Goal: Task Accomplishment & Management: Complete application form

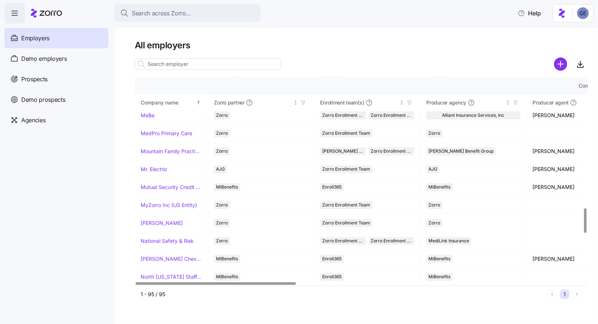
scroll to position [1087, 0]
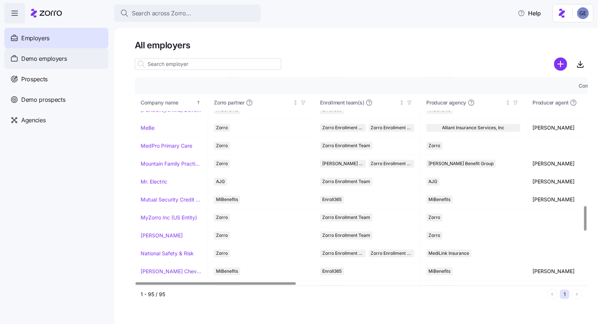
click at [40, 57] on span "Demo employers" at bounding box center [44, 58] width 46 height 9
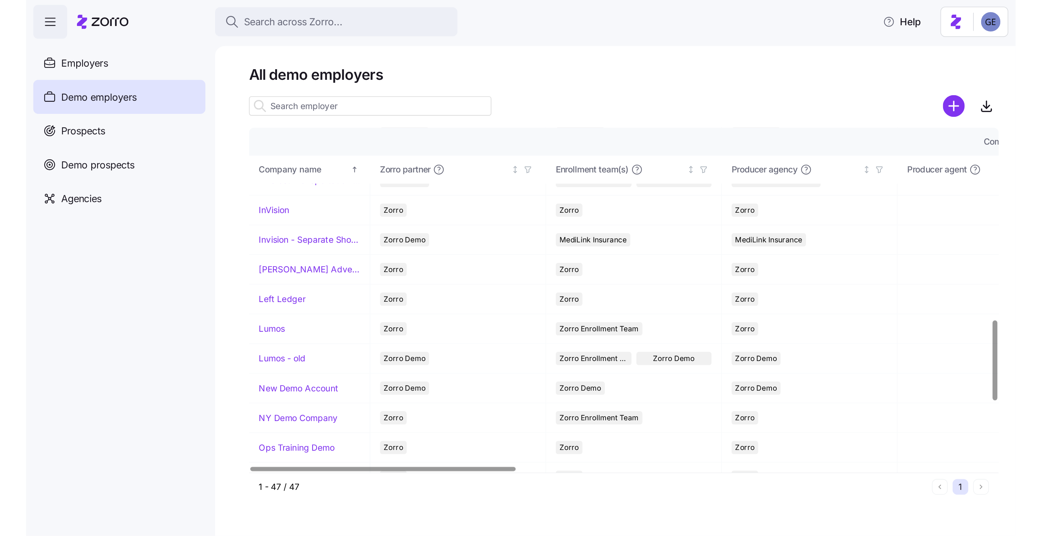
scroll to position [487, 0]
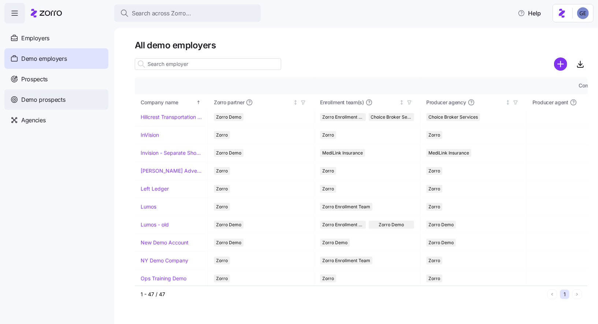
click at [37, 94] on div "Demo prospects" at bounding box center [56, 99] width 104 height 21
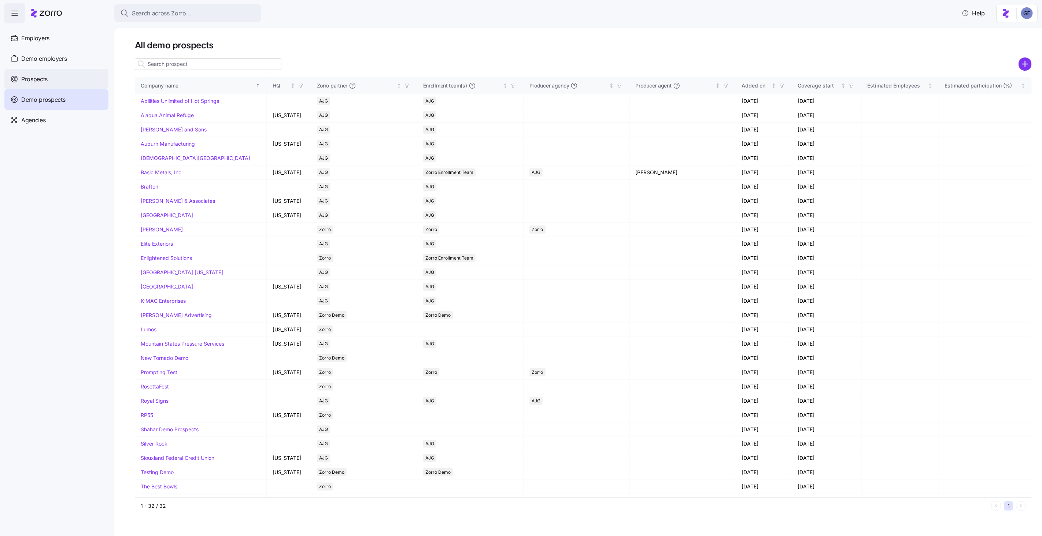
click at [30, 84] on span "Prospects" at bounding box center [34, 79] width 26 height 9
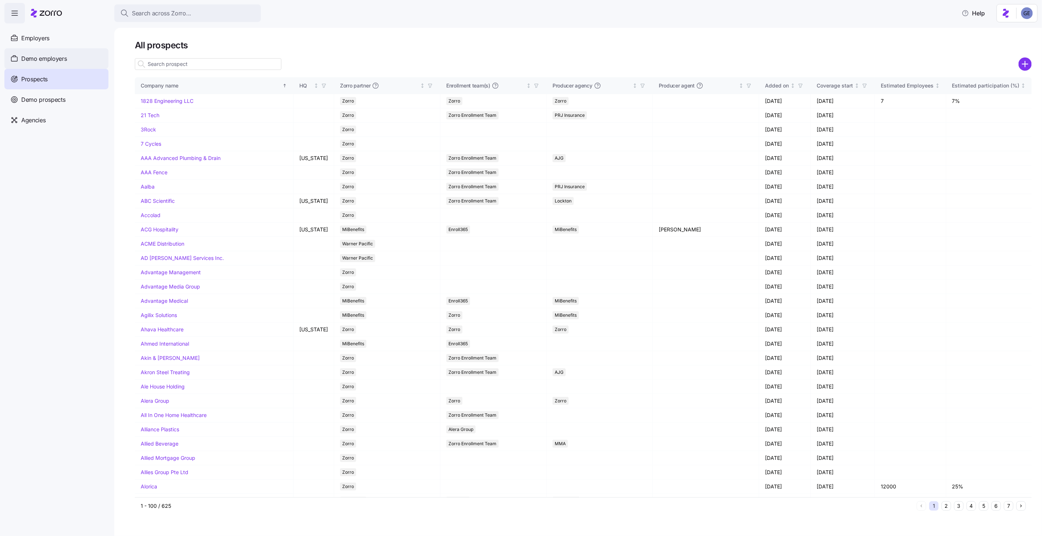
click at [30, 59] on span "Demo employers" at bounding box center [44, 58] width 46 height 9
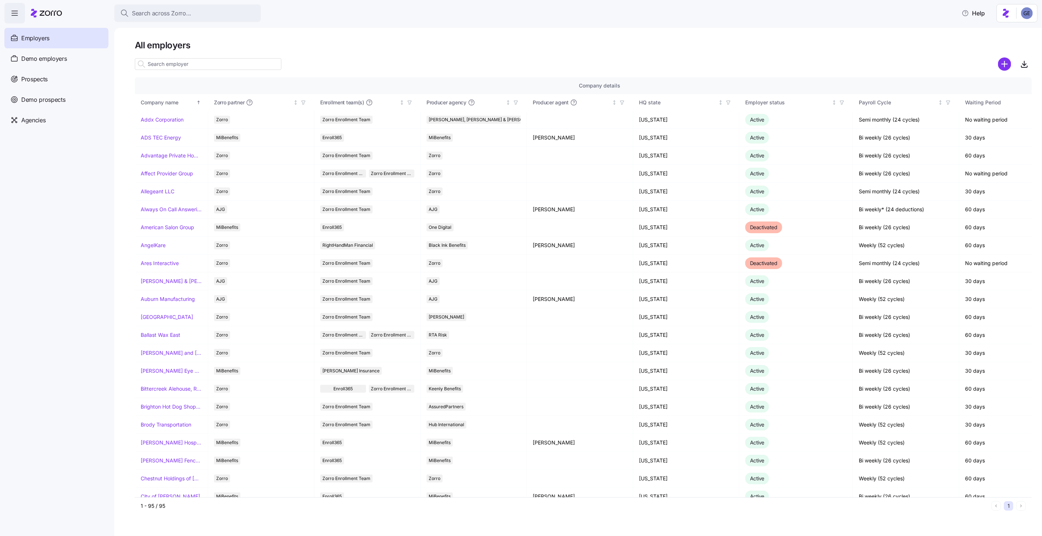
click at [35, 37] on span "Employers" at bounding box center [35, 38] width 28 height 9
click at [598, 102] on icon "button" at bounding box center [841, 102] width 5 height 5
click at [598, 182] on div "Deactivated" at bounding box center [841, 182] width 117 height 9
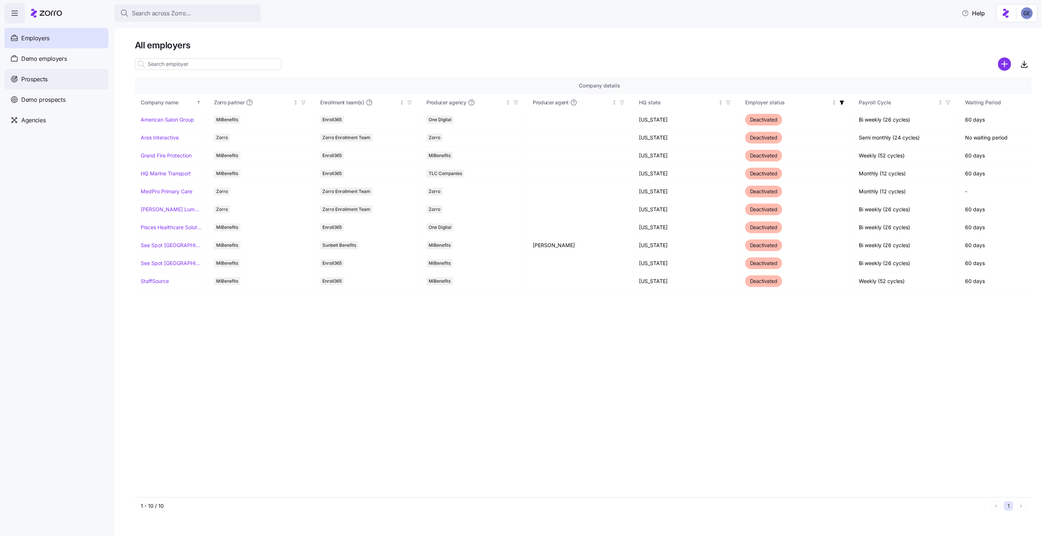
click at [45, 79] on span "Prospects" at bounding box center [34, 79] width 26 height 9
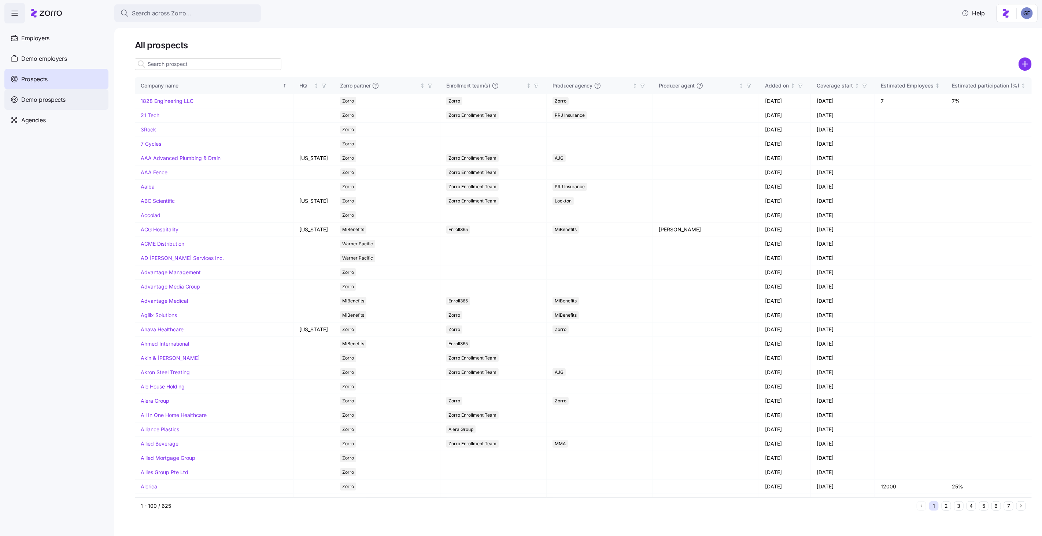
click at [42, 101] on span "Demo prospects" at bounding box center [43, 99] width 44 height 9
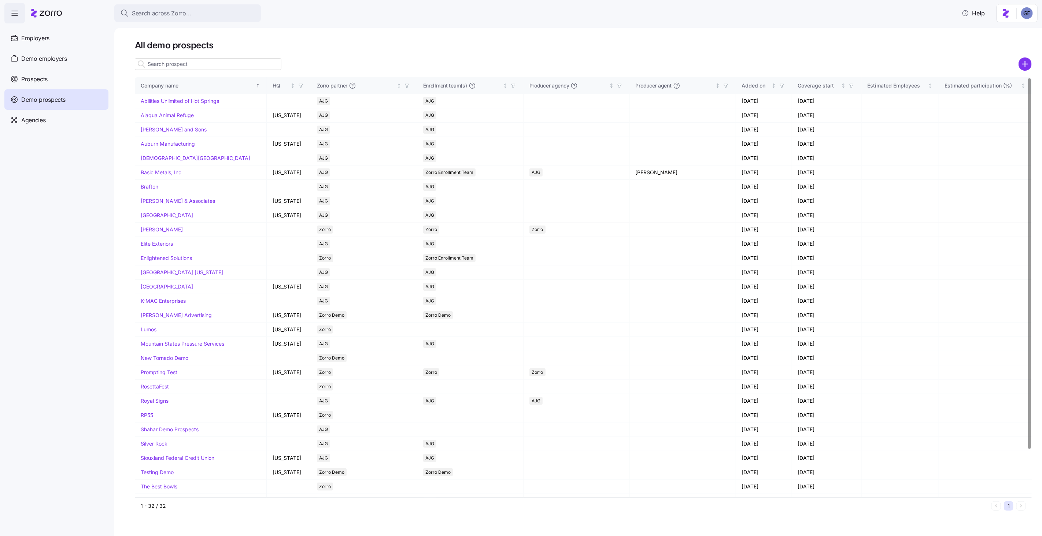
click at [176, 66] on input at bounding box center [208, 64] width 146 height 12
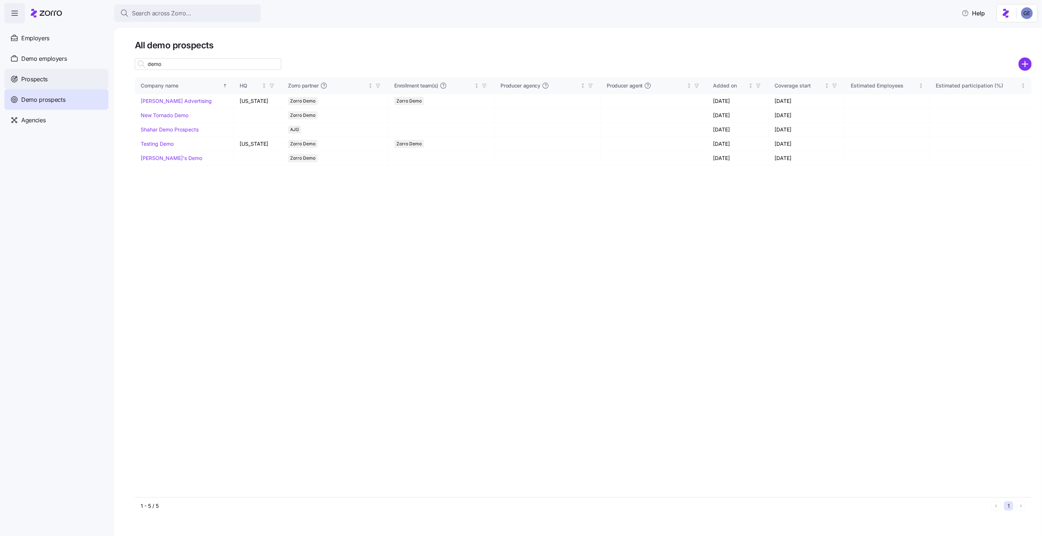
type input "demo"
click at [24, 79] on span "Prospects" at bounding box center [34, 79] width 26 height 9
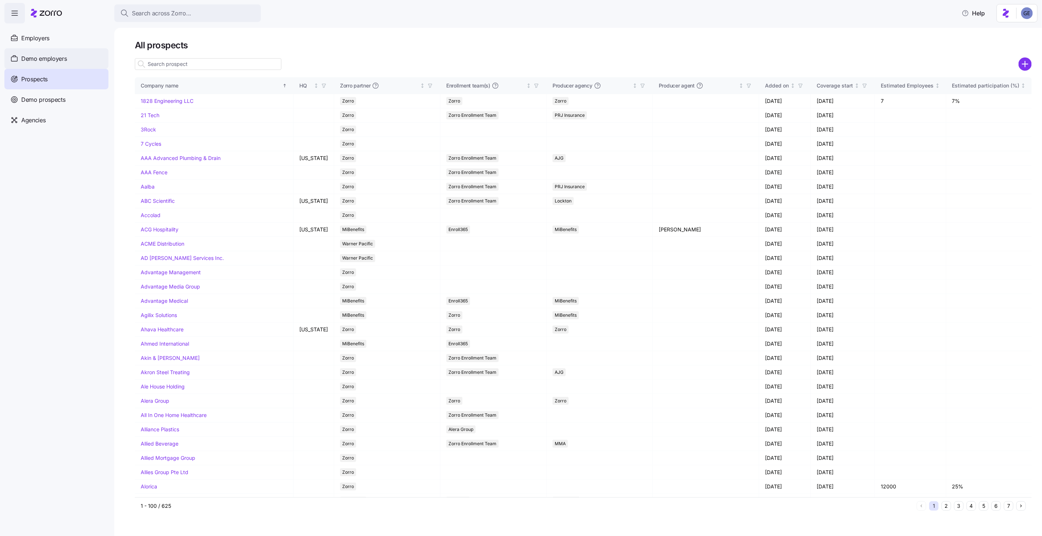
scroll to position [247, 0]
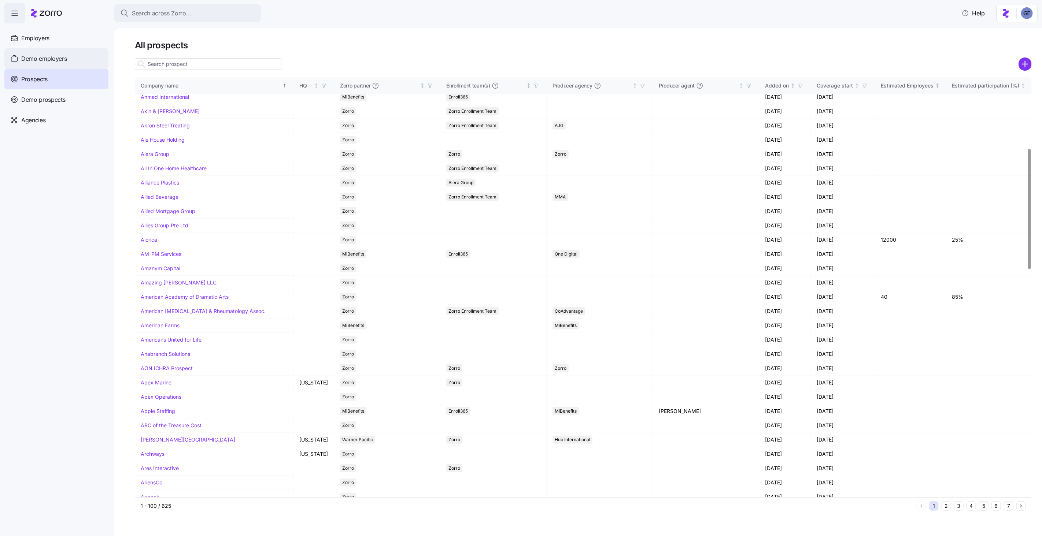
click at [51, 57] on span "Demo employers" at bounding box center [44, 58] width 46 height 9
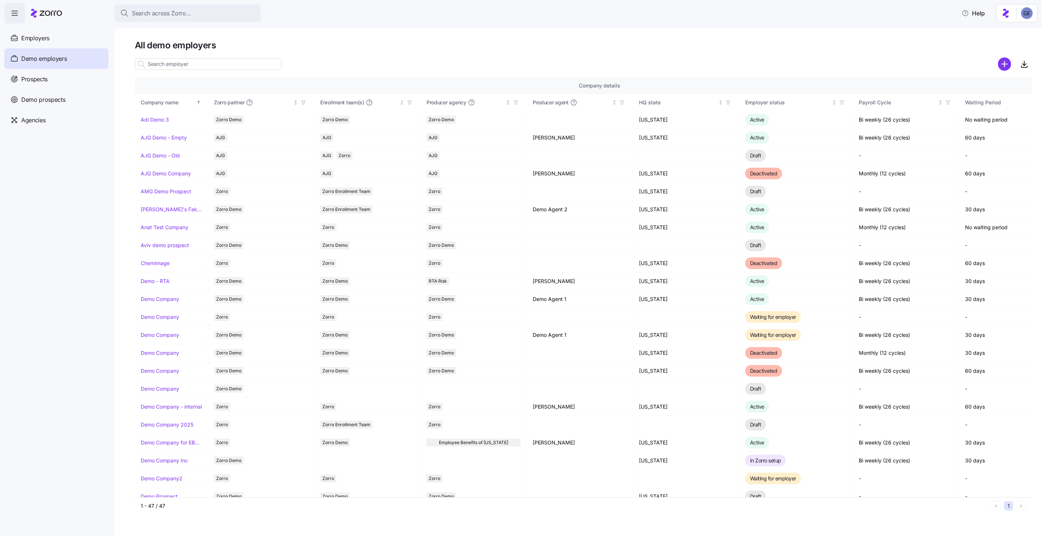
click at [157, 63] on input at bounding box center [208, 64] width 146 height 12
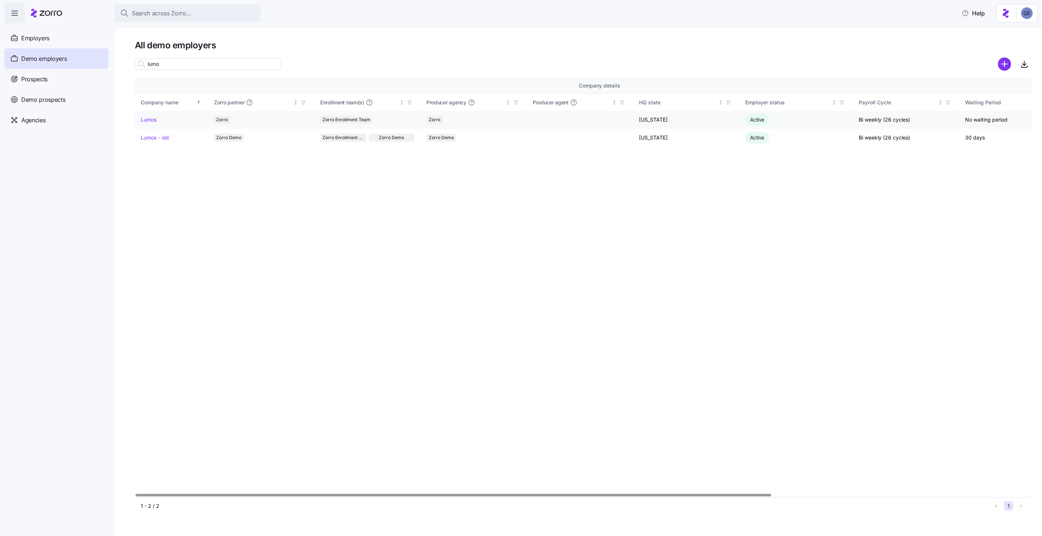
type input "lumo"
click at [151, 117] on link "Lumos" at bounding box center [149, 119] width 16 height 7
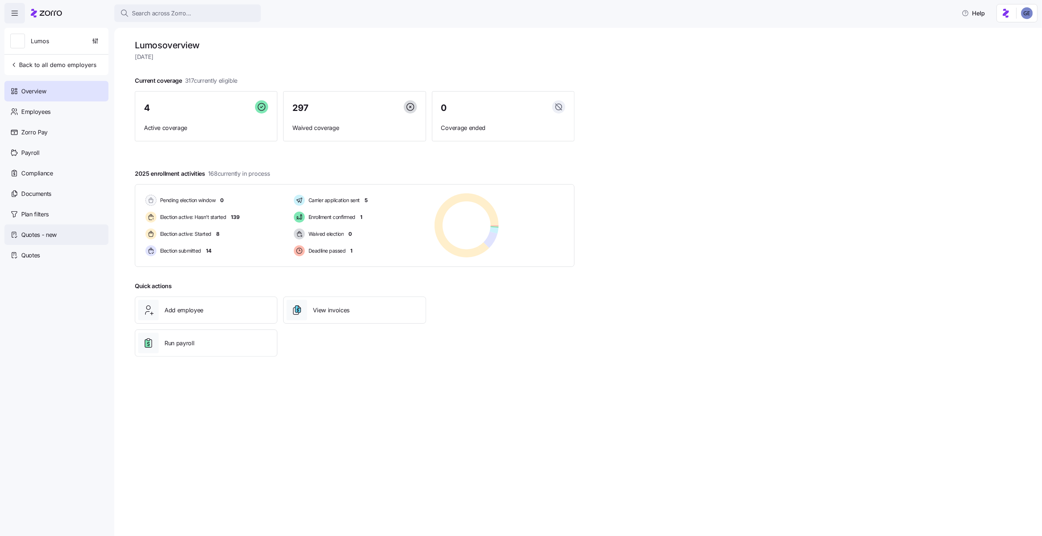
click at [35, 234] on span "Quotes - new" at bounding box center [39, 234] width 36 height 9
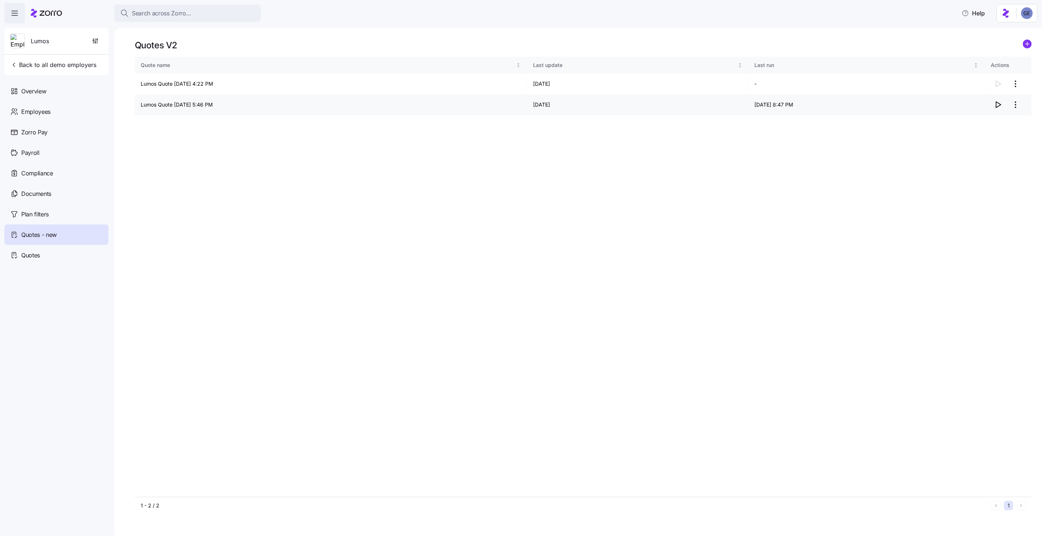
click at [598, 104] on icon "button" at bounding box center [998, 105] width 5 height 6
click at [598, 44] on icon "add icon" at bounding box center [1027, 44] width 4 height 0
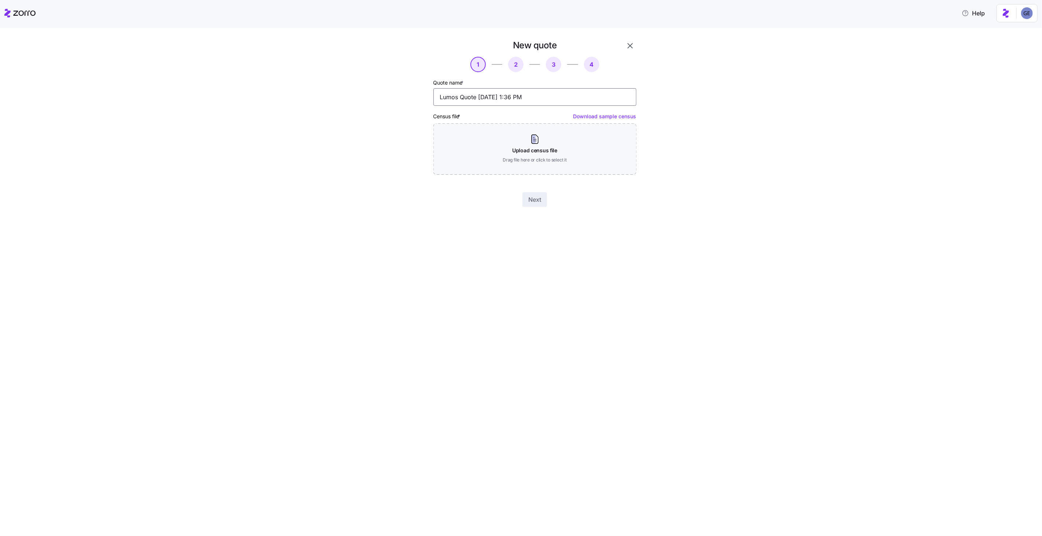
click at [483, 98] on input "Lumos Quote 09/09/2025 1:36 PM" at bounding box center [534, 97] width 203 height 18
click at [449, 96] on input "Lumos Quote 0 9/09/2025 1:36 PM" at bounding box center [534, 97] width 203 height 18
click at [449, 96] on input "Lum os Quote 0 9/09/2025 1:36 PM" at bounding box center [534, 97] width 203 height 18
drag, startPoint x: 463, startPoint y: 96, endPoint x: 435, endPoint y: 95, distance: 28.6
click at [435, 95] on input "Quote 0 9/09/2025 1:36 PM" at bounding box center [534, 97] width 203 height 18
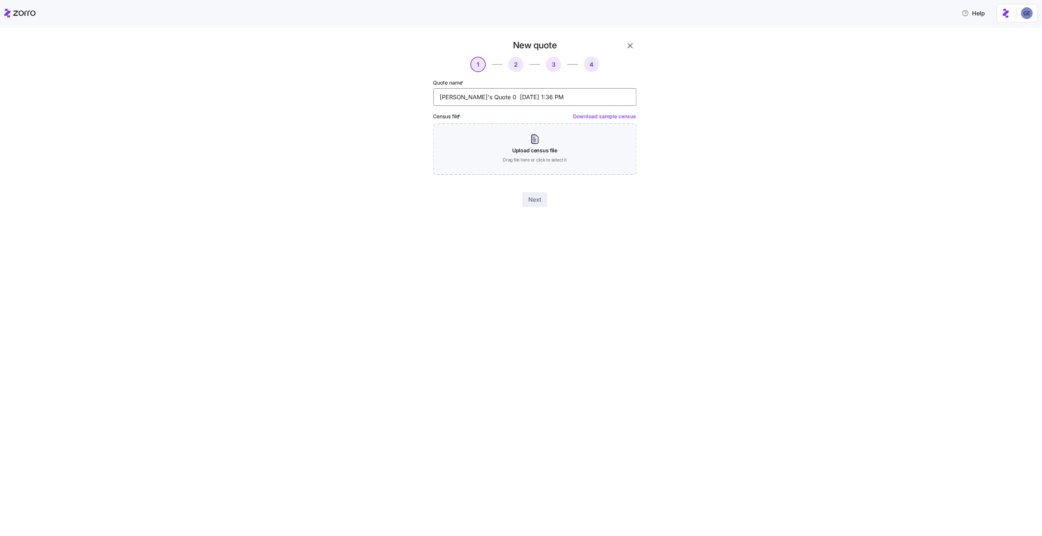
click at [472, 97] on input "Guy's Quote 0 9/09/2025 1:36 PM" at bounding box center [534, 97] width 203 height 18
click at [521, 96] on input "Guy's Quote- do not erase 0 9/09/2025 1:36 PM" at bounding box center [534, 97] width 203 height 18
type input "Guy's Quote- do not erase 9/09/2025 1:36 PM"
click at [523, 144] on div "Upload census file Drag file here or click to select it" at bounding box center [534, 148] width 203 height 51
click at [534, 173] on span "Next" at bounding box center [534, 171] width 13 height 9
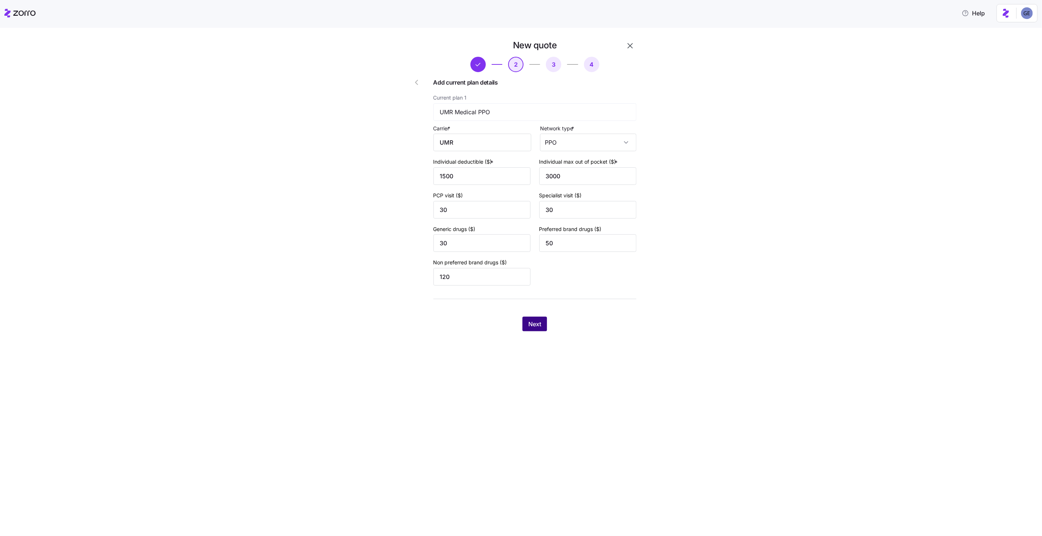
click at [531, 324] on button "Next" at bounding box center [534, 324] width 25 height 15
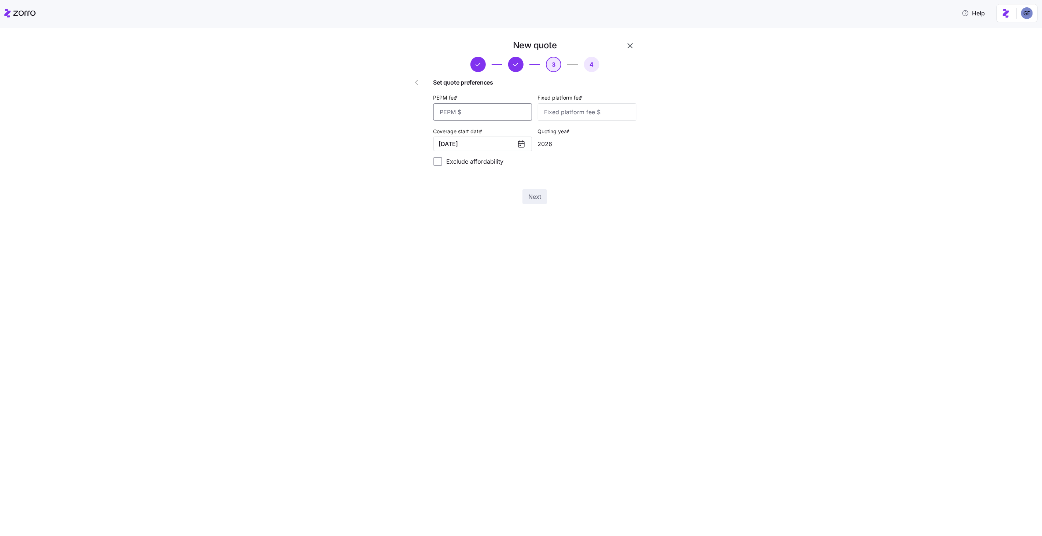
click at [474, 115] on input "PEPM fee *" at bounding box center [482, 112] width 99 height 18
type input "30"
type input "100"
click at [530, 198] on span "Next" at bounding box center [534, 196] width 13 height 9
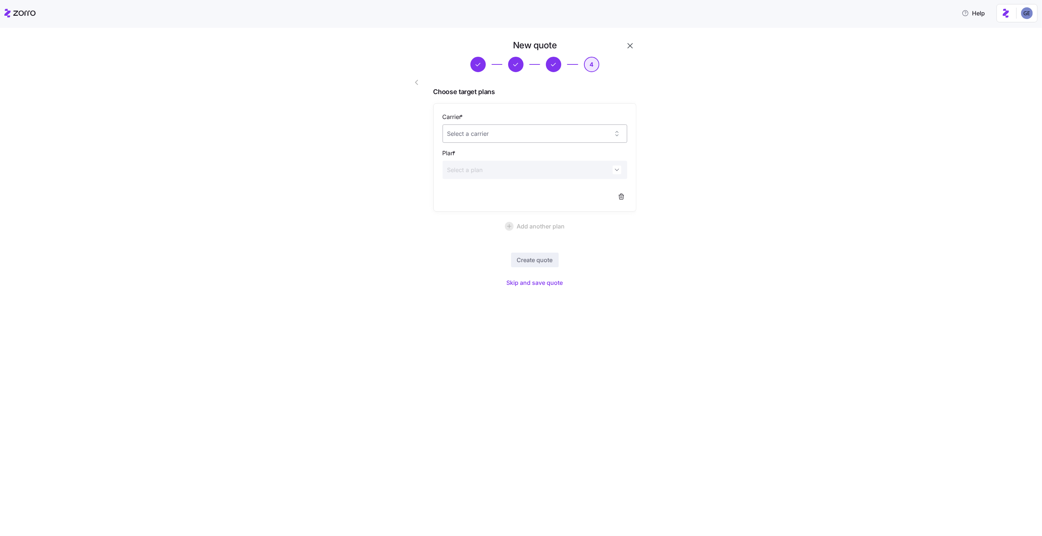
click at [598, 135] on input "Carrier *" at bounding box center [534, 134] width 185 height 18
click at [527, 175] on div "Cigna Healthcare" at bounding box center [534, 171] width 179 height 15
type input "Cigna Healthcare"
click at [524, 172] on input "Plan *" at bounding box center [534, 170] width 185 height 18
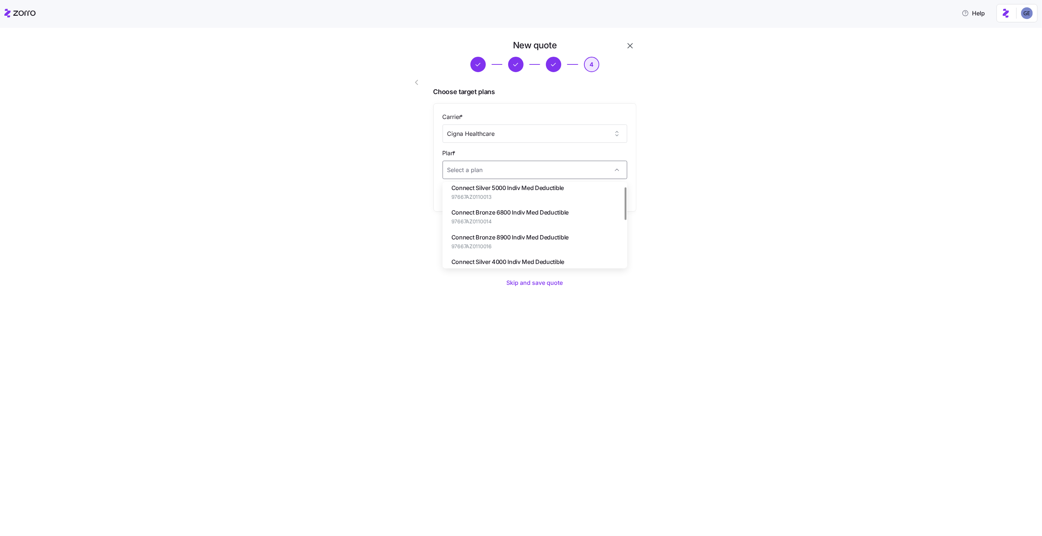
scroll to position [4, 0]
click at [520, 213] on span "Connect Bronze 6800 Indiv Med Deductible" at bounding box center [509, 213] width 117 height 9
type input "Connect Bronze 6800 Indiv Med Deductible"
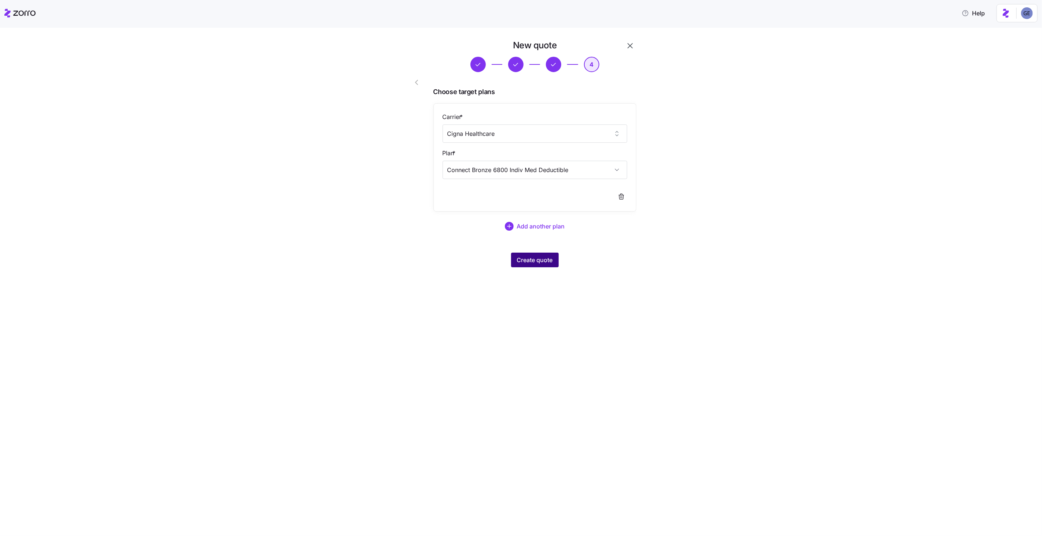
click at [525, 256] on span "Create quote" at bounding box center [535, 260] width 36 height 9
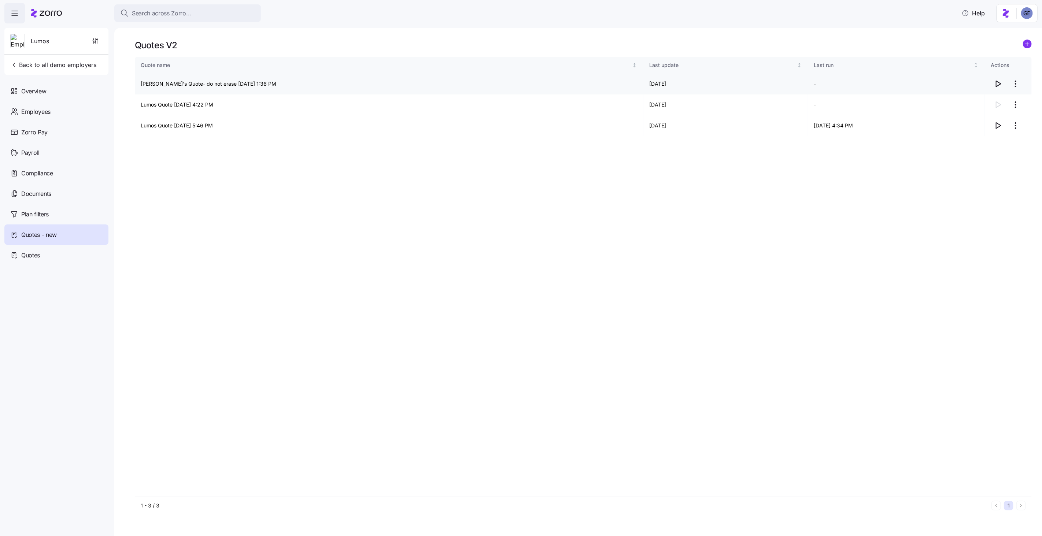
click at [598, 82] on icon "button" at bounding box center [997, 83] width 9 height 9
click at [34, 93] on span "Overview" at bounding box center [33, 91] width 25 height 9
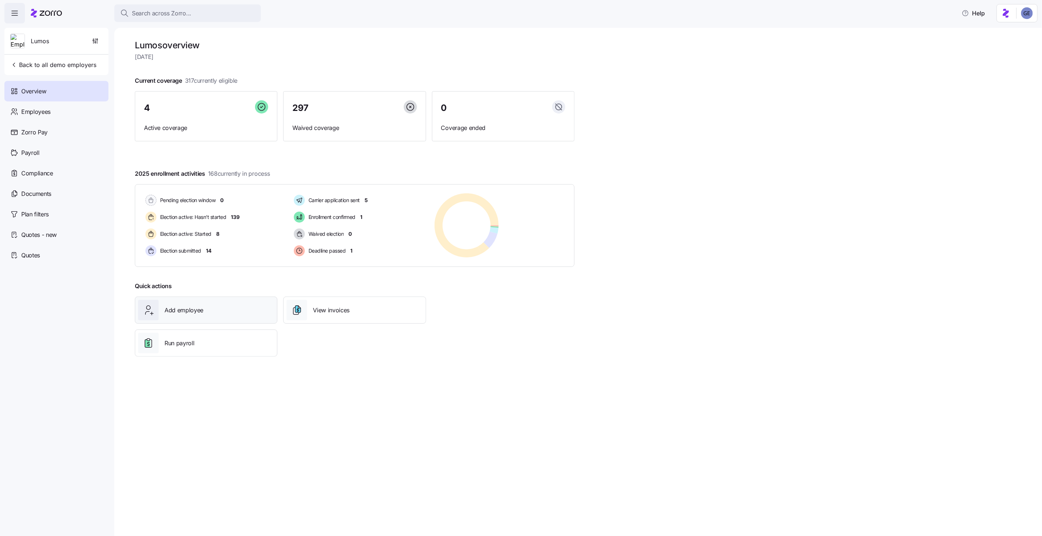
click at [205, 314] on div "Add employee" at bounding box center [206, 310] width 136 height 21
click at [207, 219] on span "Election active: Hasn't started" at bounding box center [192, 217] width 68 height 7
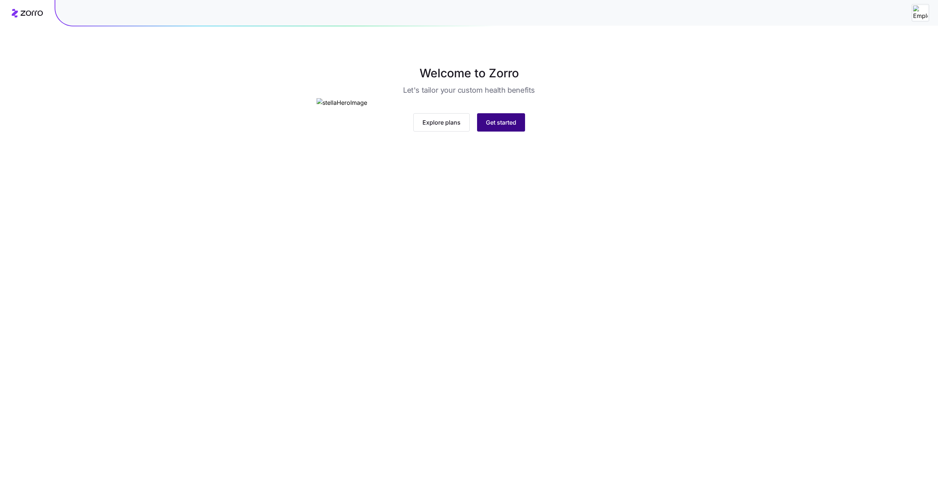
click at [496, 131] on button "Get started" at bounding box center [501, 122] width 48 height 18
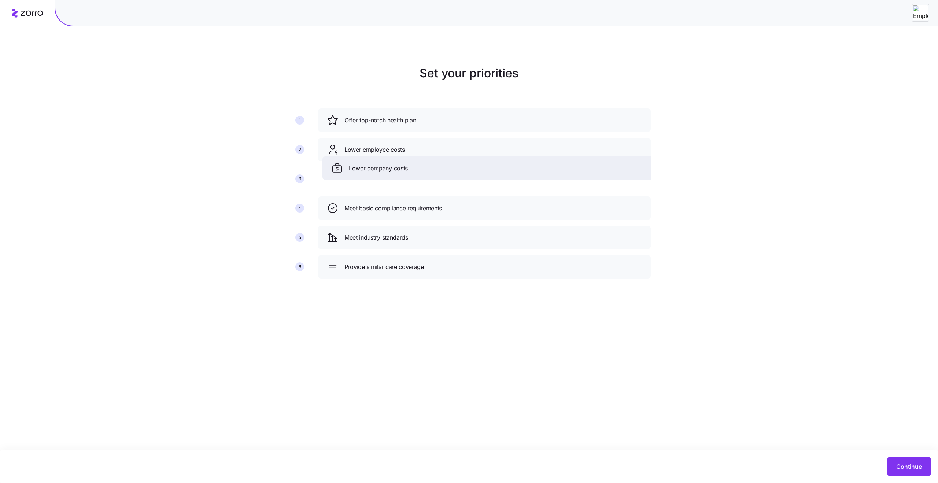
drag, startPoint x: 381, startPoint y: 212, endPoint x: 386, endPoint y: 173, distance: 39.1
click at [386, 173] on div "Lower company costs" at bounding box center [488, 168] width 315 height 12
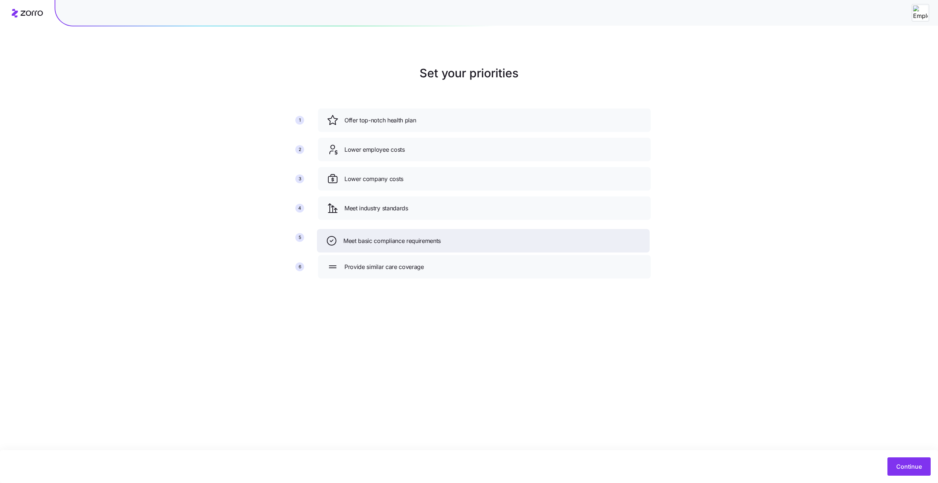
drag, startPoint x: 369, startPoint y: 215, endPoint x: 368, endPoint y: 249, distance: 33.3
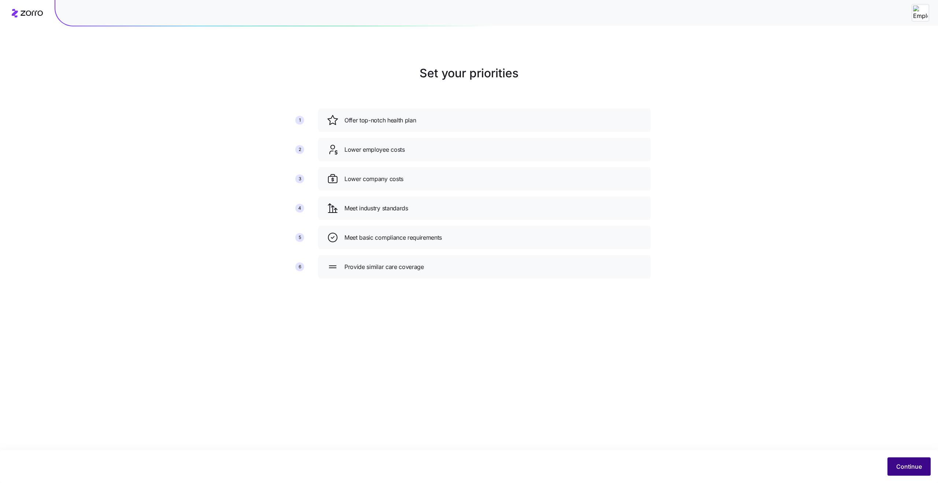
click at [901, 468] on span "Continue" at bounding box center [909, 466] width 26 height 9
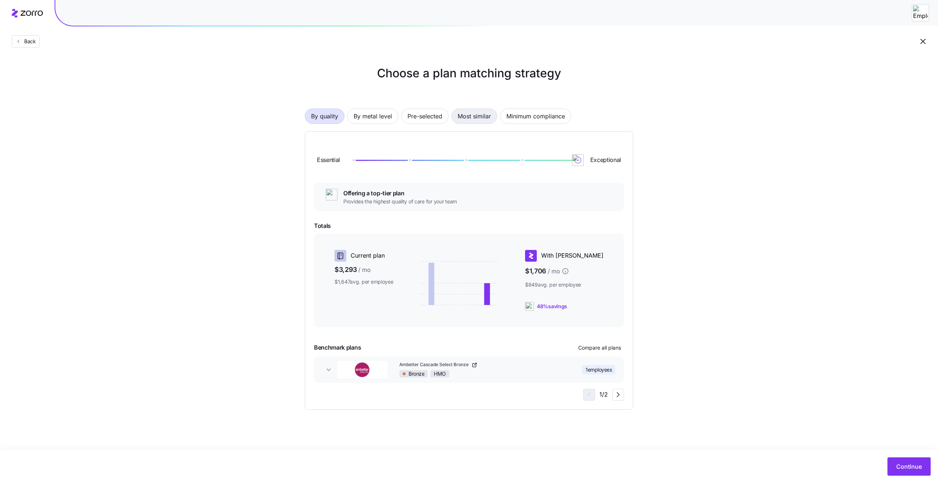
click at [471, 115] on span "Most similar" at bounding box center [473, 116] width 33 height 15
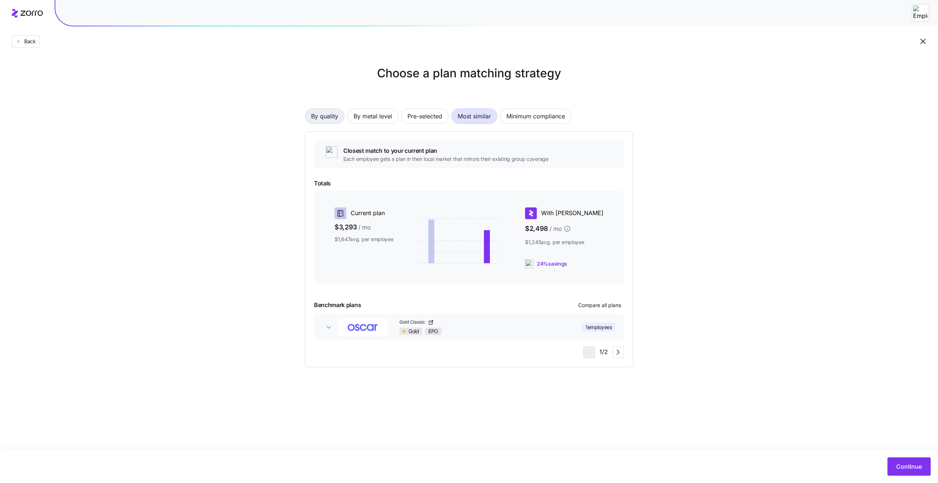
click at [331, 121] on span "By quality" at bounding box center [324, 116] width 27 height 15
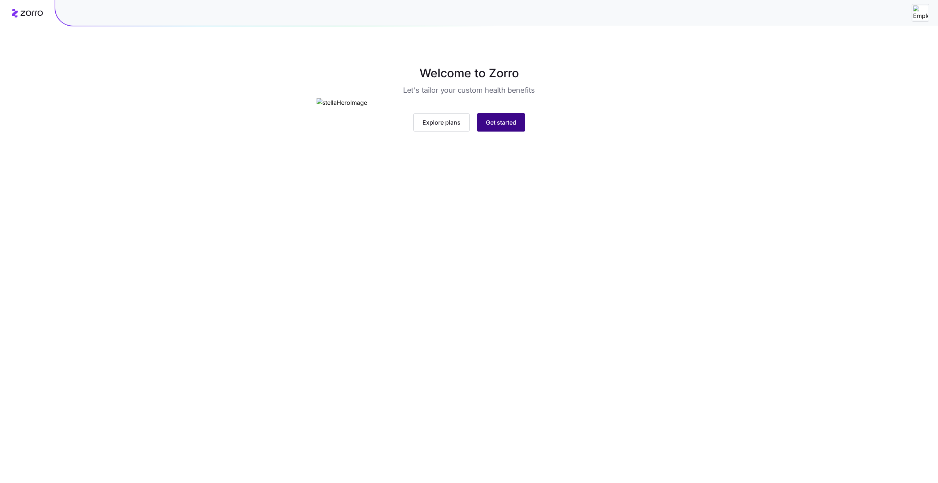
click at [501, 127] on span "Get started" at bounding box center [501, 122] width 30 height 9
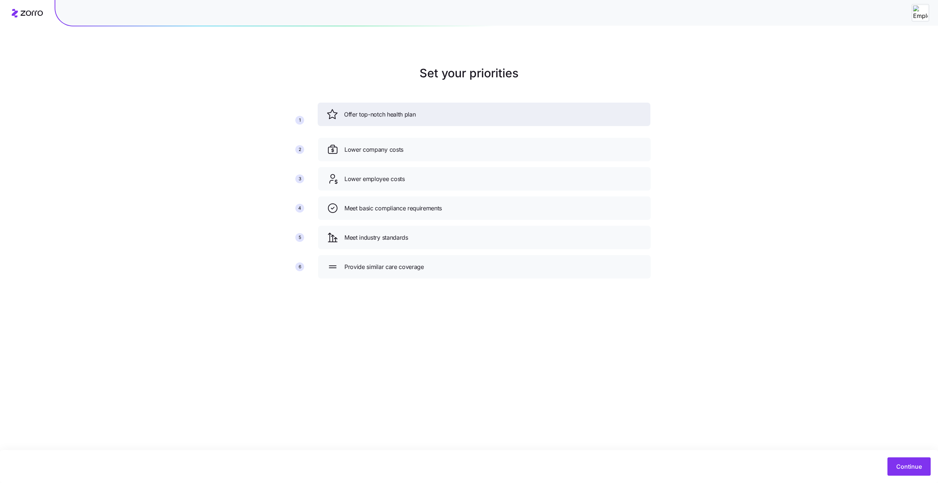
drag, startPoint x: 364, startPoint y: 156, endPoint x: 364, endPoint y: 121, distance: 35.2
click at [364, 121] on div "Offer top-notch health plan" at bounding box center [484, 114] width 333 height 23
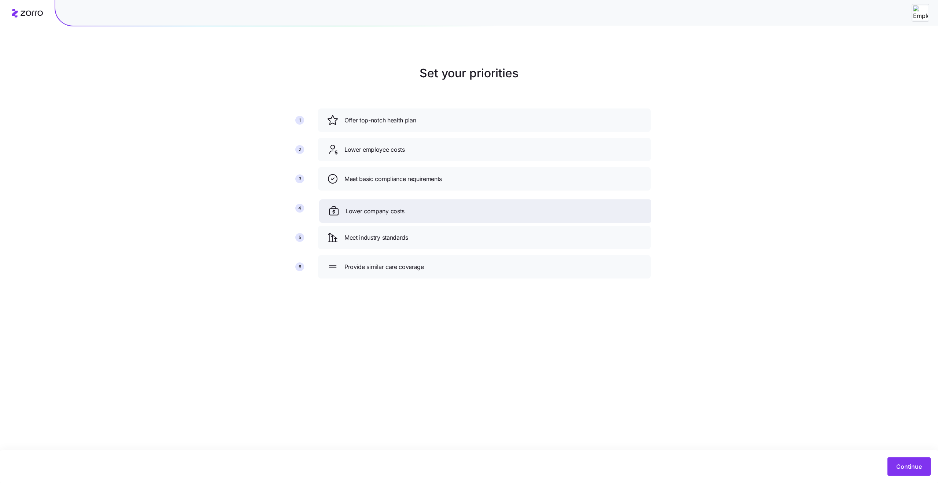
drag, startPoint x: 355, startPoint y: 146, endPoint x: 356, endPoint y: 206, distance: 60.1
drag, startPoint x: 360, startPoint y: 152, endPoint x: 360, endPoint y: 219, distance: 66.7
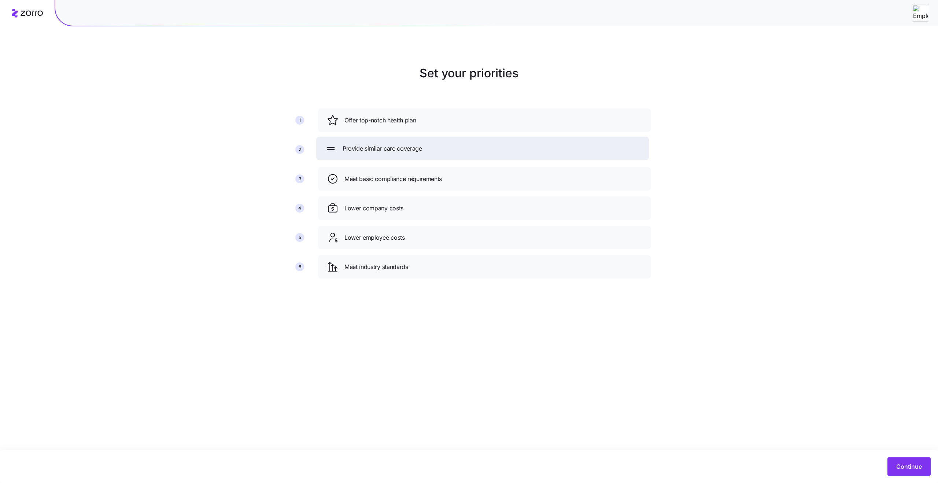
drag, startPoint x: 367, startPoint y: 267, endPoint x: 365, endPoint y: 145, distance: 122.0
click at [365, 145] on span "Provide similar care coverage" at bounding box center [381, 148] width 79 height 9
drag, startPoint x: 366, startPoint y: 237, endPoint x: 364, endPoint y: 153, distance: 83.9
click at [364, 153] on span "Lower employee costs" at bounding box center [372, 152] width 60 height 9
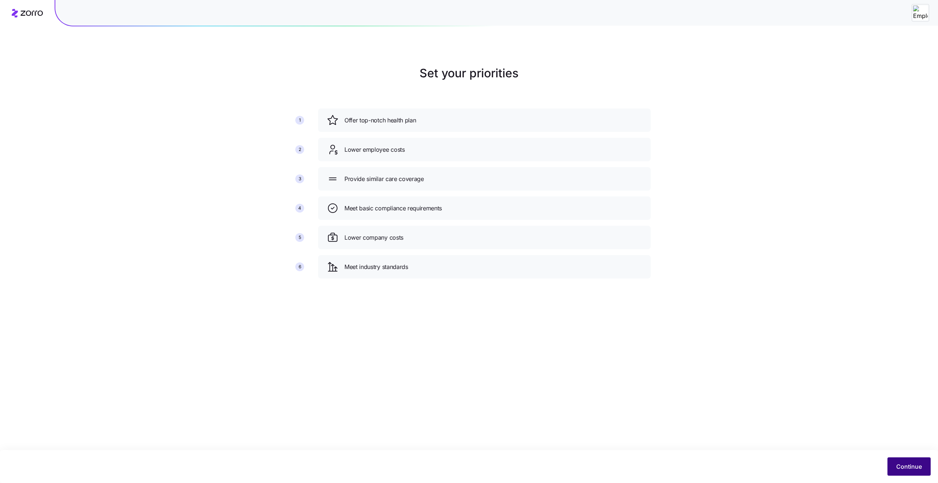
click at [891, 470] on button "Continue" at bounding box center [908, 466] width 43 height 18
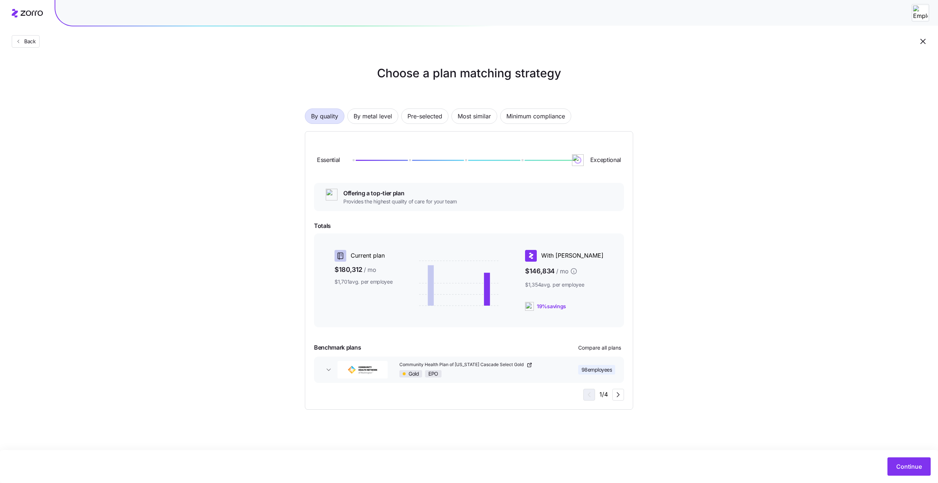
click at [365, 373] on img "button" at bounding box center [362, 370] width 50 height 18
click at [369, 378] on img "button" at bounding box center [362, 370] width 50 height 18
click at [616, 392] on icon "button" at bounding box center [617, 394] width 9 height 9
click at [604, 350] on span "Compare all plans" at bounding box center [599, 347] width 43 height 7
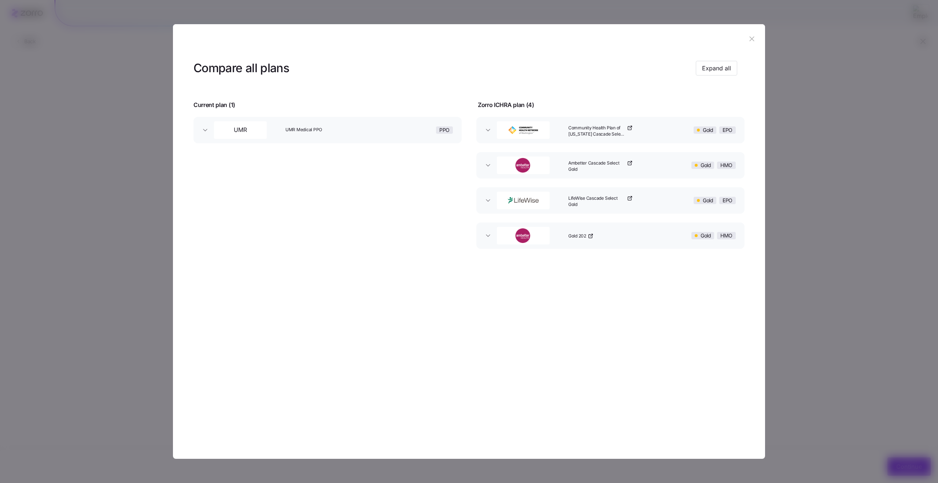
click at [753, 39] on icon "button" at bounding box center [751, 39] width 8 height 8
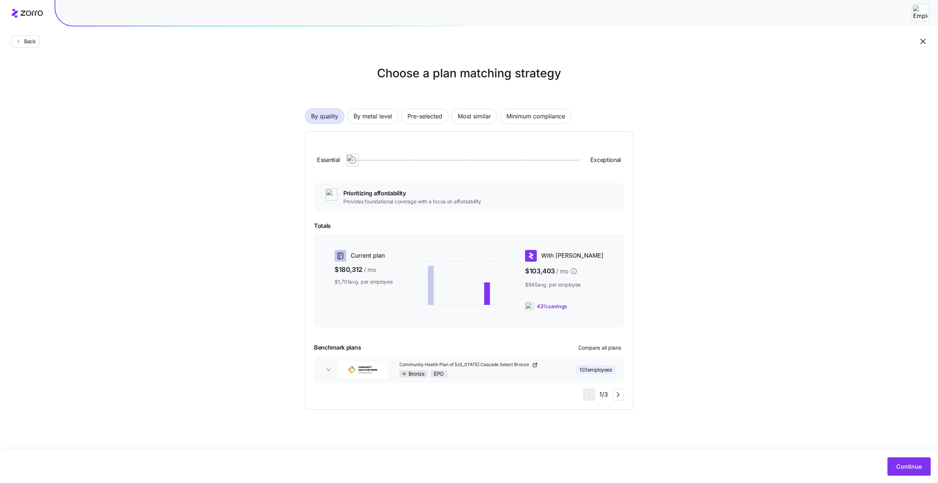
drag, startPoint x: 578, startPoint y: 160, endPoint x: 374, endPoint y: 160, distance: 203.6
click at [374, 160] on div at bounding box center [464, 160] width 225 height 4
click at [600, 368] on span "103 employees" at bounding box center [595, 369] width 33 height 7
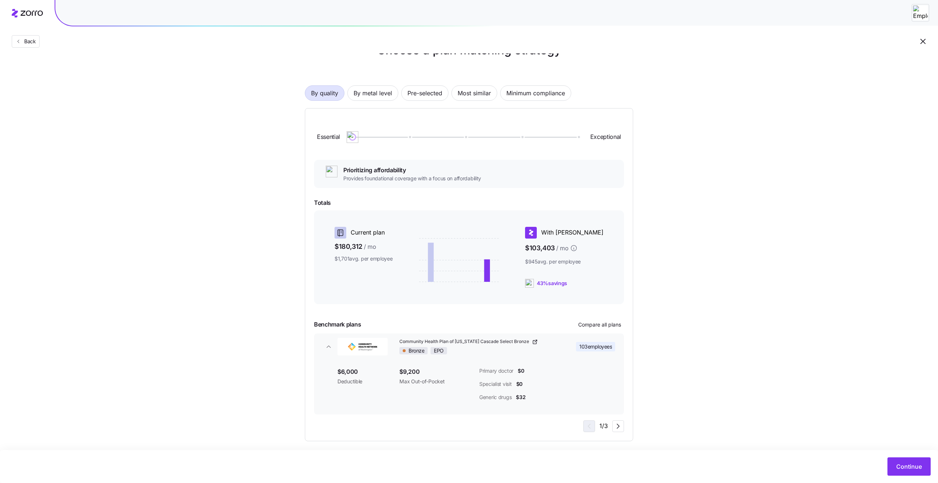
scroll to position [28, 0]
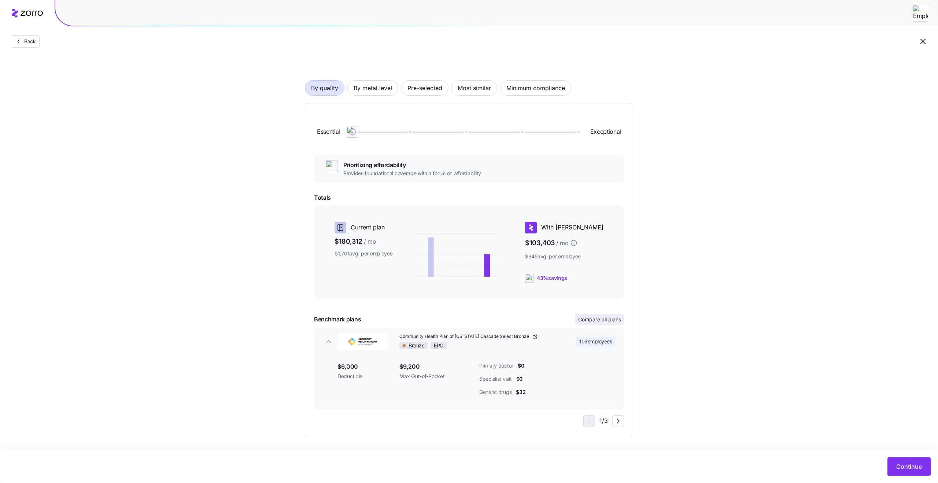
click at [609, 318] on span "Compare all plans" at bounding box center [599, 319] width 43 height 7
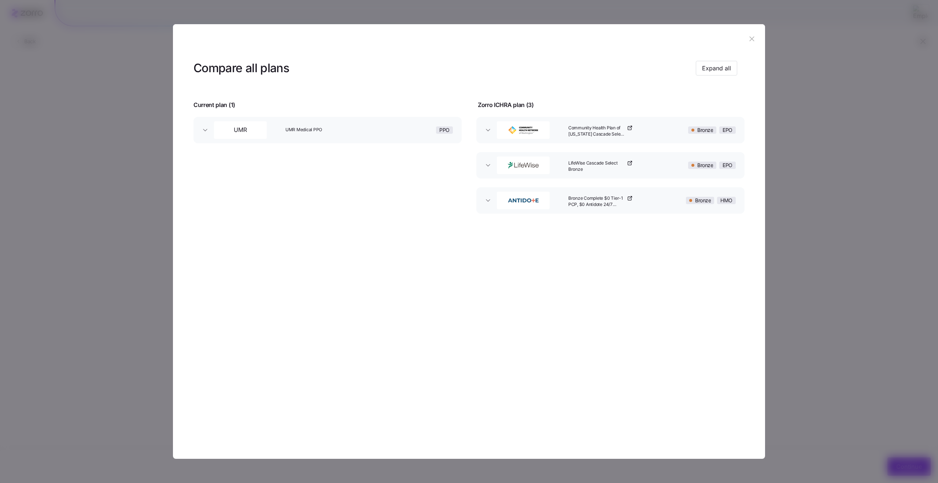
click at [748, 40] on icon "button" at bounding box center [751, 39] width 8 height 8
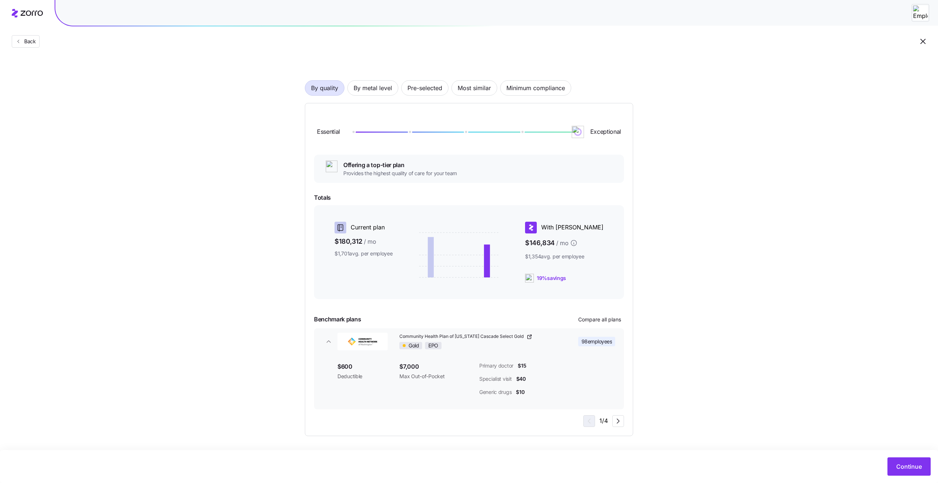
drag, startPoint x: 353, startPoint y: 133, endPoint x: 607, endPoint y: 163, distance: 255.2
click at [607, 163] on div "Essential Exceptional Offering a top-tier plan Provides the highest quality of …" at bounding box center [469, 269] width 310 height 315
click at [596, 323] on button "Compare all plans" at bounding box center [599, 319] width 49 height 12
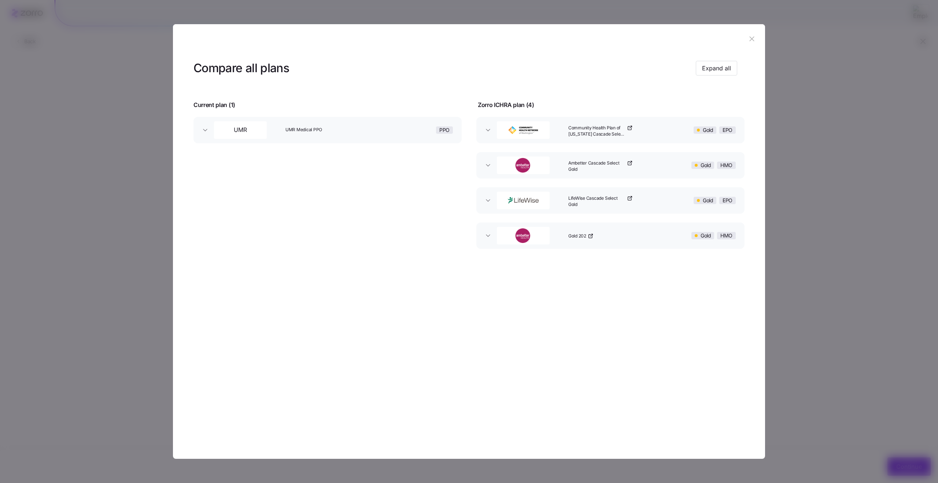
click at [754, 38] on icon "button" at bounding box center [751, 39] width 8 height 8
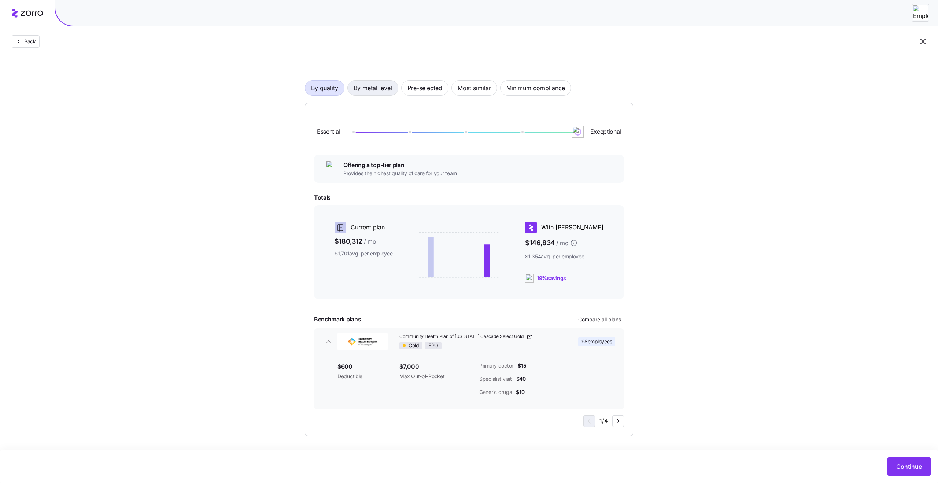
click at [385, 85] on span "By metal level" at bounding box center [372, 88] width 38 height 15
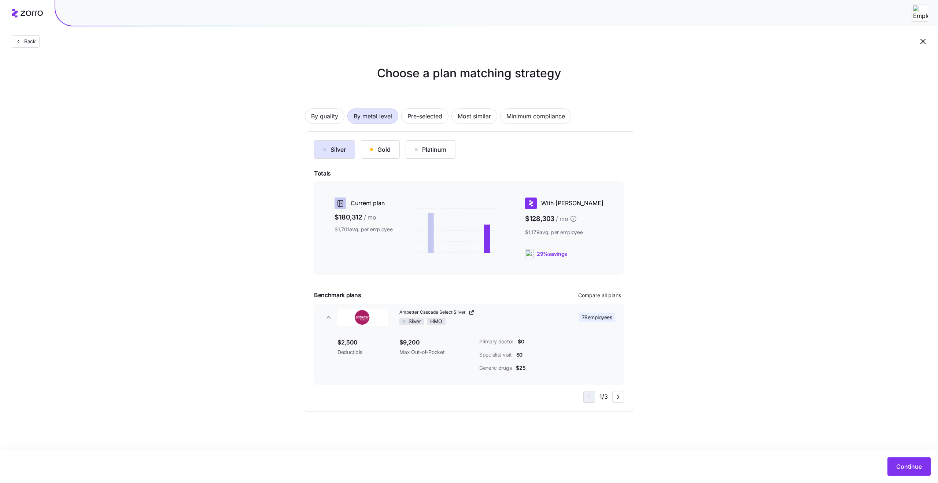
scroll to position [0, 0]
click at [424, 112] on span "Pre-selected" at bounding box center [424, 116] width 35 height 15
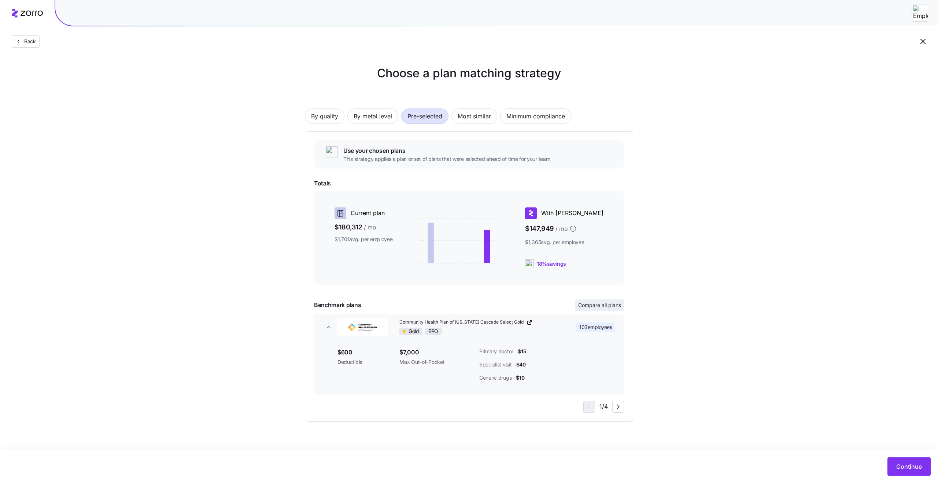
click at [609, 303] on span "Compare all plans" at bounding box center [599, 304] width 43 height 7
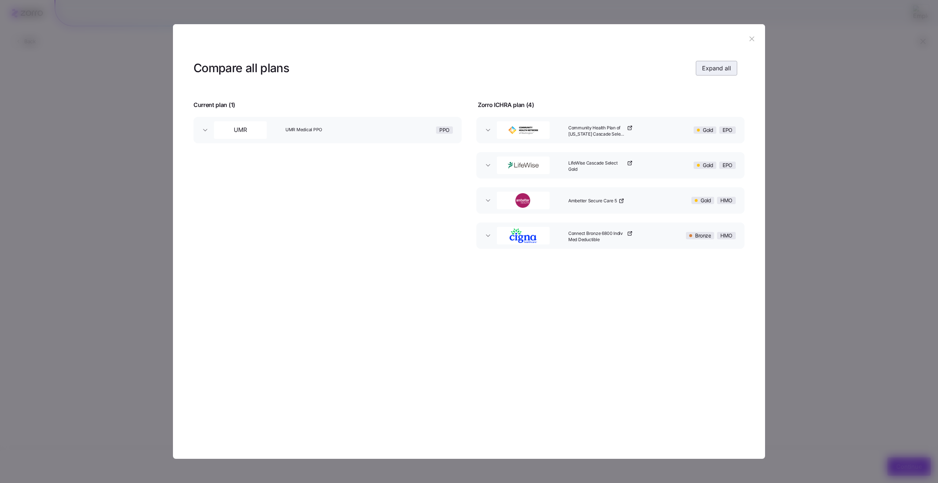
click at [710, 70] on span "Expand all" at bounding box center [716, 68] width 29 height 9
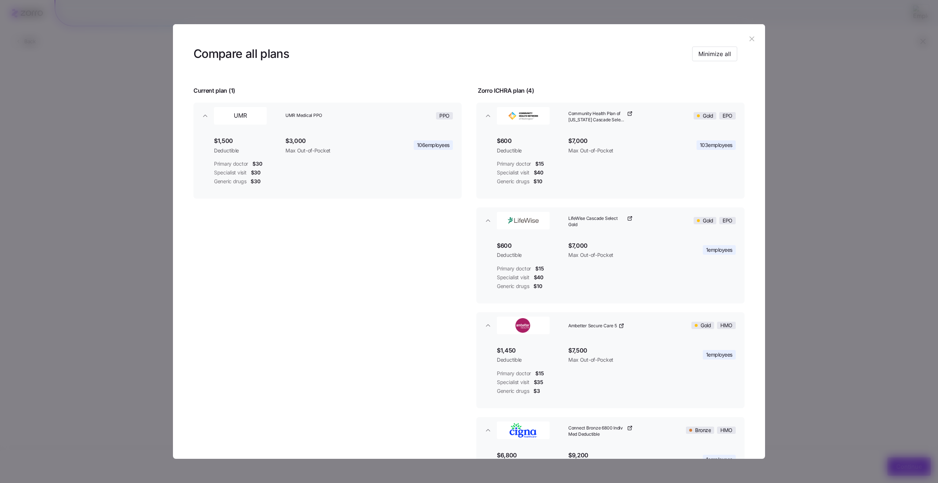
scroll to position [13, 0]
click at [749, 38] on icon "button" at bounding box center [751, 38] width 5 height 5
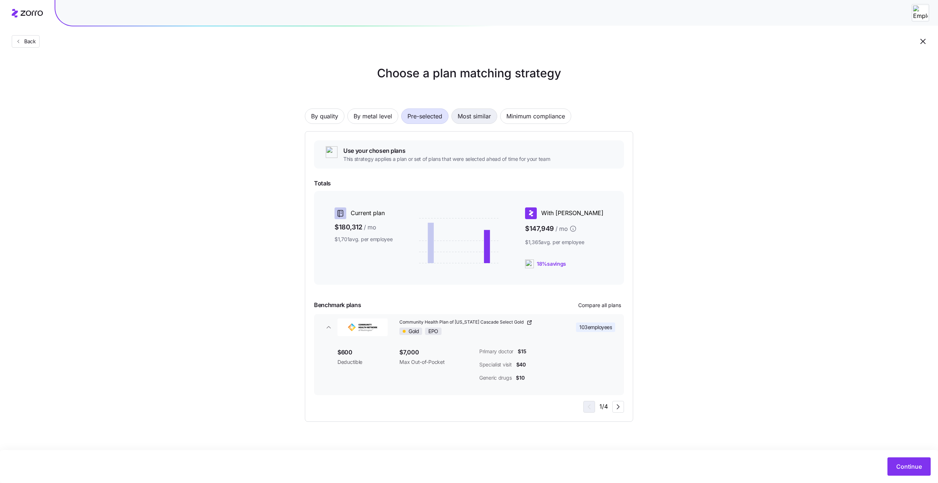
click at [479, 118] on span "Most similar" at bounding box center [473, 116] width 33 height 15
click at [605, 305] on span "Compare all plans" at bounding box center [599, 304] width 43 height 7
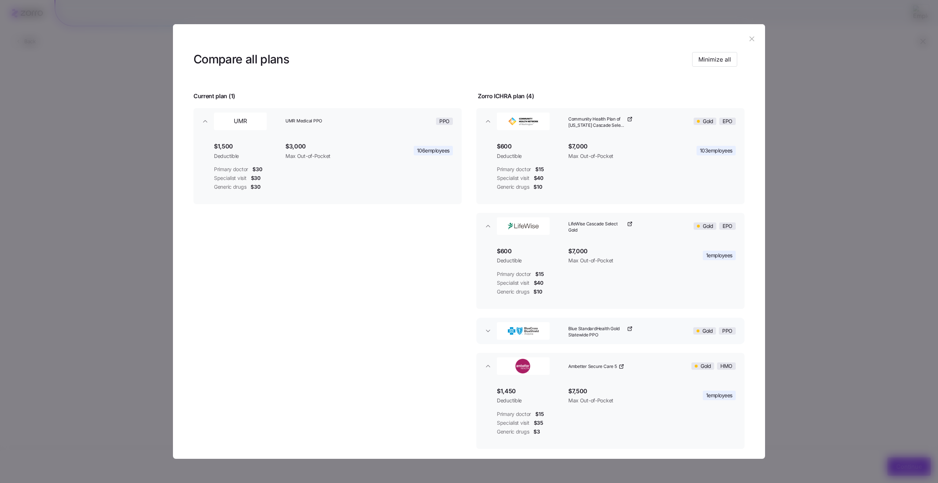
scroll to position [0, 0]
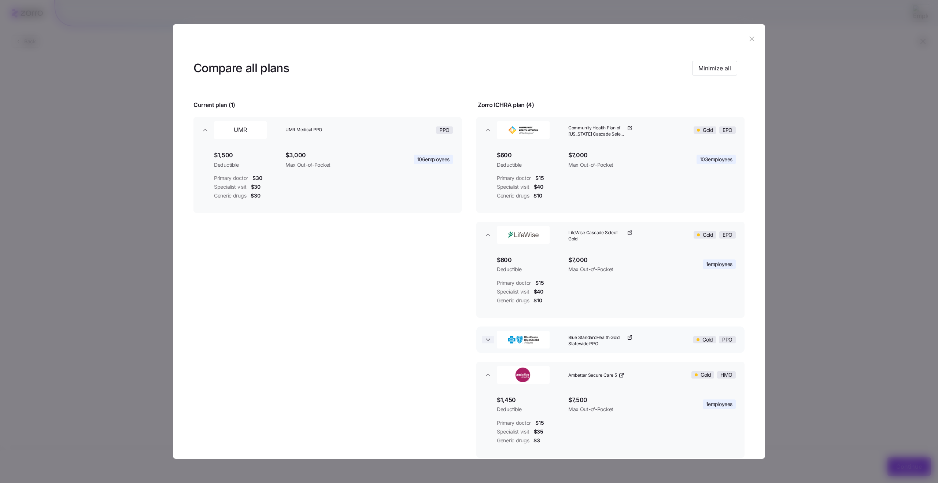
click at [489, 339] on icon "button" at bounding box center [487, 339] width 7 height 7
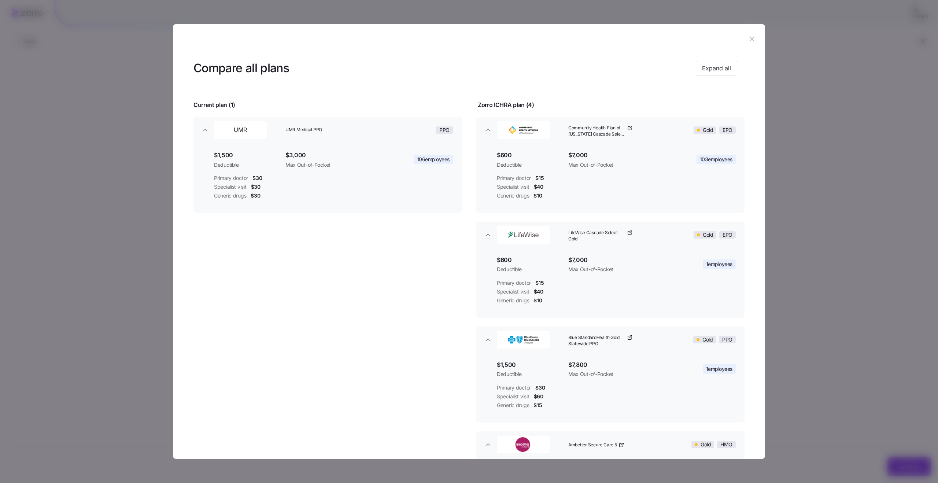
click at [750, 36] on icon "button" at bounding box center [751, 38] width 5 height 5
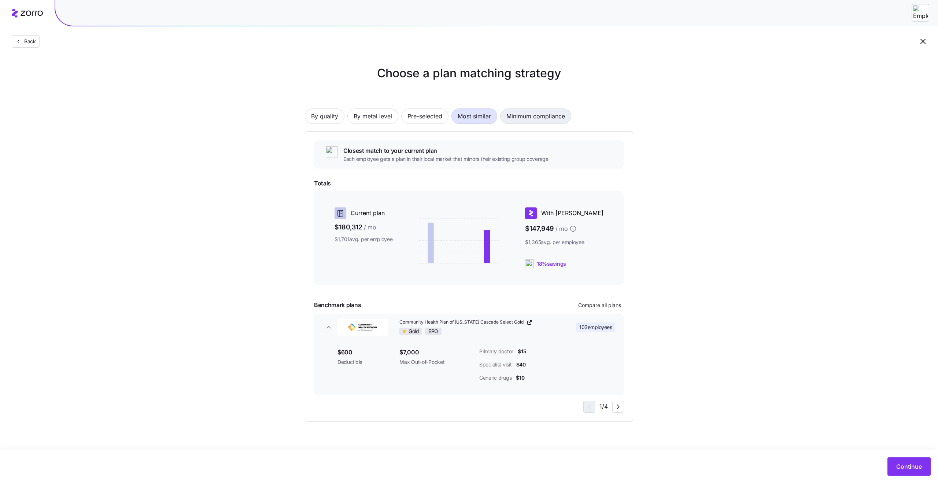
click at [521, 116] on span "Minimum compliance" at bounding box center [535, 116] width 59 height 15
click at [327, 115] on span "By quality" at bounding box center [324, 116] width 27 height 15
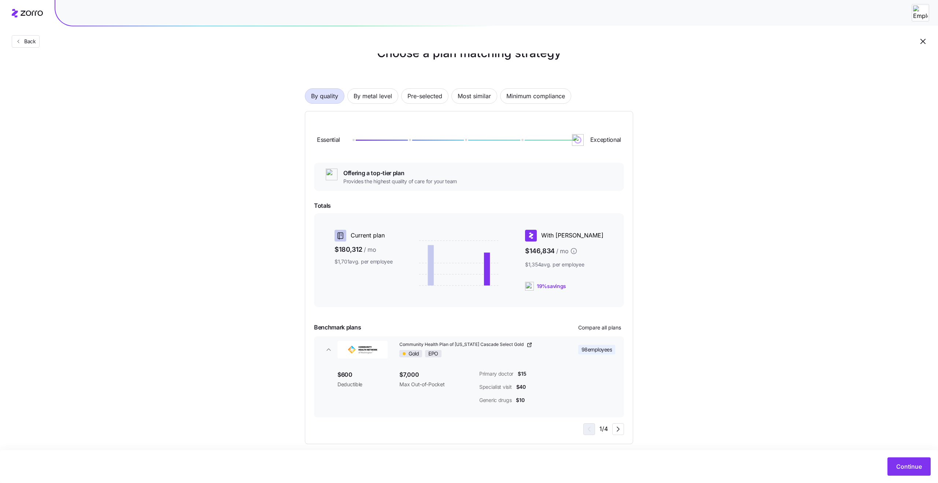
scroll to position [28, 0]
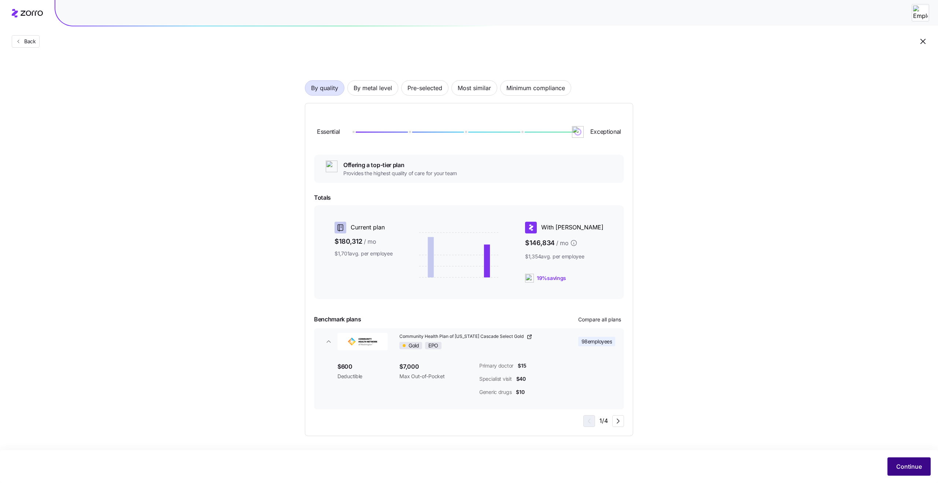
click at [901, 469] on span "Continue" at bounding box center [909, 466] width 26 height 9
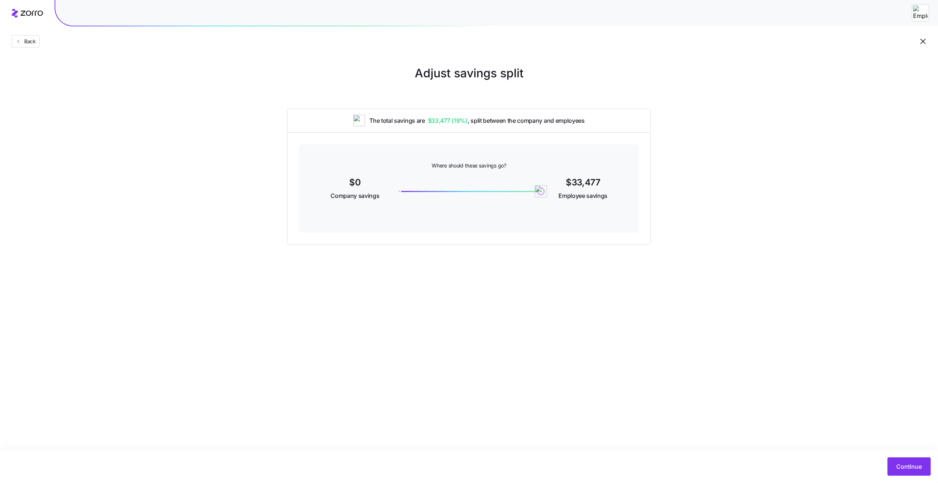
drag, startPoint x: 538, startPoint y: 191, endPoint x: 572, endPoint y: 196, distance: 35.2
click at [572, 196] on div "$0 Company savings 33477 $33,477 Employee savings" at bounding box center [469, 189] width 304 height 28
drag, startPoint x: 538, startPoint y: 190, endPoint x: 548, endPoint y: 192, distance: 10.1
click at [548, 192] on div "$0 Company savings 33477 $33,477 Employee savings" at bounding box center [469, 189] width 304 height 28
click at [896, 466] on span "Continue" at bounding box center [909, 466] width 26 height 9
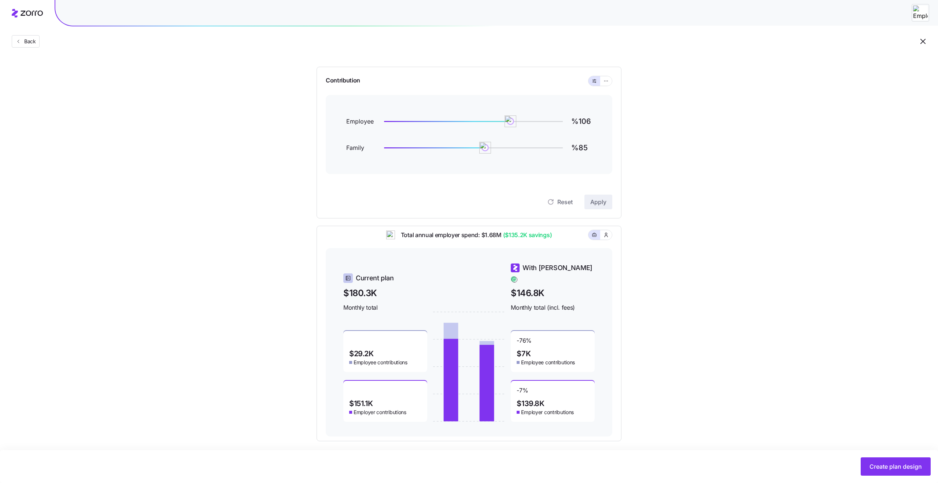
scroll to position [64, 0]
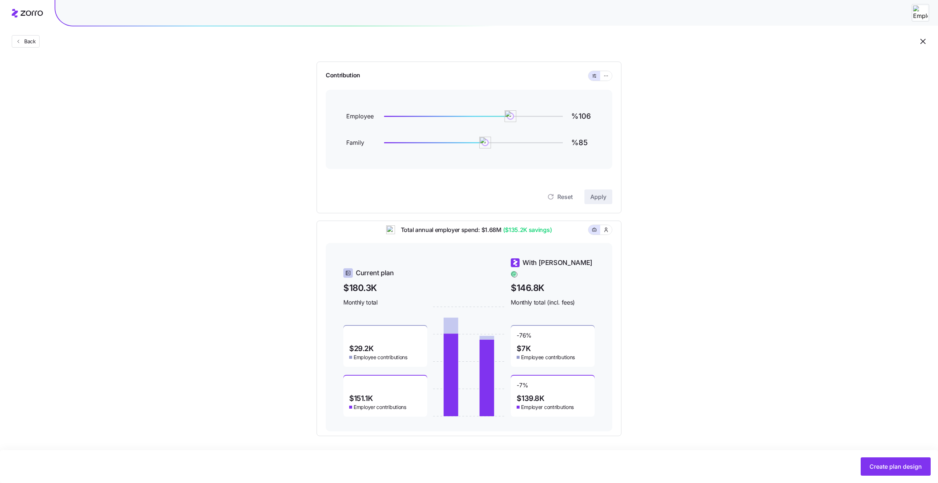
click at [529, 345] on span "$7K" at bounding box center [523, 348] width 14 height 7
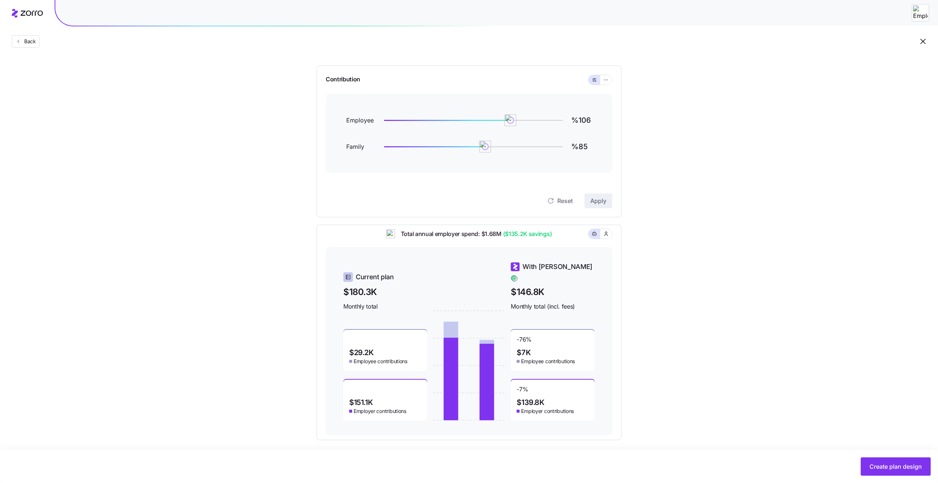
scroll to position [59, 0]
type input "%133"
drag, startPoint x: 481, startPoint y: 148, endPoint x: 542, endPoint y: 155, distance: 61.2
click at [542, 155] on div "Family %133" at bounding box center [468, 147] width 245 height 18
type input "%134"
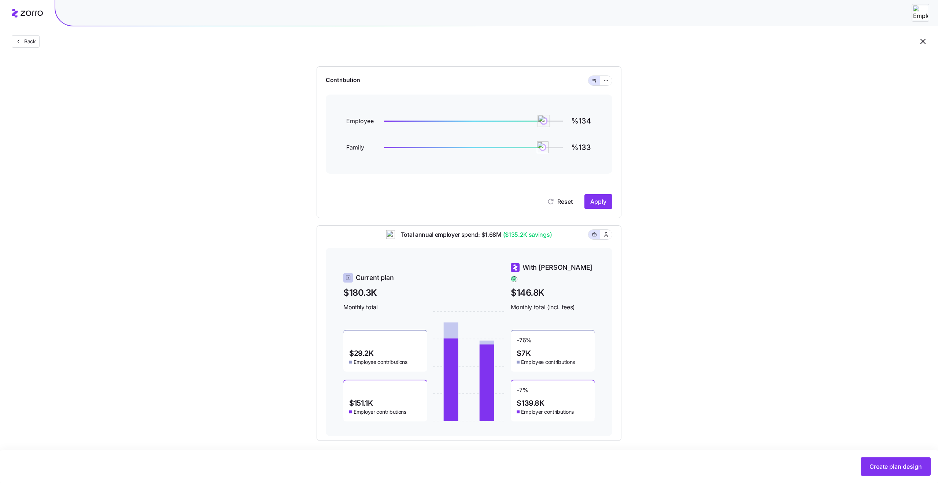
drag, startPoint x: 508, startPoint y: 120, endPoint x: 543, endPoint y: 124, distance: 35.3
click at [543, 124] on img at bounding box center [543, 121] width 12 height 12
drag, startPoint x: 540, startPoint y: 150, endPoint x: 548, endPoint y: 151, distance: 7.7
click at [548, 151] on img at bounding box center [548, 147] width 12 height 12
click at [602, 203] on span "Apply" at bounding box center [598, 201] width 16 height 9
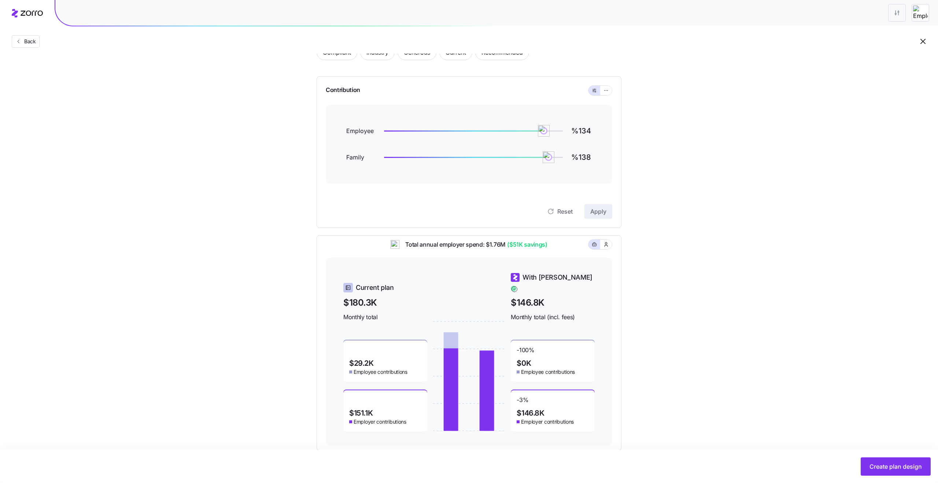
scroll to position [64, 0]
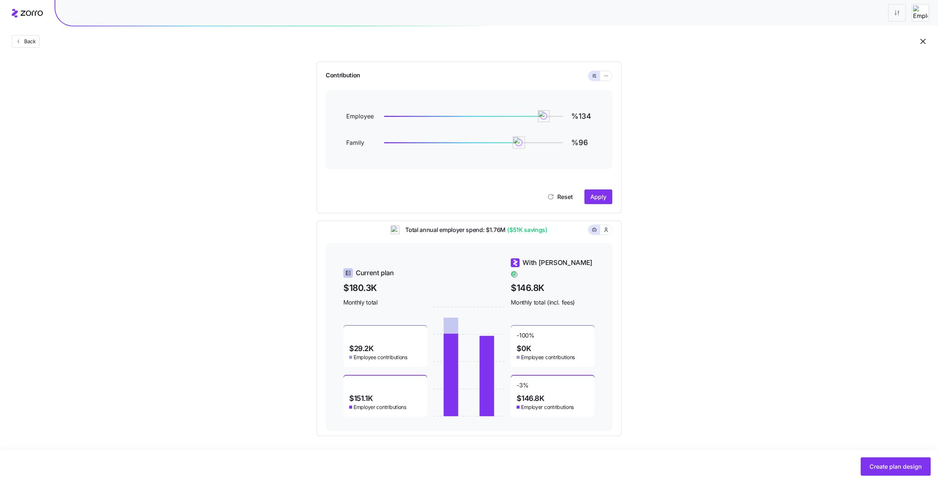
type input "%95"
drag, startPoint x: 548, startPoint y: 141, endPoint x: 497, endPoint y: 144, distance: 51.3
click at [497, 144] on img at bounding box center [497, 142] width 12 height 12
type input "%95"
drag, startPoint x: 542, startPoint y: 116, endPoint x: 497, endPoint y: 118, distance: 45.4
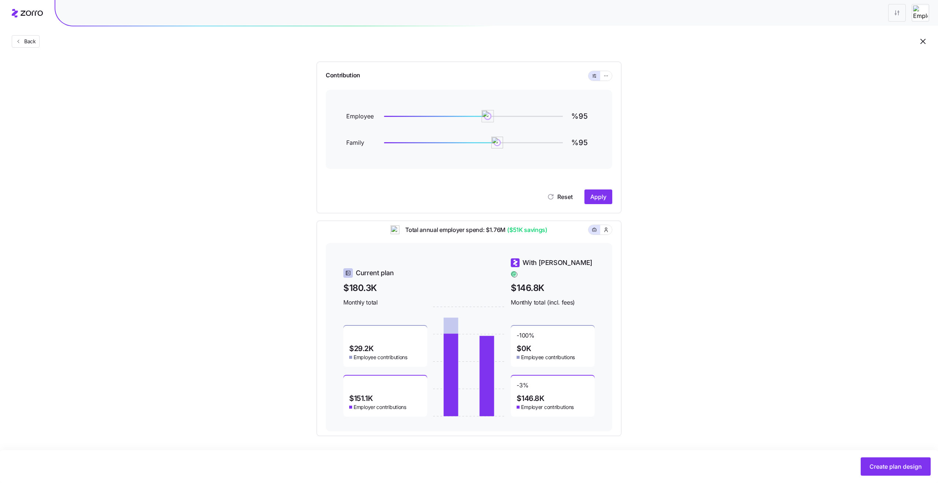
click at [494, 118] on img at bounding box center [487, 116] width 12 height 12
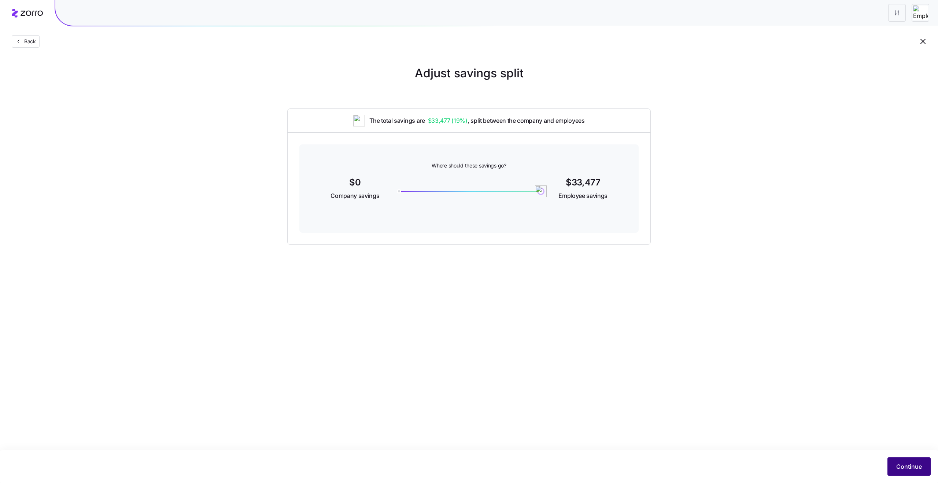
click at [900, 469] on span "Continue" at bounding box center [909, 466] width 26 height 9
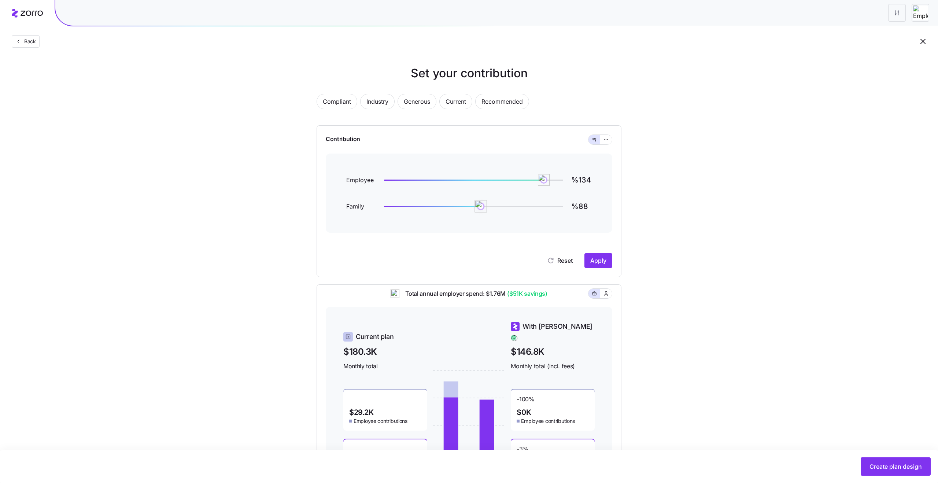
type input "%89"
drag, startPoint x: 546, startPoint y: 205, endPoint x: 491, endPoint y: 206, distance: 55.3
click at [490, 206] on img at bounding box center [490, 206] width 12 height 12
drag, startPoint x: 544, startPoint y: 178, endPoint x: 520, endPoint y: 178, distance: 24.2
click at [520, 178] on img at bounding box center [519, 180] width 12 height 12
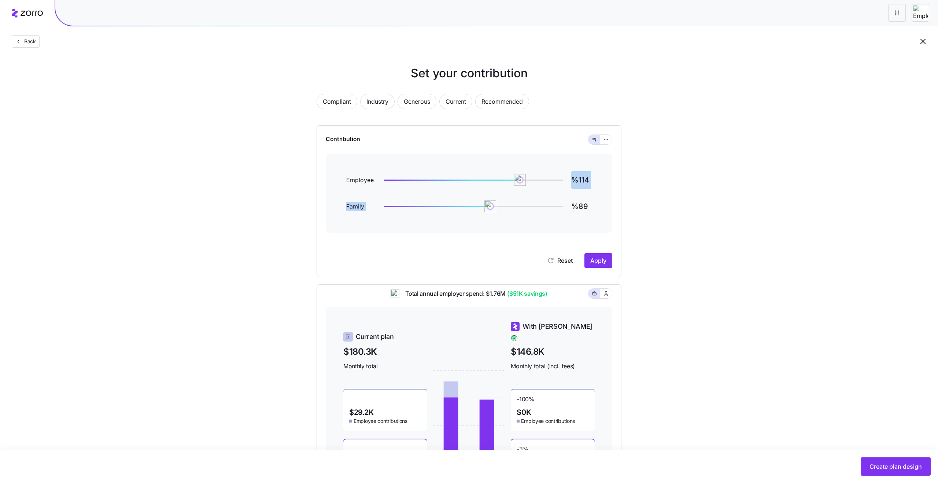
drag, startPoint x: 633, startPoint y: 179, endPoint x: 586, endPoint y: 110, distance: 83.0
click at [606, 130] on div "Compliant Industry Generous Current Recommended Contribution Employee %114 Fami…" at bounding box center [469, 292] width 328 height 415
click at [517, 101] on span "Recommended" at bounding box center [501, 101] width 41 height 15
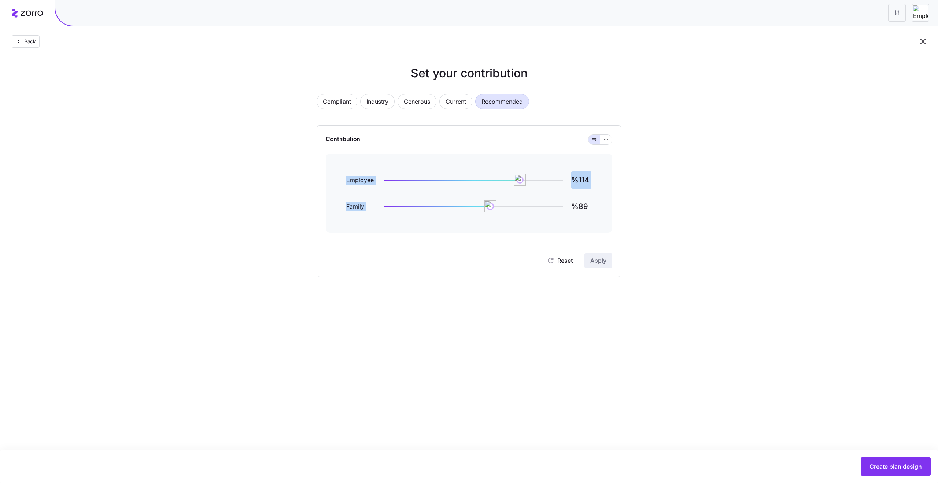
type input "%106"
type input "%85"
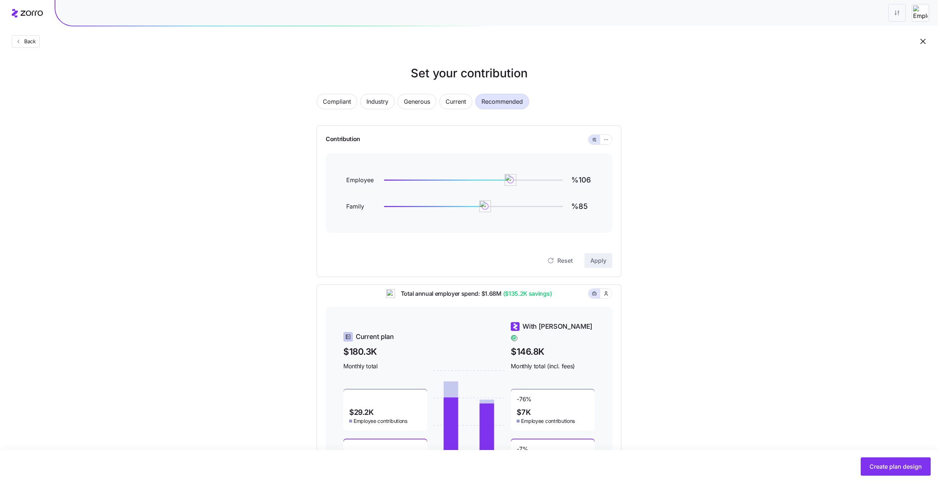
click at [576, 120] on div "Compliant Industry Generous Current Recommended Contribution Employee %106 Fami…" at bounding box center [469, 292] width 328 height 415
click at [344, 98] on span "Compliant" at bounding box center [337, 101] width 28 height 15
type input "%53"
type input "%0"
type input "%51"
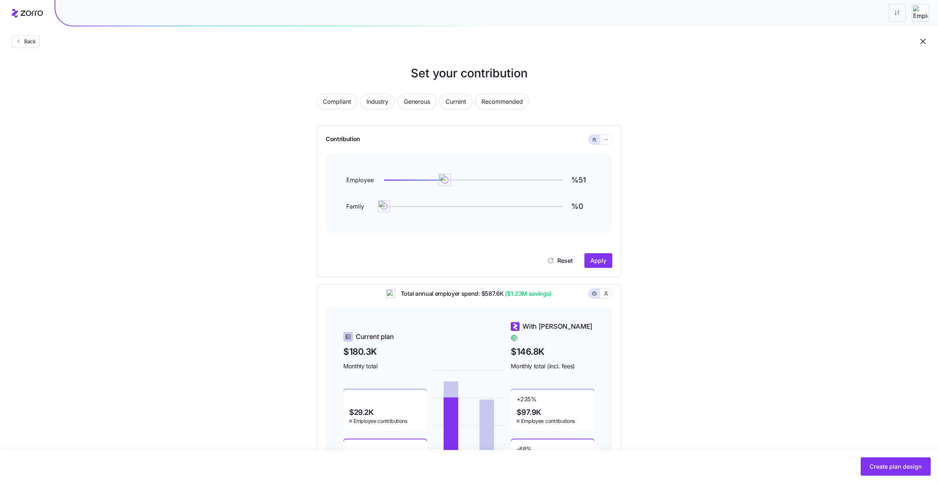
drag, startPoint x: 448, startPoint y: 182, endPoint x: 445, endPoint y: 181, distance: 3.8
click at [445, 181] on img at bounding box center [444, 180] width 12 height 12
click at [594, 262] on span "Apply" at bounding box center [598, 260] width 16 height 9
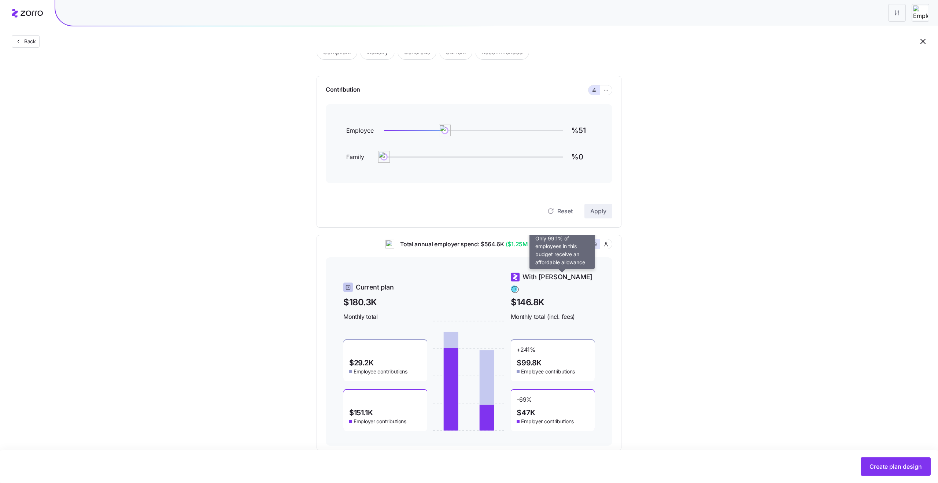
scroll to position [51, 0]
type input "%66"
drag, startPoint x: 382, startPoint y: 156, endPoint x: 462, endPoint y: 160, distance: 79.9
click at [462, 160] on img at bounding box center [462, 155] width 12 height 12
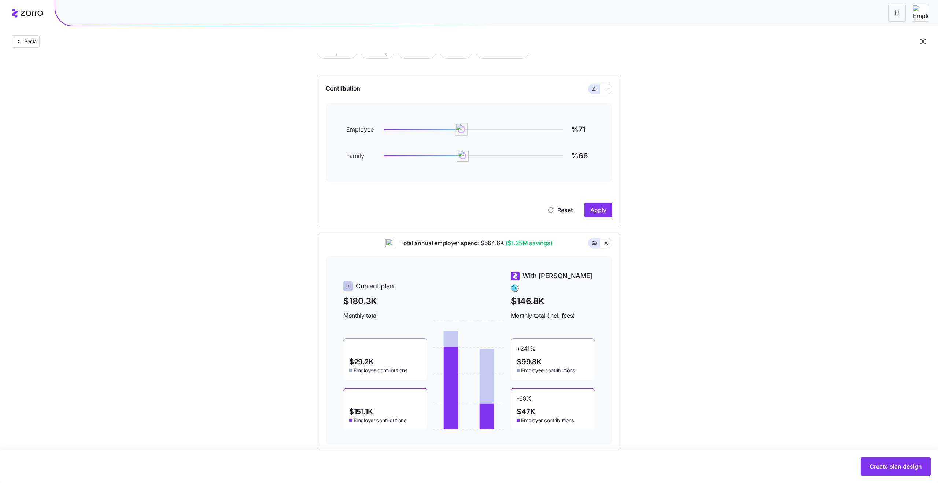
drag, startPoint x: 447, startPoint y: 129, endPoint x: 468, endPoint y: 132, distance: 21.6
click at [468, 132] on img at bounding box center [461, 129] width 12 height 12
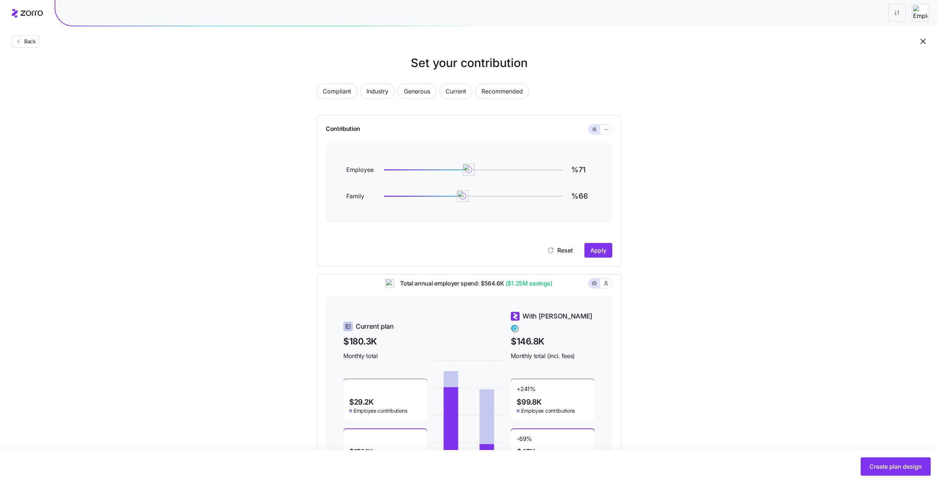
scroll to position [0, 0]
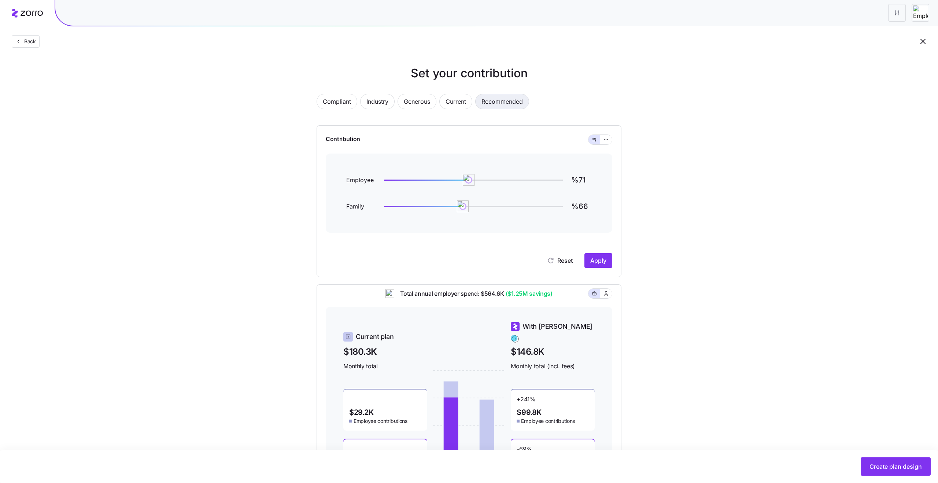
click at [506, 99] on span "Recommended" at bounding box center [501, 101] width 41 height 15
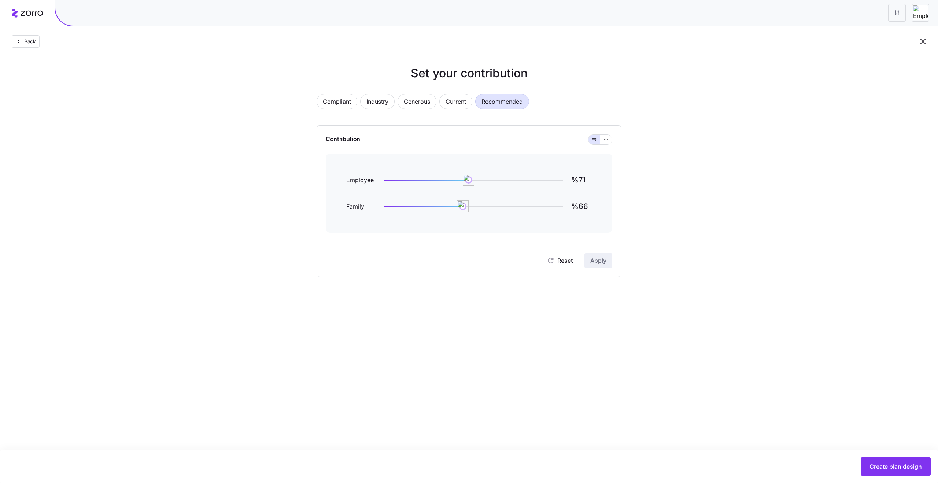
type input "%106"
type input "%85"
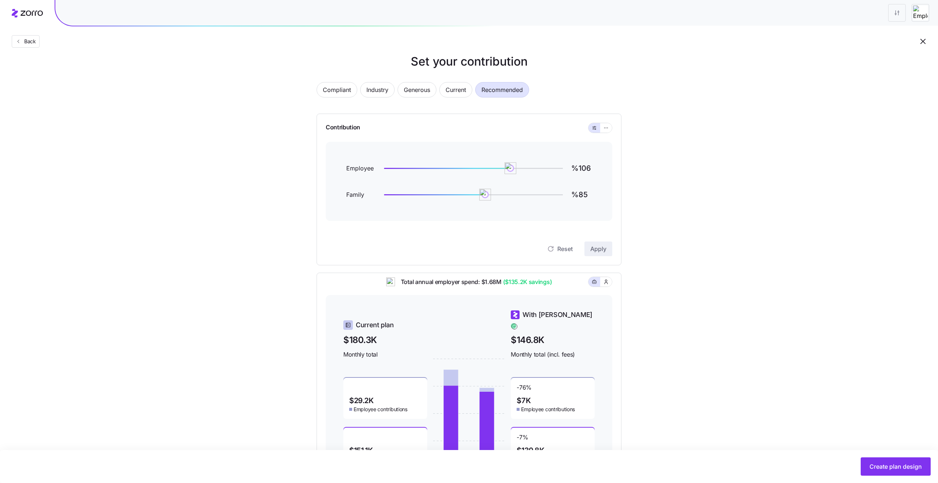
scroll to position [3, 0]
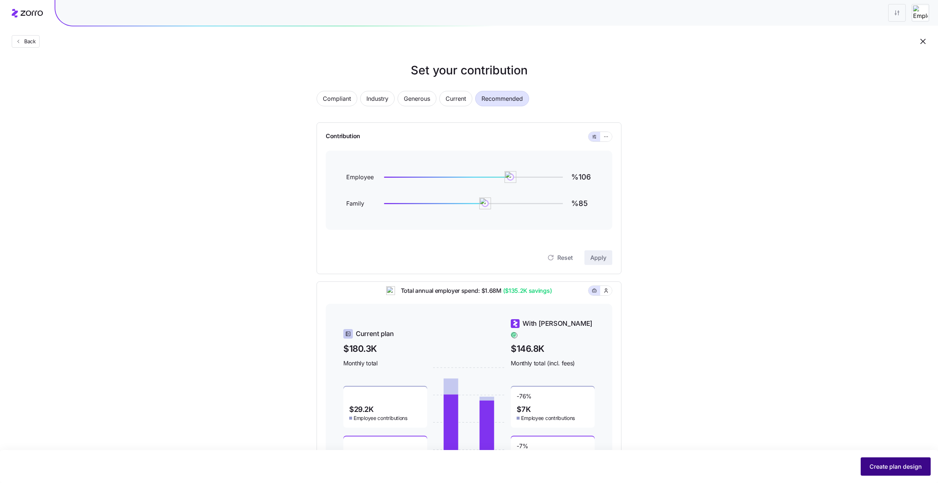
click at [875, 463] on span "Create plan design" at bounding box center [895, 466] width 52 height 9
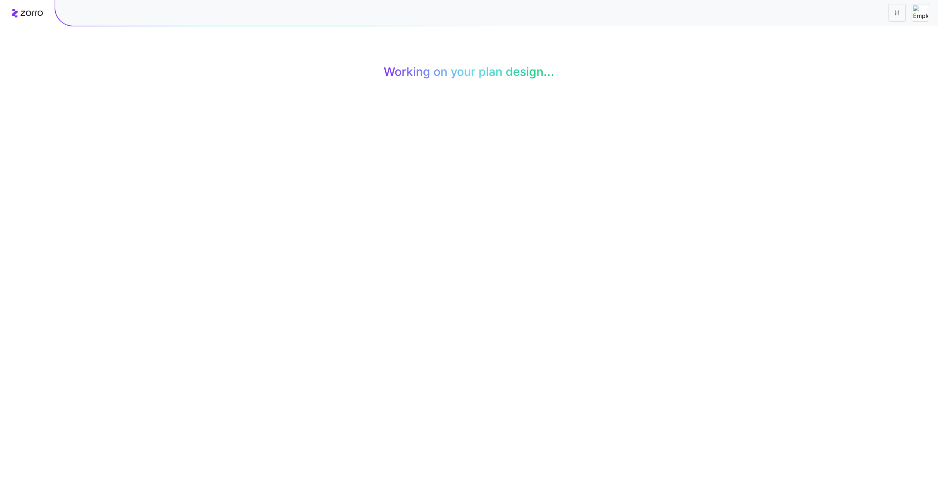
scroll to position [0, 0]
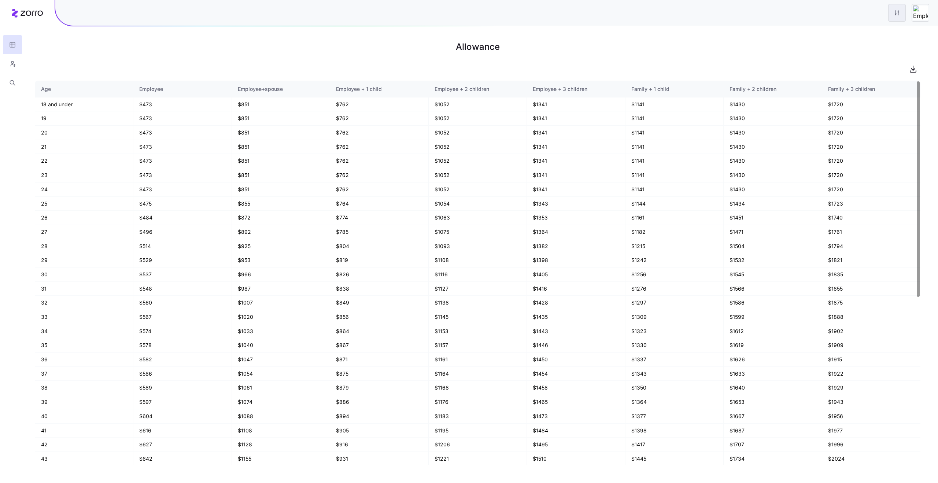
click at [897, 20] on html "Allowance Age Employee Employee+spouse Employee + 1 child Employee + 2 children…" at bounding box center [469, 241] width 938 height 483
click at [856, 30] on div "Edit plan design" at bounding box center [852, 32] width 38 height 8
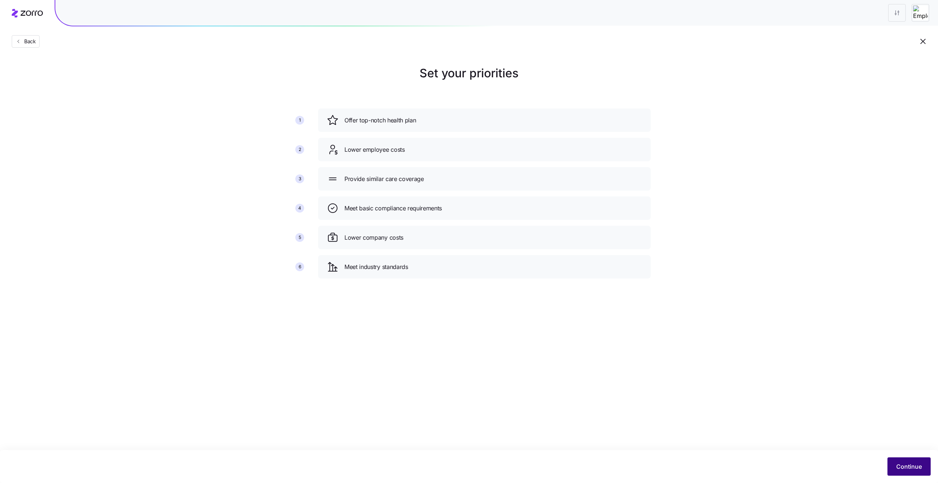
click at [901, 460] on button "Continue" at bounding box center [908, 466] width 43 height 18
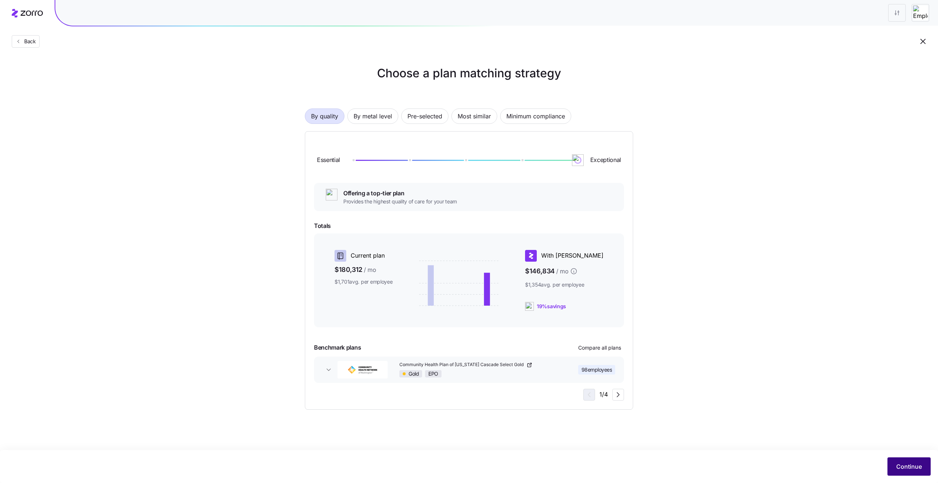
click at [902, 465] on span "Continue" at bounding box center [909, 466] width 26 height 9
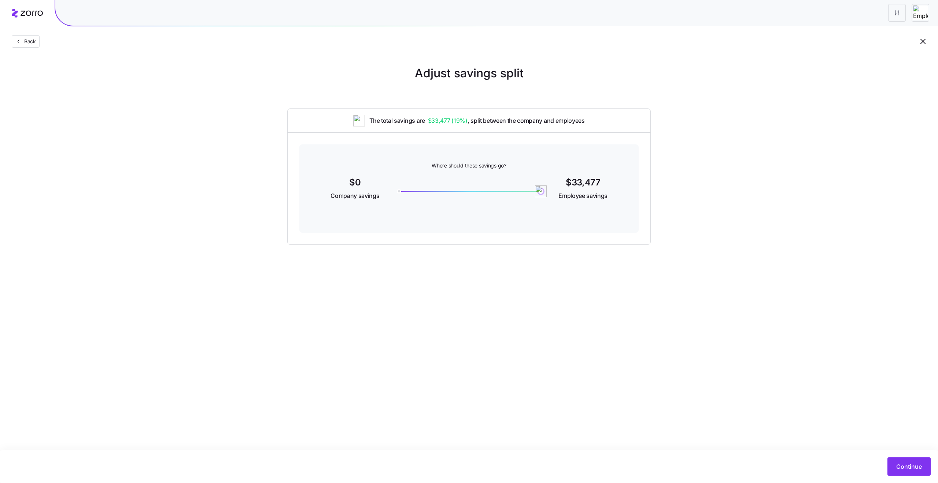
click at [902, 465] on span "Continue" at bounding box center [909, 466] width 26 height 9
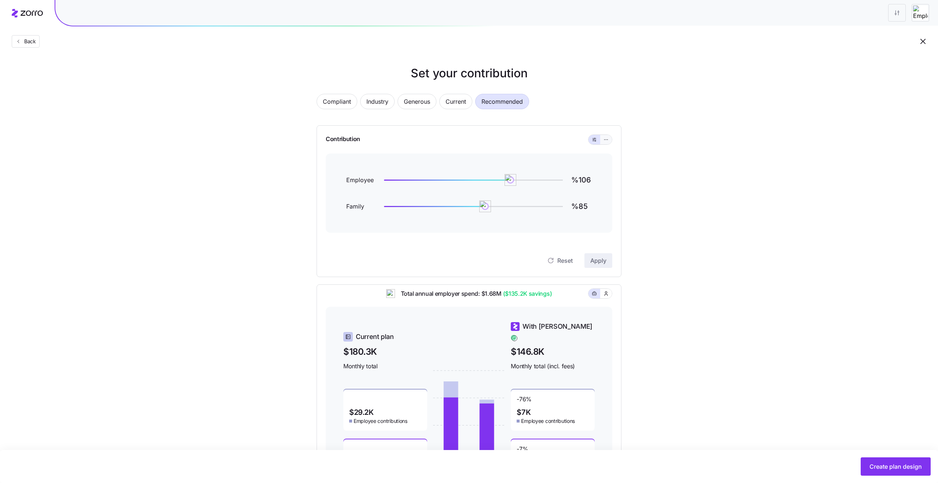
click at [607, 140] on icon "button" at bounding box center [605, 139] width 5 height 9
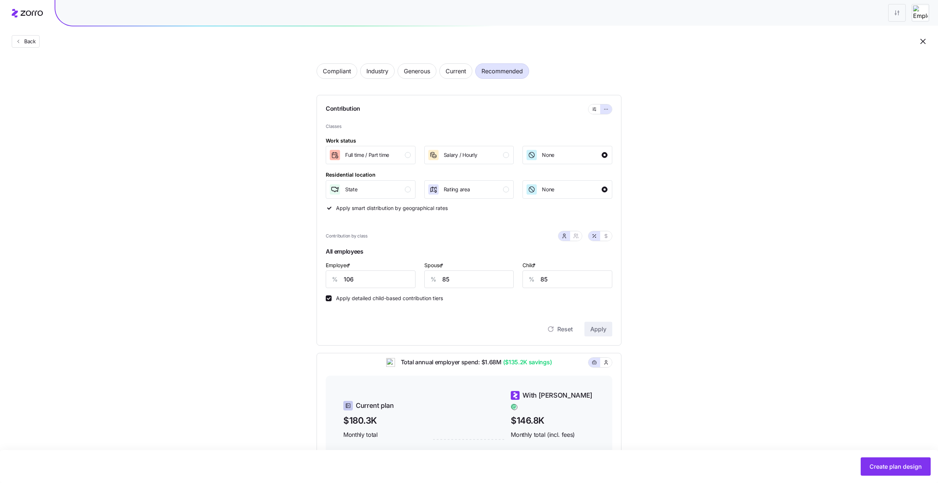
scroll to position [31, 0]
click at [475, 190] on div "Rating area" at bounding box center [468, 189] width 82 height 12
click at [385, 191] on div "State" at bounding box center [370, 189] width 82 height 12
click at [538, 192] on div "None" at bounding box center [540, 189] width 29 height 12
click at [408, 189] on div "button" at bounding box center [408, 189] width 6 height 6
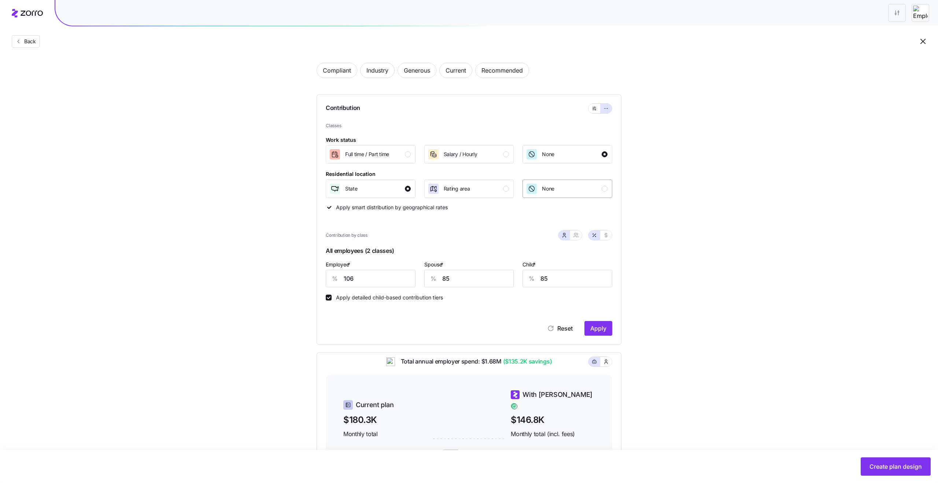
click at [532, 192] on div "button" at bounding box center [531, 188] width 10 height 10
click at [410, 193] on div "State" at bounding box center [370, 189] width 82 height 12
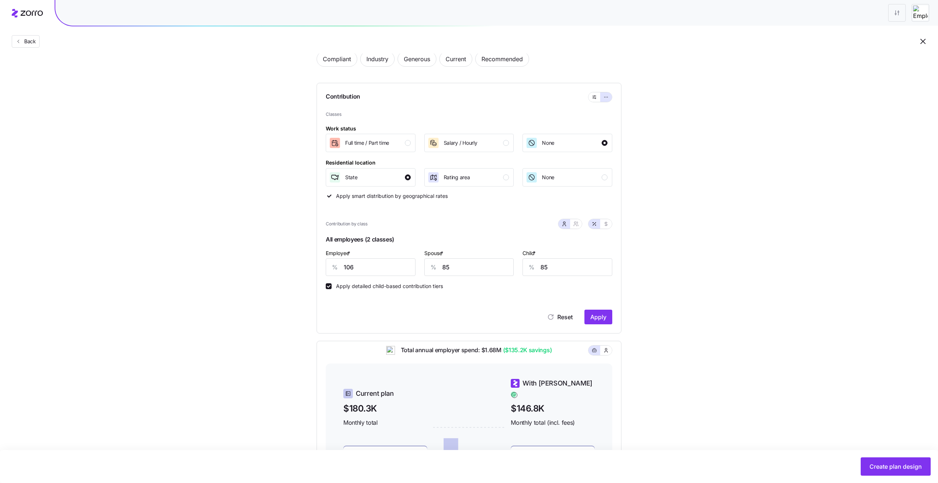
scroll to position [44, 0]
click at [463, 178] on span "Rating area" at bounding box center [457, 175] width 26 height 7
click at [457, 141] on span "Salary / Hourly" at bounding box center [461, 141] width 34 height 7
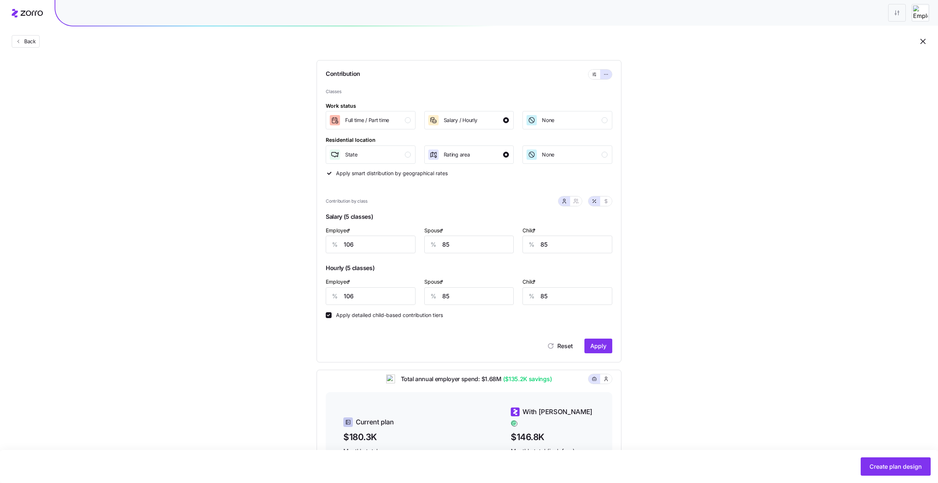
scroll to position [69, 0]
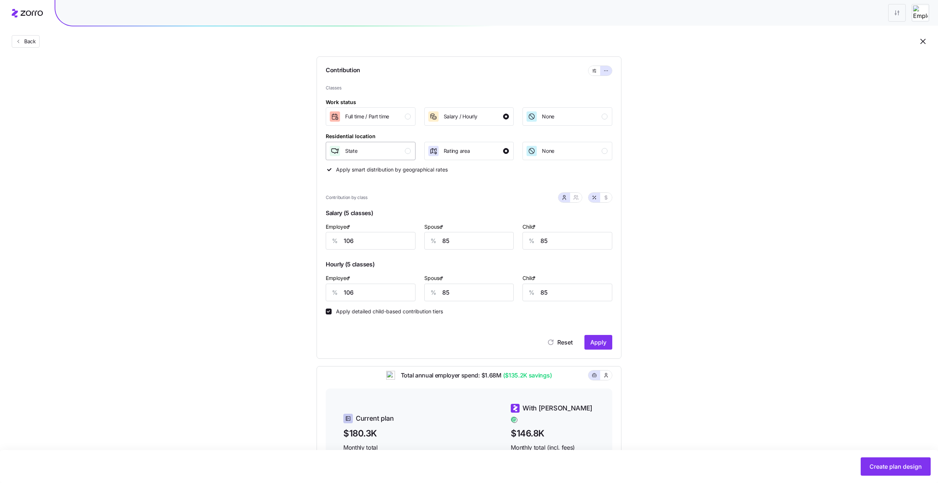
click at [408, 148] on div "button" at bounding box center [408, 151] width 6 height 6
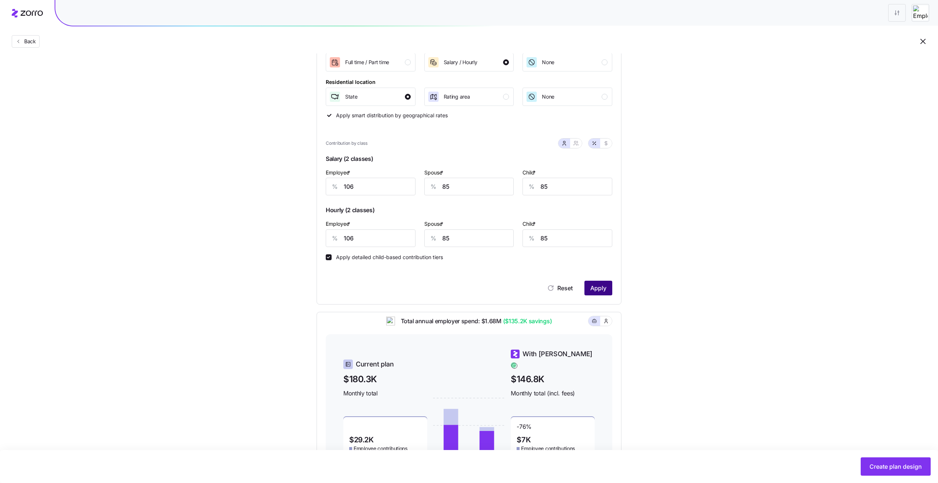
scroll to position [98, 0]
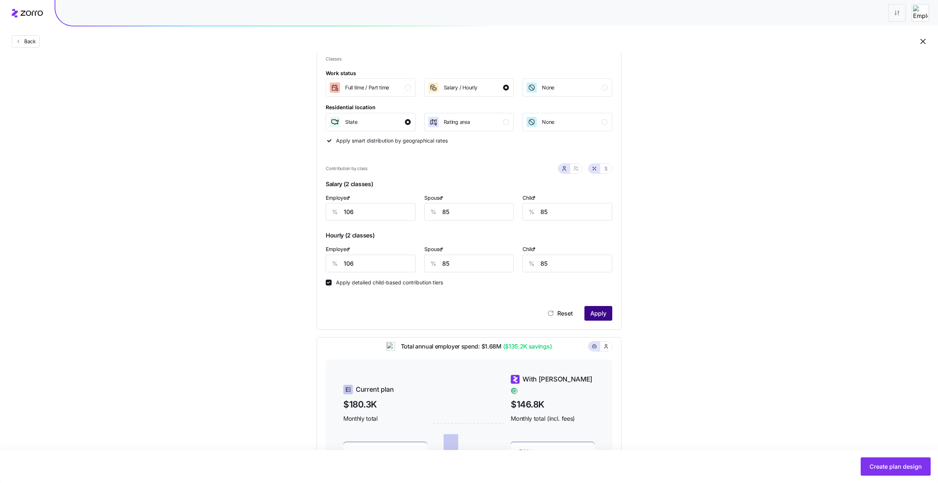
click at [596, 319] on button "Apply" at bounding box center [598, 313] width 28 height 15
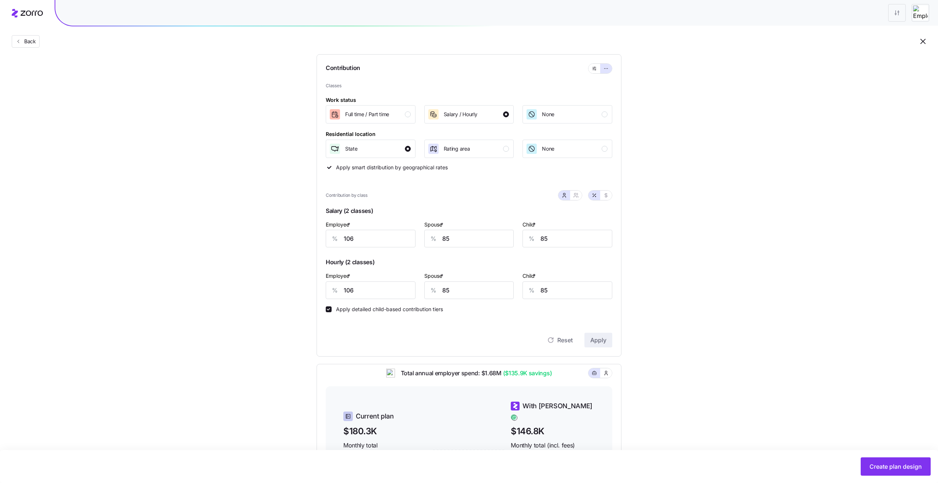
scroll to position [59, 0]
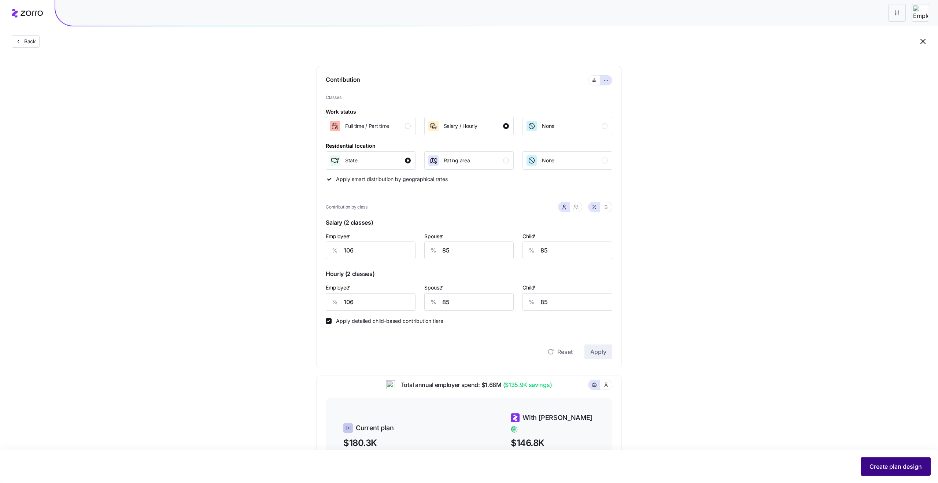
click at [909, 467] on span "Create plan design" at bounding box center [895, 466] width 52 height 9
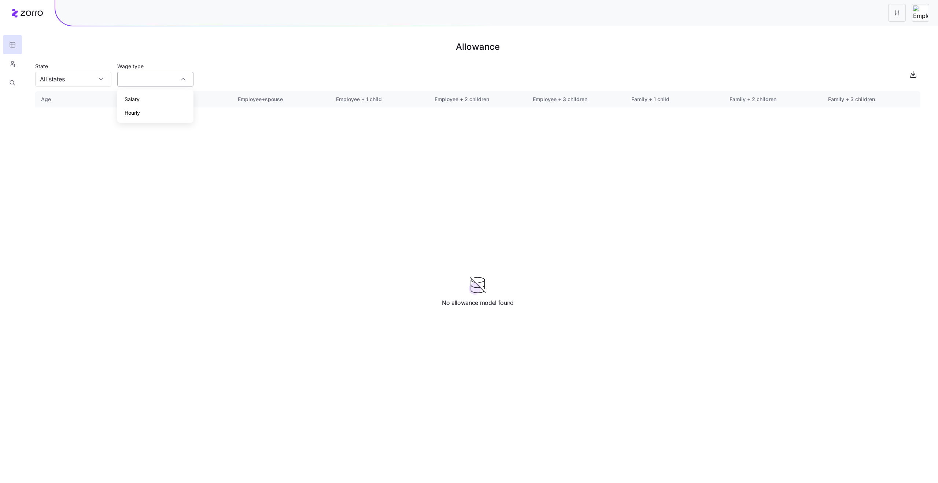
click at [182, 79] on div at bounding box center [155, 79] width 76 height 15
click at [153, 96] on div "Salary" at bounding box center [155, 99] width 70 height 14
type input "Salary"
click at [96, 79] on div "All states" at bounding box center [73, 79] width 76 height 15
click at [102, 79] on div at bounding box center [73, 79] width 76 height 15
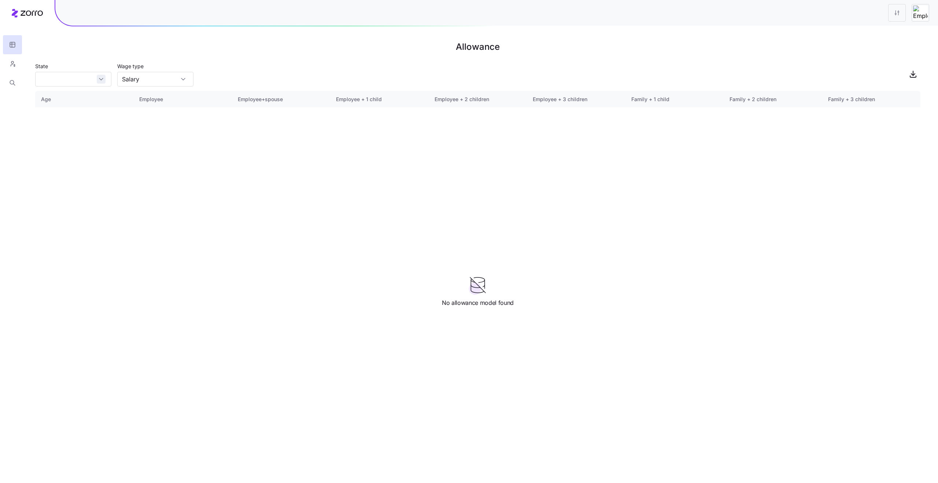
click at [102, 79] on div at bounding box center [73, 79] width 76 height 15
click at [83, 103] on div "AZ" at bounding box center [73, 99] width 70 height 14
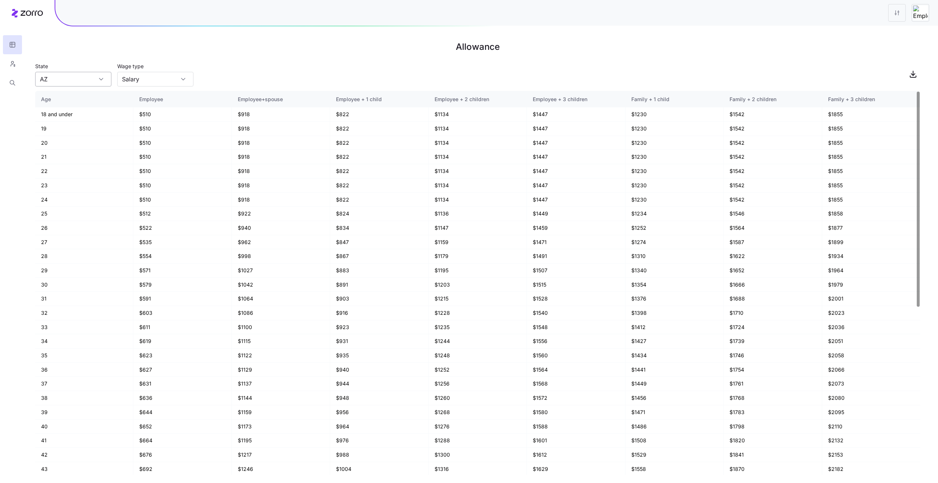
click at [99, 79] on input "AZ" at bounding box center [73, 79] width 76 height 15
click at [79, 111] on div "WA" at bounding box center [73, 113] width 70 height 14
type input "WA"
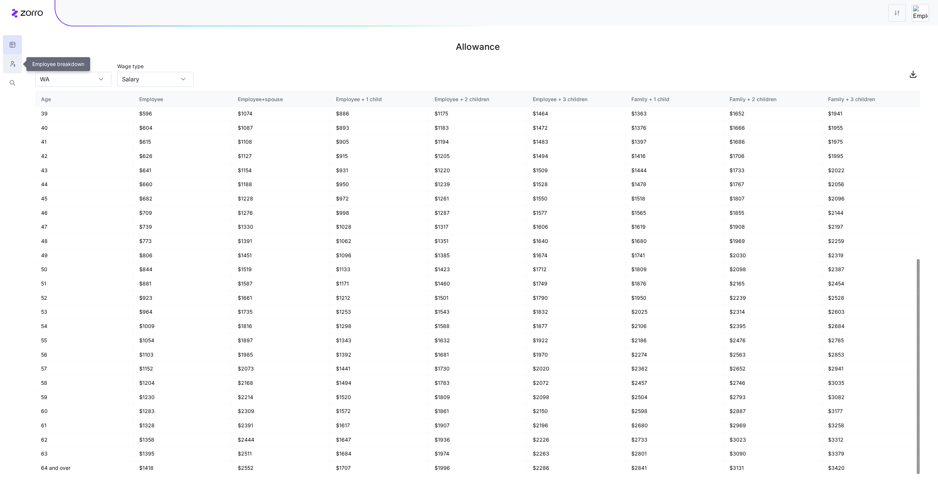
click at [12, 65] on icon "button" at bounding box center [12, 63] width 7 height 7
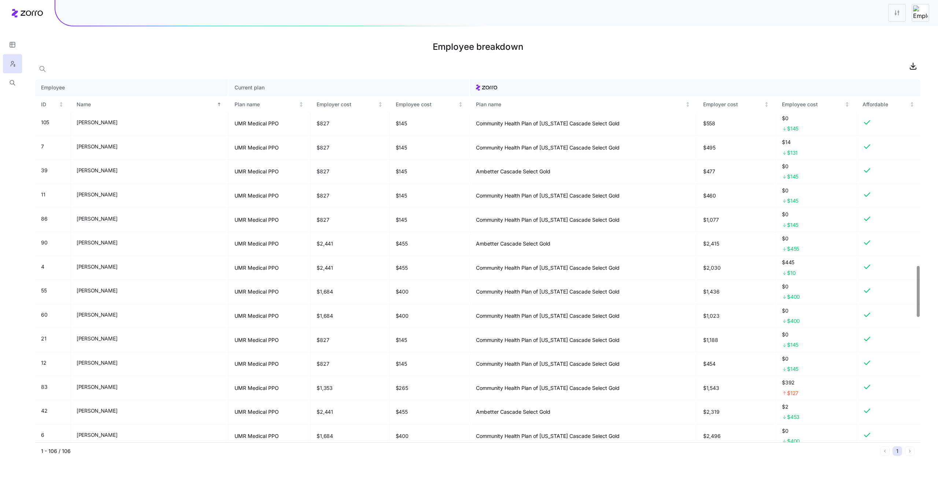
scroll to position [1327, 0]
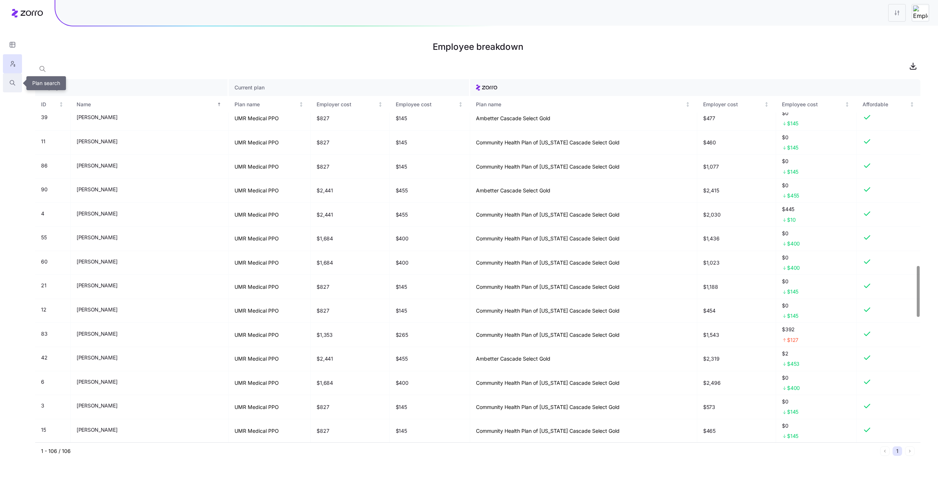
click at [12, 85] on icon "button" at bounding box center [12, 82] width 7 height 7
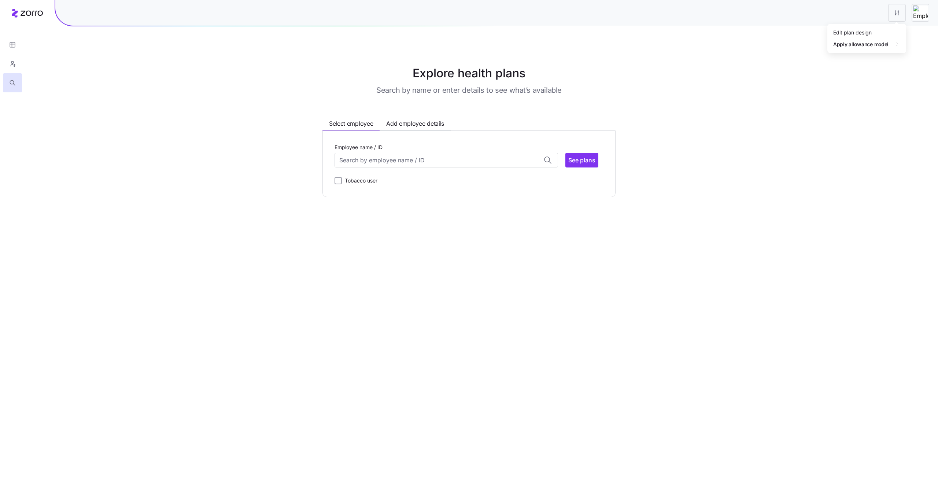
click at [901, 12] on html "Explore health plans Search by name or enter details to see what’s available Se…" at bounding box center [469, 241] width 938 height 483
click at [845, 32] on div "Edit plan design" at bounding box center [852, 32] width 38 height 8
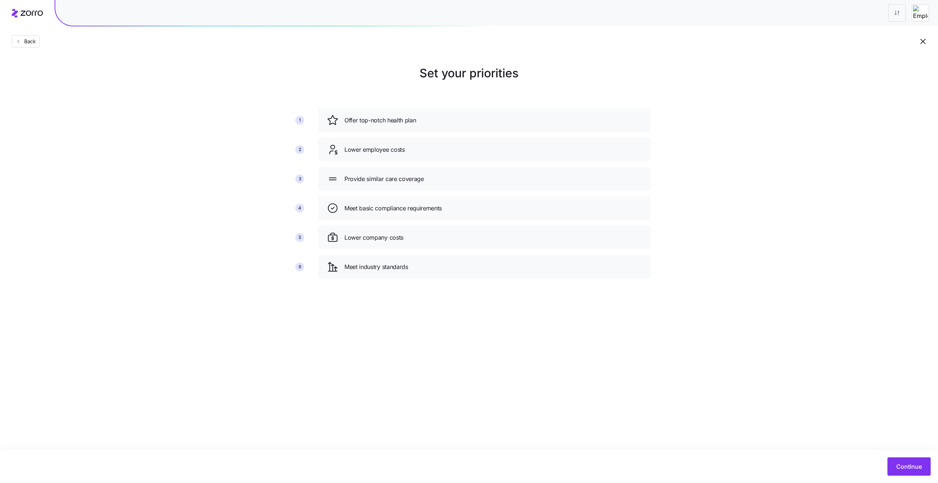
click at [921, 42] on icon "button" at bounding box center [922, 41] width 9 height 9
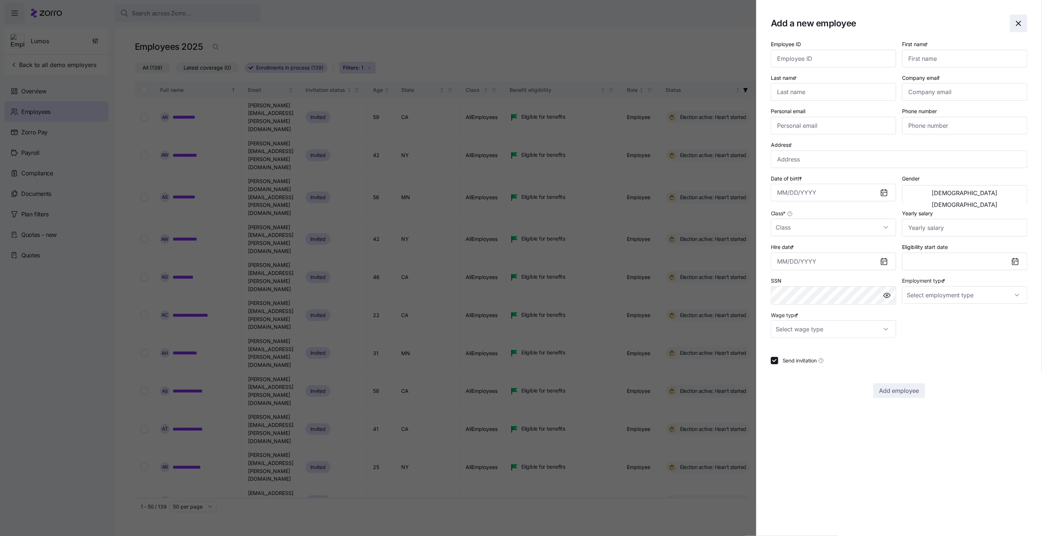
click at [1021, 26] on icon "button" at bounding box center [1018, 23] width 9 height 9
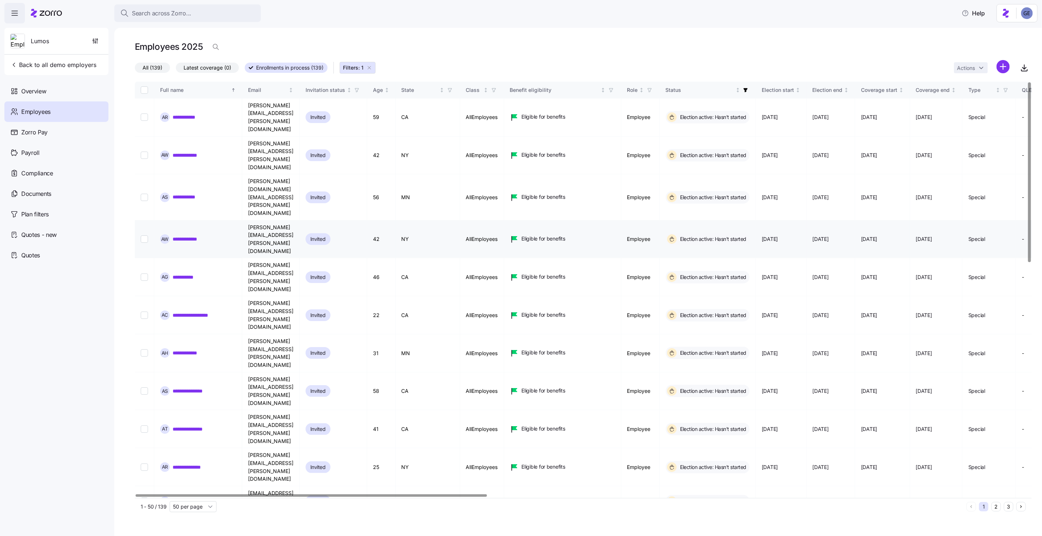
click at [184, 235] on link "**********" at bounding box center [191, 238] width 39 height 7
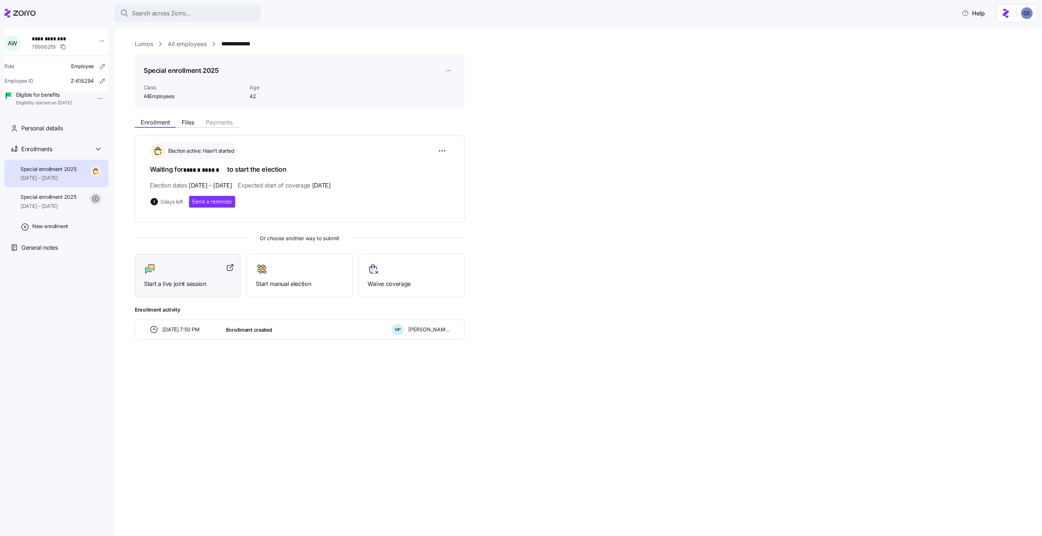
click at [188, 282] on span "Start a live joint session" at bounding box center [188, 283] width 88 height 9
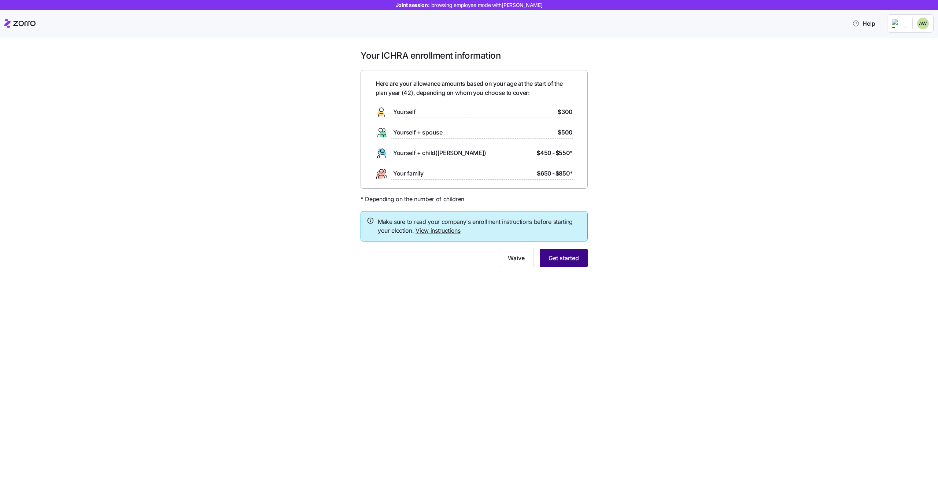
click at [557, 260] on span "Get started" at bounding box center [563, 257] width 30 height 9
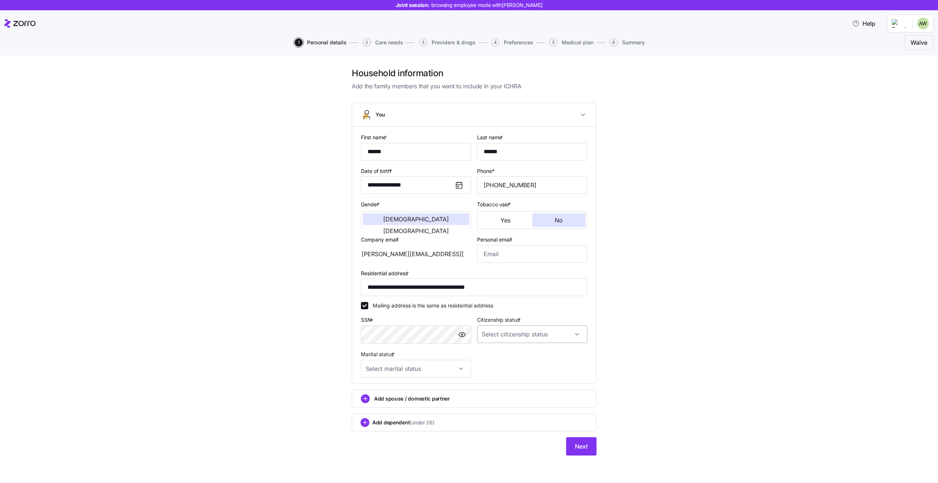
click at [532, 337] on input "Citizenship status *" at bounding box center [532, 334] width 110 height 18
click at [510, 357] on span "[DEMOGRAPHIC_DATA] citizen" at bounding box center [523, 356] width 74 height 8
type input "[DEMOGRAPHIC_DATA] citizen"
click at [437, 366] on input "Marital status *" at bounding box center [416, 369] width 110 height 18
click at [400, 394] on div "Single" at bounding box center [416, 390] width 104 height 15
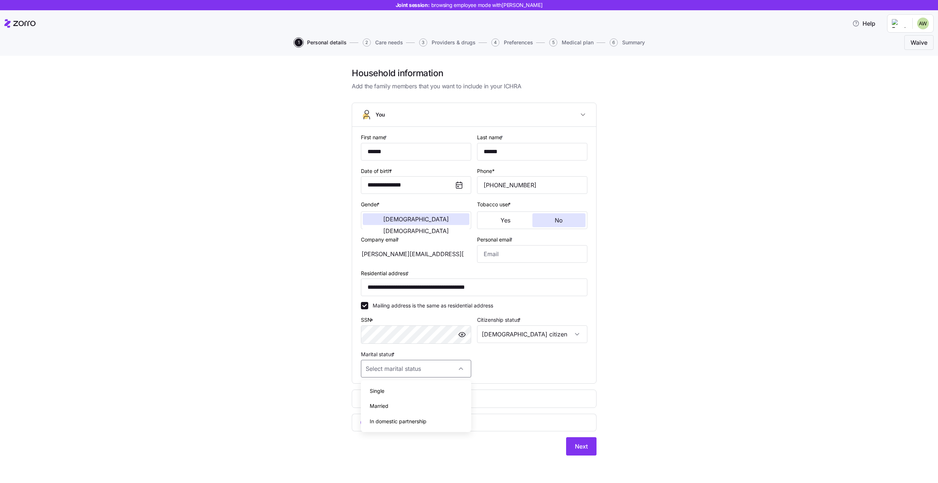
type input "Single"
click at [578, 440] on button "Next" at bounding box center [581, 446] width 30 height 18
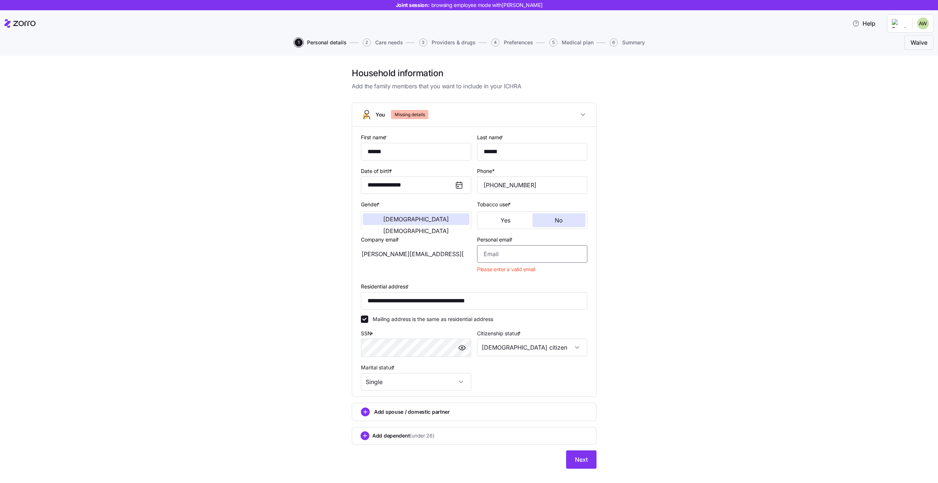
click at [509, 261] on input "Personal email *" at bounding box center [532, 254] width 110 height 18
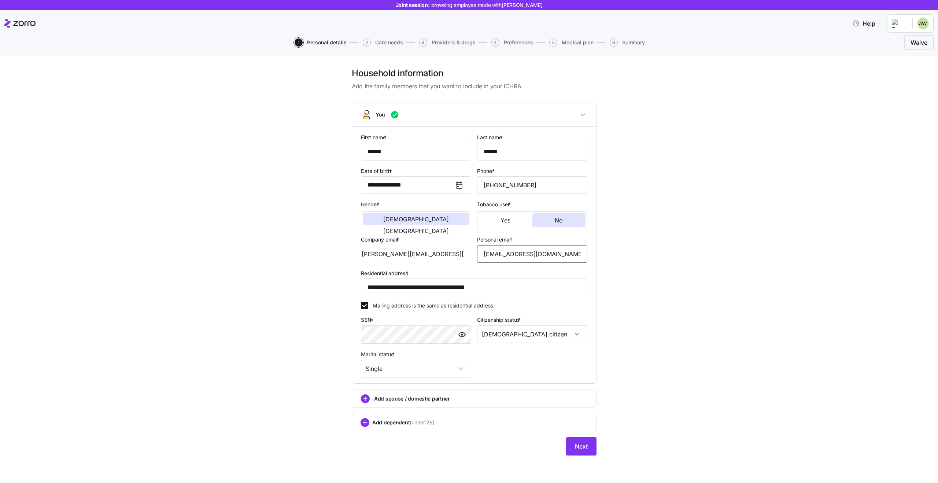
click at [521, 260] on input "[EMAIL_ADDRESS][DOMAIN_NAME]" at bounding box center [532, 254] width 110 height 18
click at [497, 253] on input "[EMAIL_ADDRESS][DOMAIN_NAME]" at bounding box center [532, 254] width 110 height 18
type input "[EMAIL_ADDRESS][DOMAIN_NAME]"
click at [685, 298] on div "**********" at bounding box center [474, 265] width 907 height 397
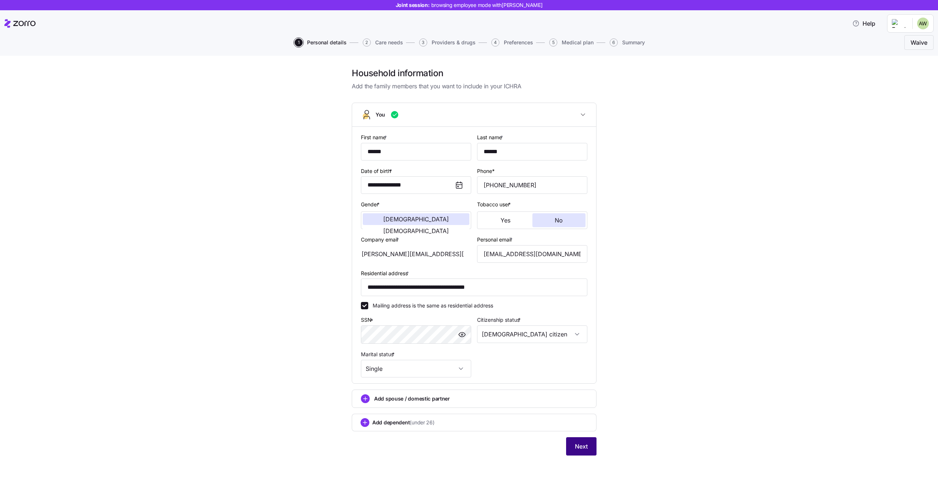
click at [581, 448] on span "Next" at bounding box center [581, 446] width 13 height 9
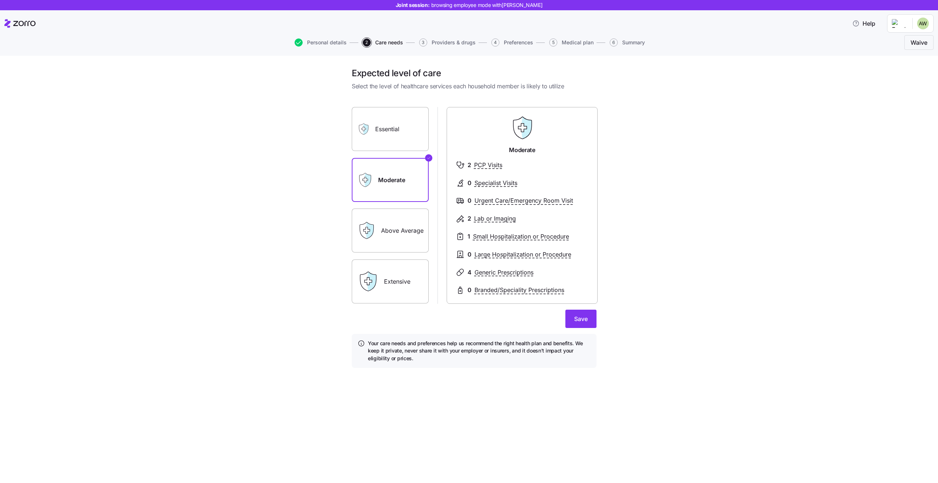
click at [411, 233] on label "Above Average" at bounding box center [390, 230] width 77 height 44
click at [0, 0] on input "Above Average" at bounding box center [0, 0] width 0 height 0
click at [384, 184] on label "Moderate" at bounding box center [390, 180] width 77 height 44
click at [0, 0] on input "Moderate" at bounding box center [0, 0] width 0 height 0
click at [399, 279] on label "Extensive" at bounding box center [390, 281] width 77 height 44
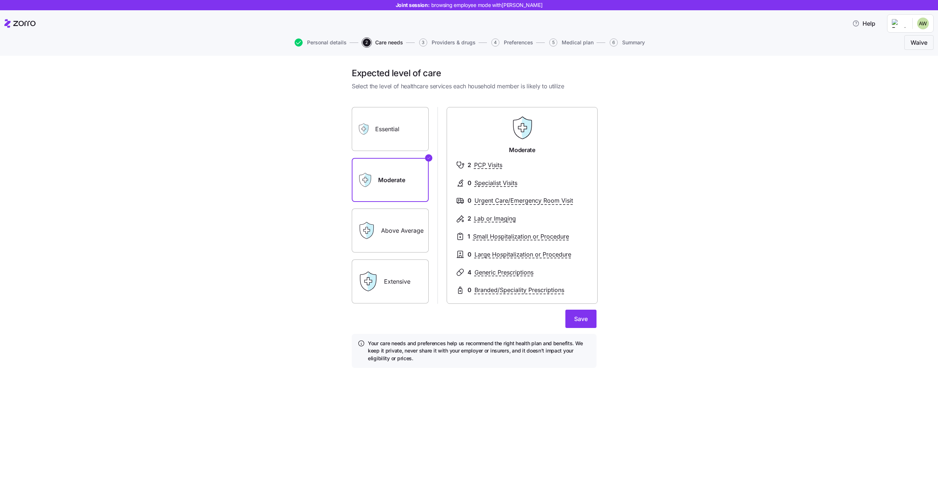
click at [0, 0] on input "Extensive" at bounding box center [0, 0] width 0 height 0
click at [398, 276] on label "Extensive" at bounding box center [390, 281] width 77 height 44
click at [0, 0] on input "Extensive" at bounding box center [0, 0] width 0 height 0
click at [381, 232] on label "Above Average" at bounding box center [390, 230] width 77 height 44
click at [0, 0] on input "Above Average" at bounding box center [0, 0] width 0 height 0
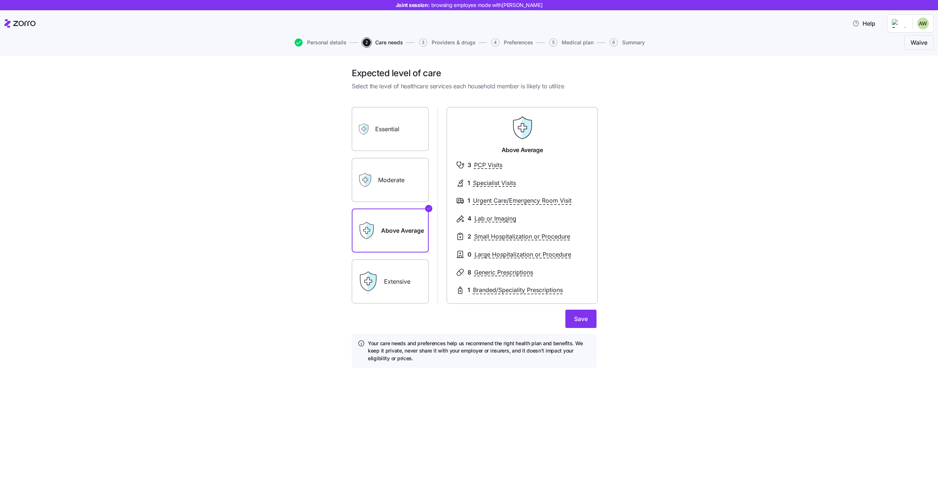
click at [381, 180] on label "Moderate" at bounding box center [390, 180] width 77 height 44
click at [0, 0] on input "Moderate" at bounding box center [0, 0] width 0 height 0
click at [379, 130] on label "Essential" at bounding box center [390, 129] width 77 height 44
click at [0, 0] on input "Essential" at bounding box center [0, 0] width 0 height 0
click at [384, 284] on label "Extensive" at bounding box center [390, 281] width 77 height 44
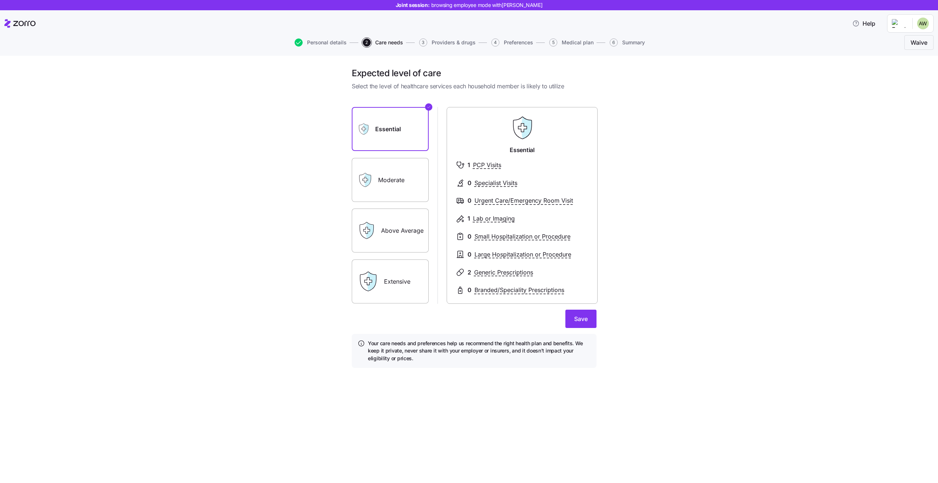
click at [0, 0] on input "Extensive" at bounding box center [0, 0] width 0 height 0
click at [405, 136] on label "Essential" at bounding box center [390, 129] width 77 height 44
click at [0, 0] on input "Essential" at bounding box center [0, 0] width 0 height 0
click at [402, 277] on label "Extensive" at bounding box center [390, 281] width 77 height 44
click at [0, 0] on input "Extensive" at bounding box center [0, 0] width 0 height 0
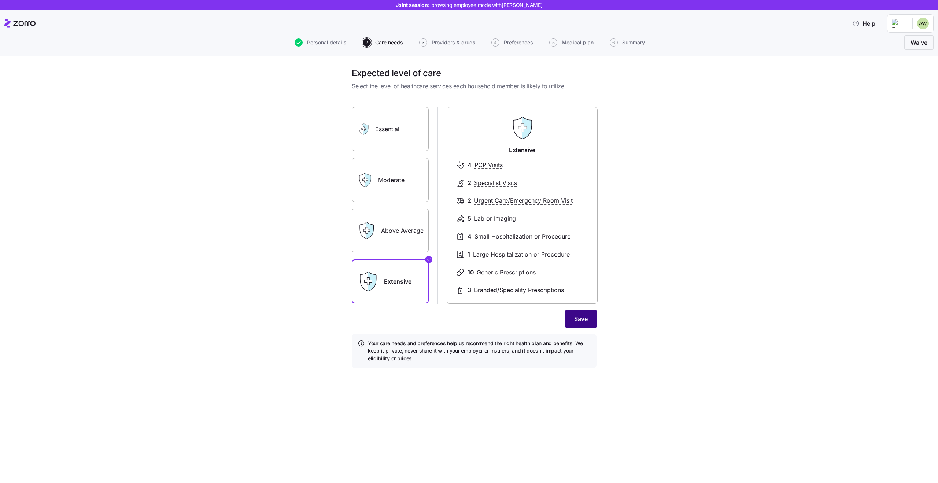
click at [585, 316] on span "Save" at bounding box center [581, 318] width 14 height 9
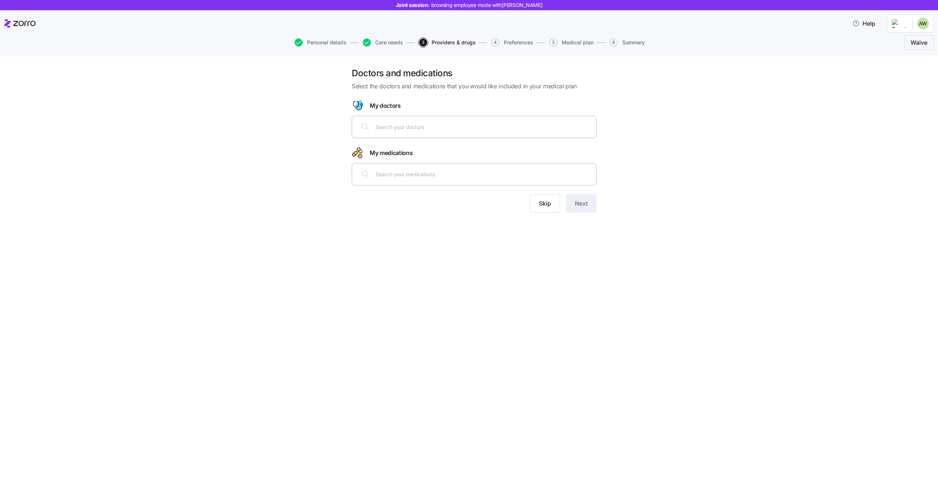
click at [386, 118] on div at bounding box center [473, 127] width 235 height 18
type input "cohe"
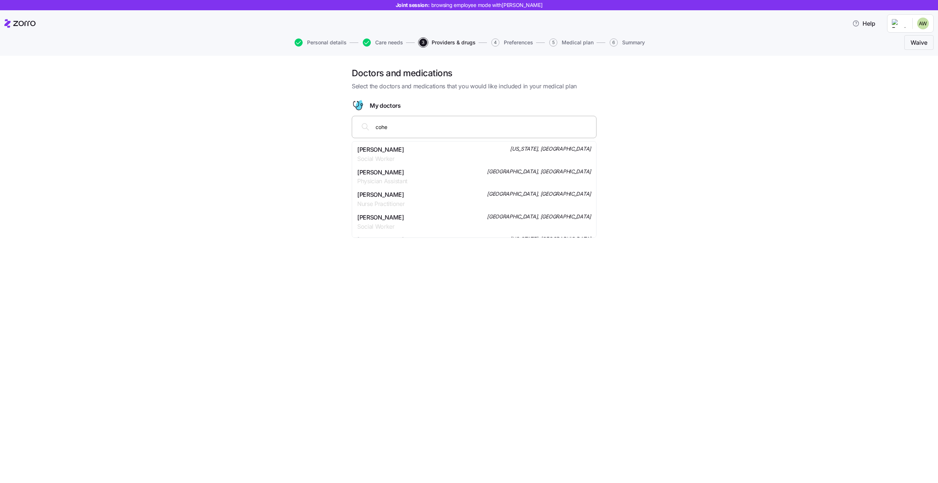
click at [384, 151] on span "[PERSON_NAME]" at bounding box center [380, 149] width 47 height 9
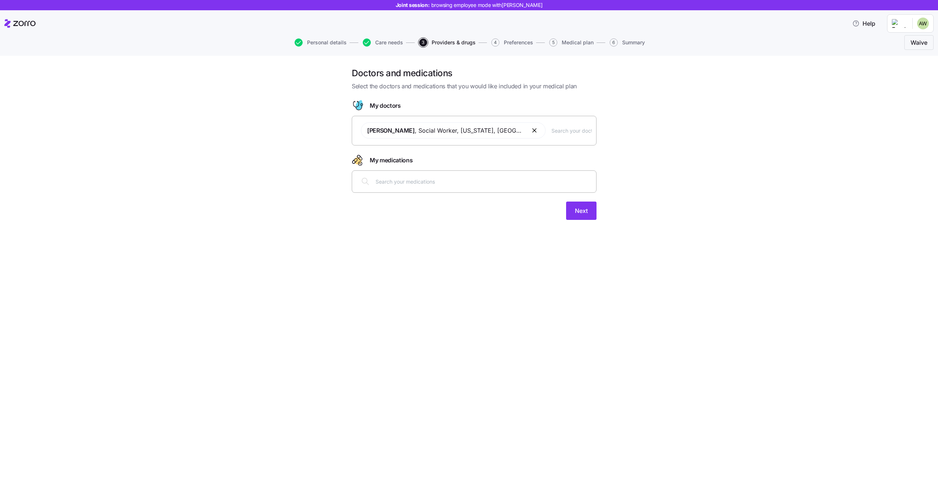
click at [452, 185] on input "text" at bounding box center [483, 181] width 216 height 8
type input "mat"
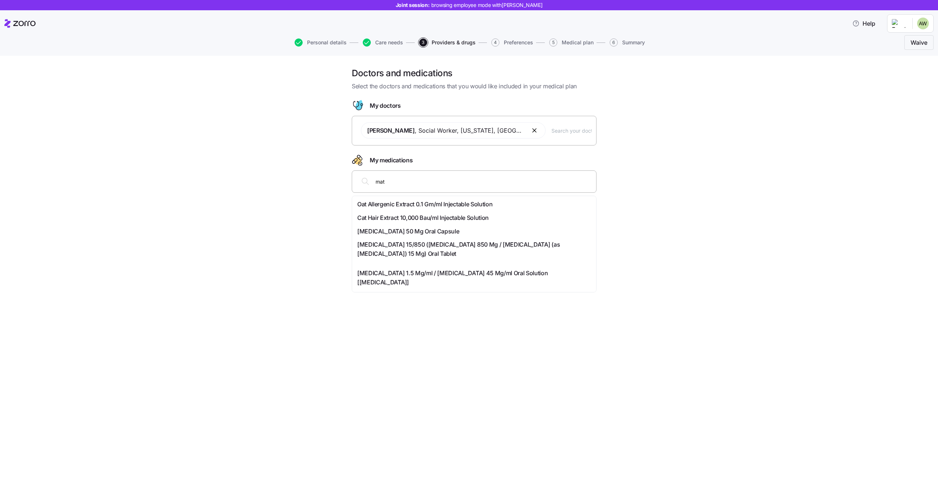
click at [441, 205] on span "Oat Allergenic Extract 0.1 Gm/ml Injectable Solution" at bounding box center [424, 204] width 135 height 9
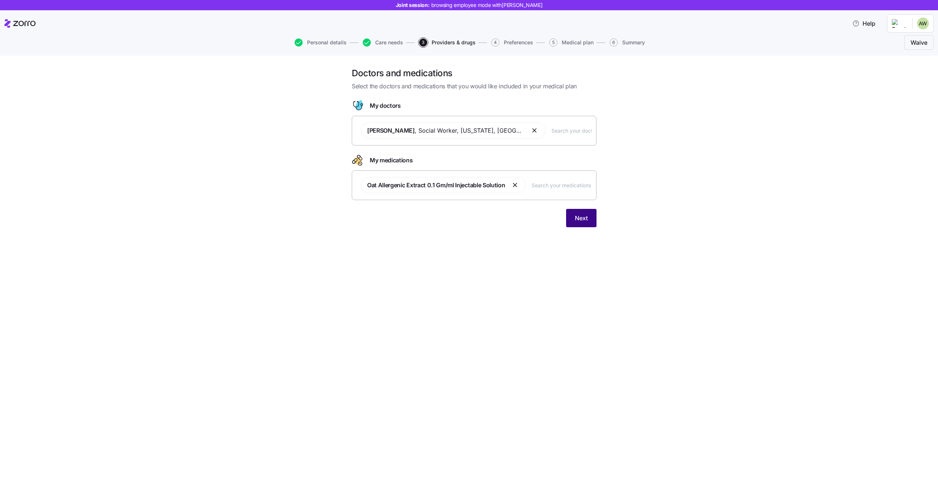
click at [578, 223] on button "Next" at bounding box center [581, 218] width 30 height 18
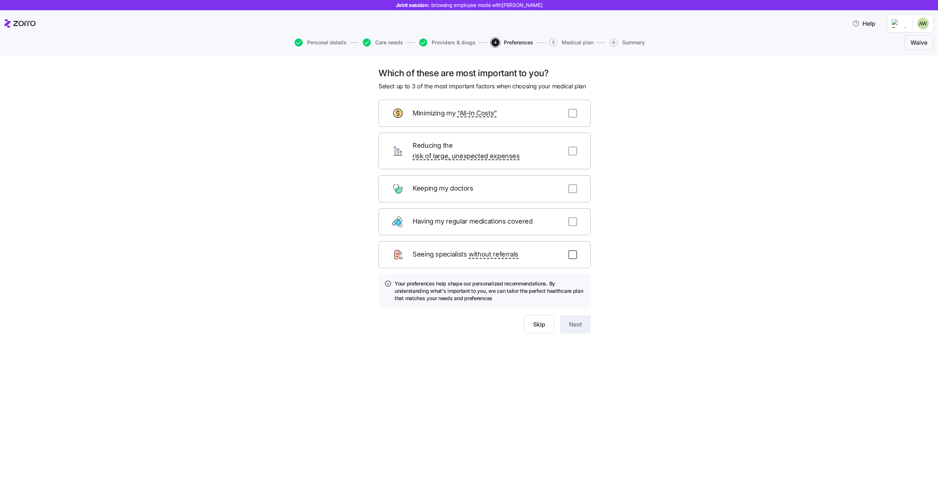
click at [572, 250] on input "checkbox" at bounding box center [572, 254] width 9 height 9
checkbox input "true"
click at [573, 184] on input "checkbox" at bounding box center [572, 188] width 9 height 9
checkbox input "true"
click at [571, 146] on input "checkbox" at bounding box center [572, 150] width 9 height 9
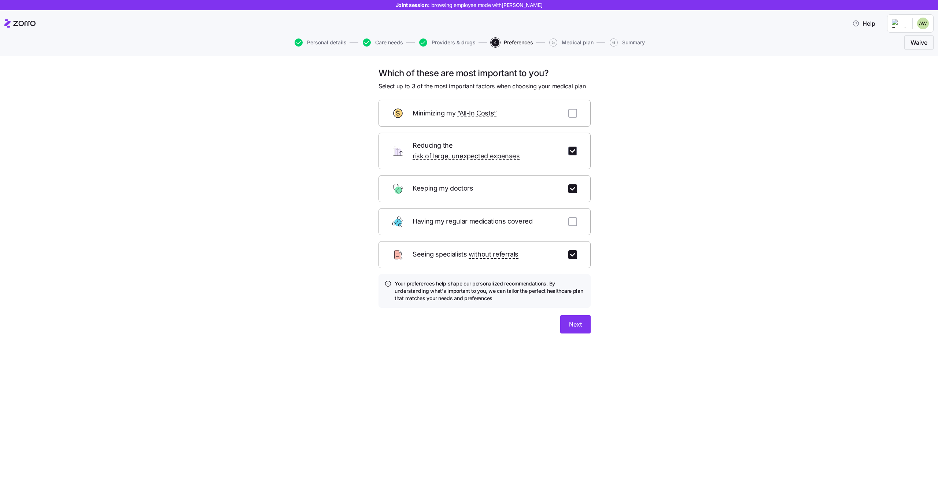
checkbox input "true"
click at [579, 320] on span "Next" at bounding box center [575, 324] width 13 height 9
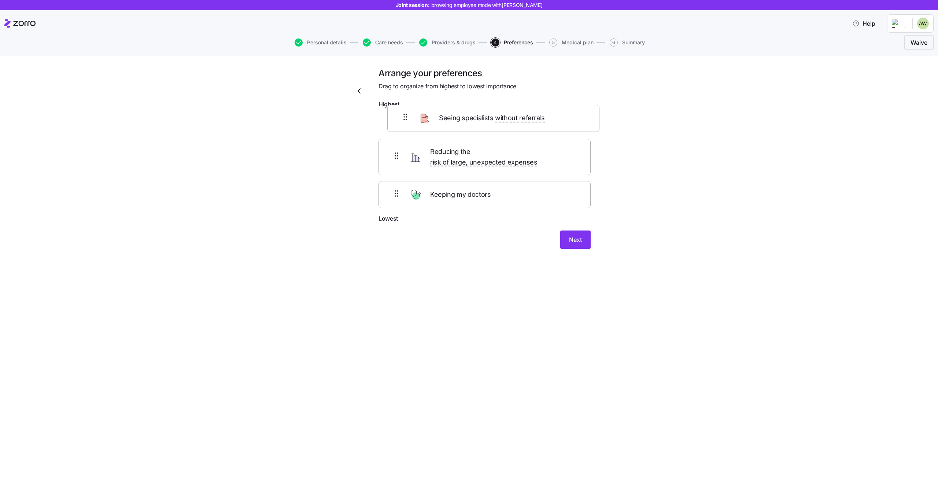
drag, startPoint x: 463, startPoint y: 192, endPoint x: 470, endPoint y: 116, distance: 75.7
click at [470, 116] on div "Reducing the risk of large, unexpected expenses Keeping my doctors Seeing speci…" at bounding box center [484, 163] width 212 height 103
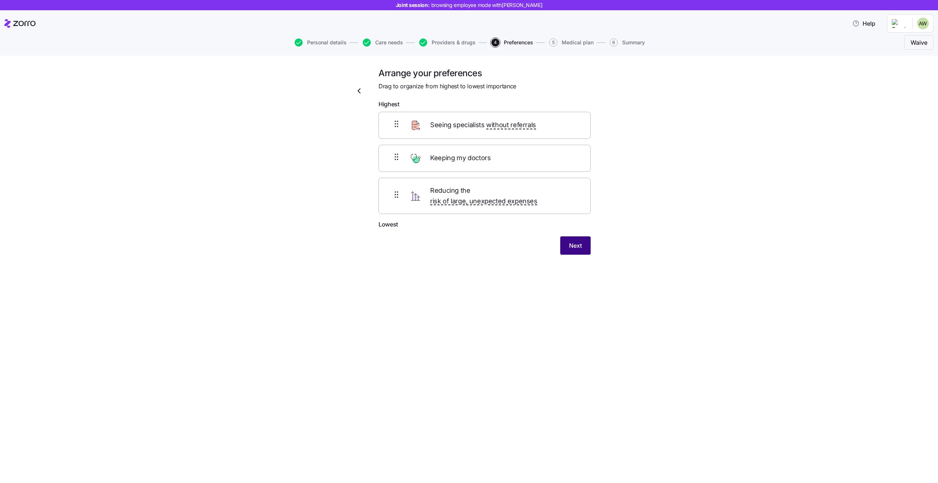
click at [581, 241] on span "Next" at bounding box center [575, 245] width 13 height 9
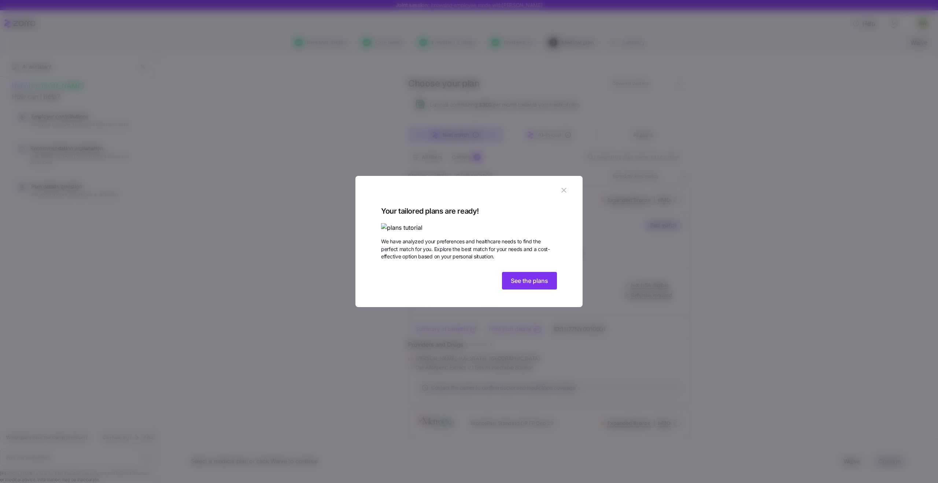
click at [563, 188] on icon "button" at bounding box center [563, 190] width 5 height 5
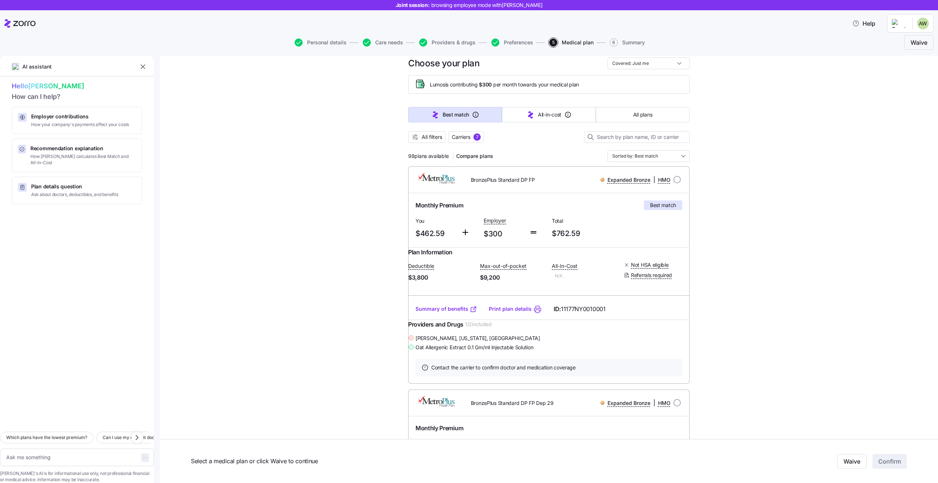
scroll to position [21, 0]
click at [609, 110] on button "All plans" at bounding box center [642, 114] width 94 height 15
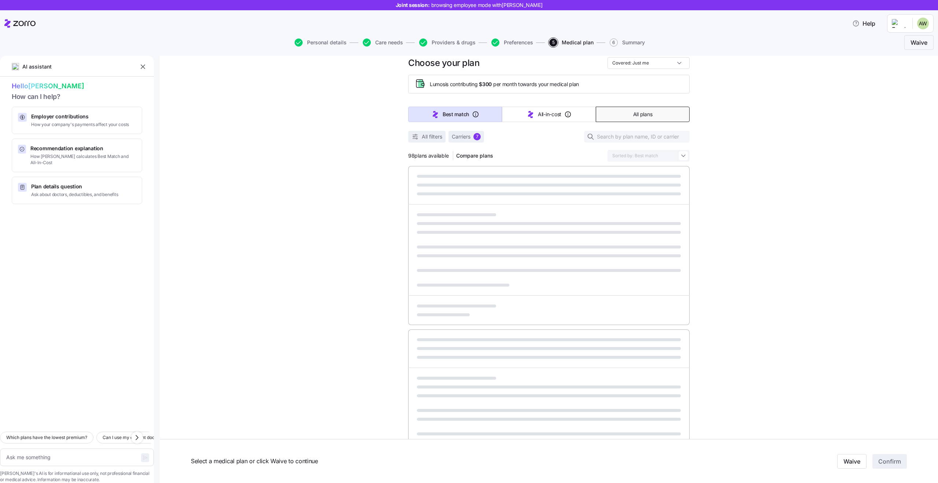
type textarea "x"
type input "Sorted by: Premium"
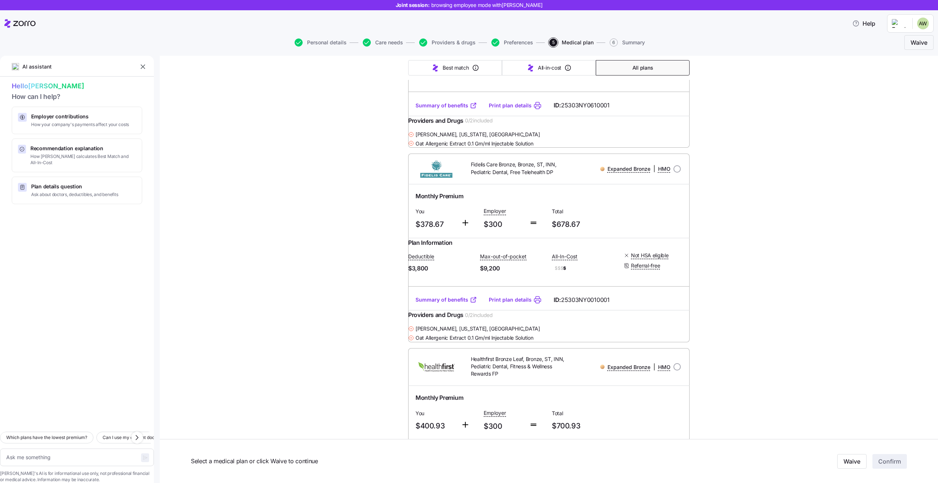
scroll to position [0, 0]
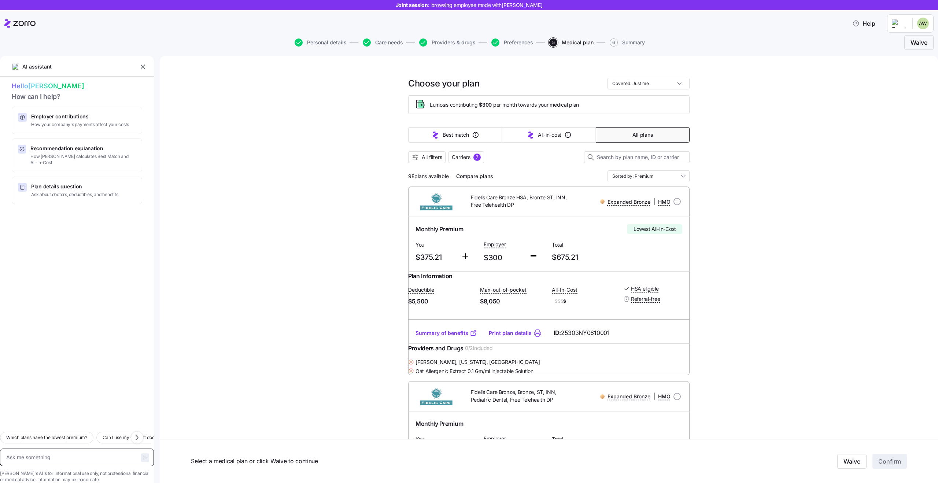
click at [35, 448] on textarea at bounding box center [77, 457] width 154 height 18
click at [432, 160] on span "All filters" at bounding box center [432, 156] width 21 height 7
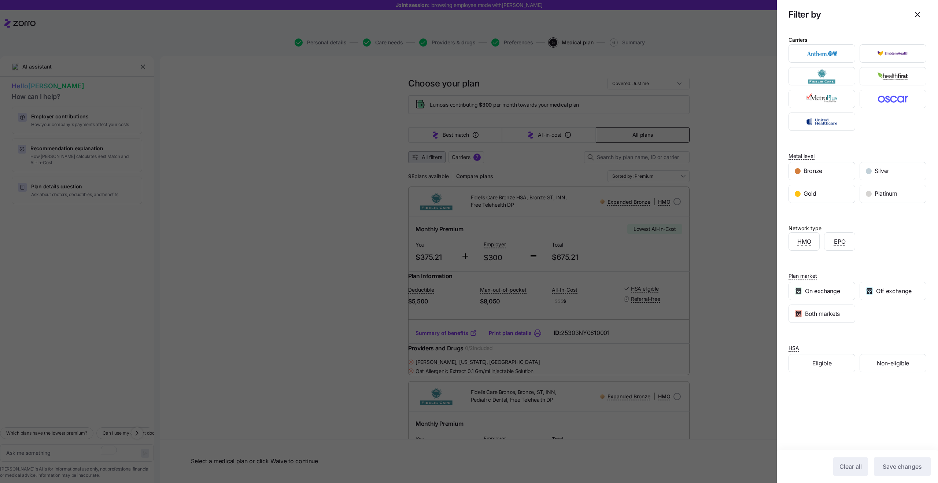
click at [432, 160] on div at bounding box center [469, 241] width 938 height 483
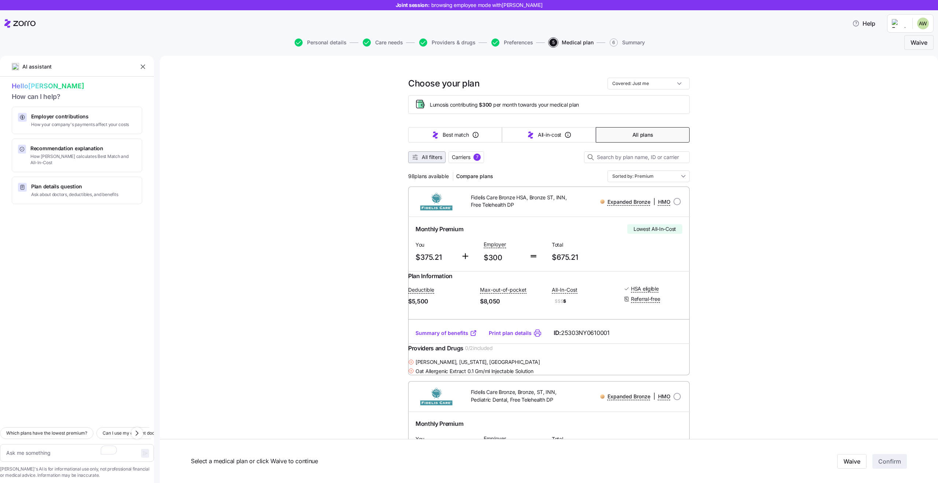
click at [432, 160] on span "All filters" at bounding box center [432, 156] width 21 height 7
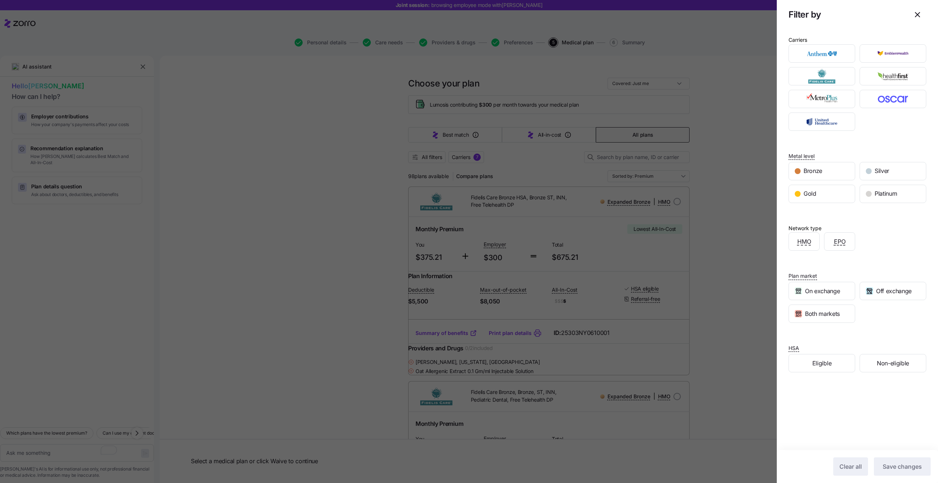
click at [420, 162] on div at bounding box center [469, 241] width 938 height 483
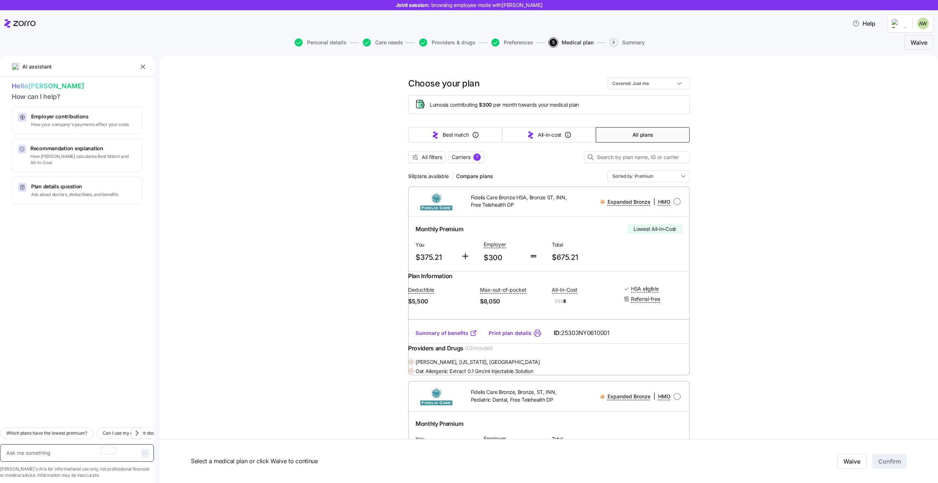
click at [80, 444] on textarea "To enrich screen reader interactions, please activate Accessibility in Grammarl…" at bounding box center [77, 453] width 154 height 18
type textarea "x"
type textarea "W"
type textarea "x"
type textarea "Wh"
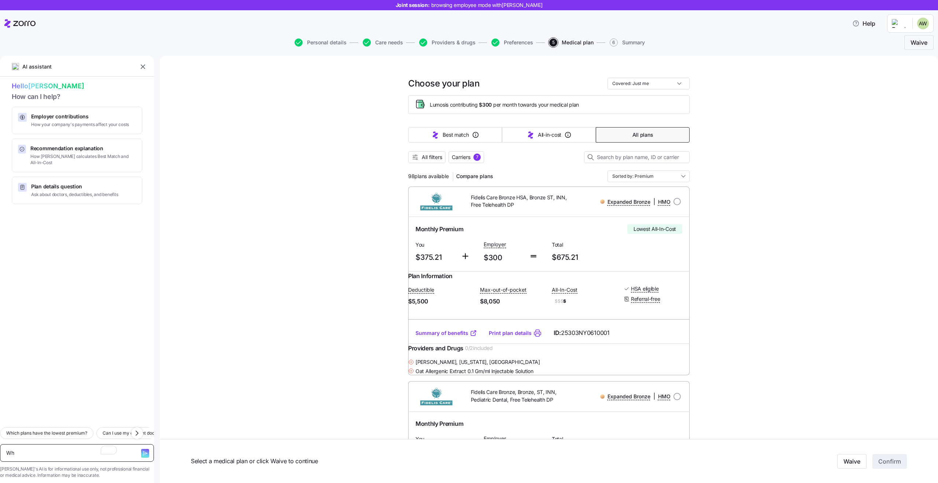
type textarea "x"
type textarea "Wha"
type textarea "x"
type textarea "What"
type textarea "x"
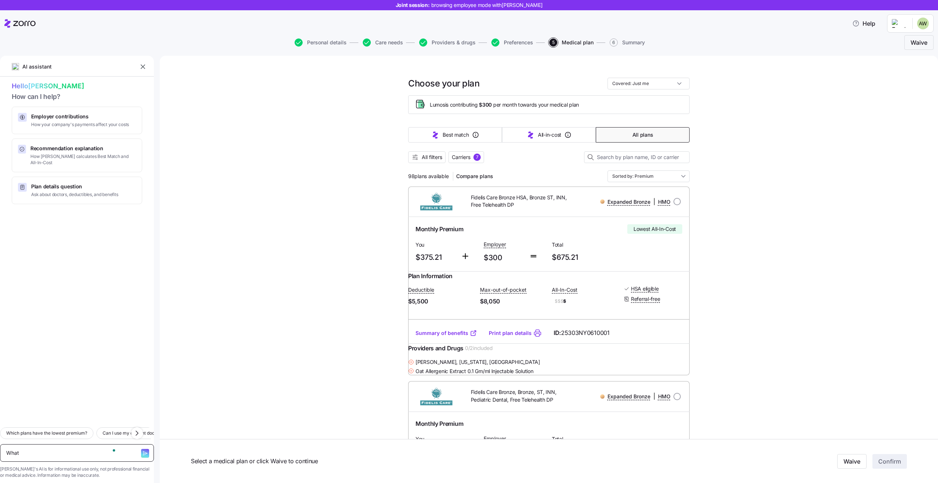
type textarea "What"
type textarea "x"
type textarea "What i"
type textarea "x"
type textarea "What is"
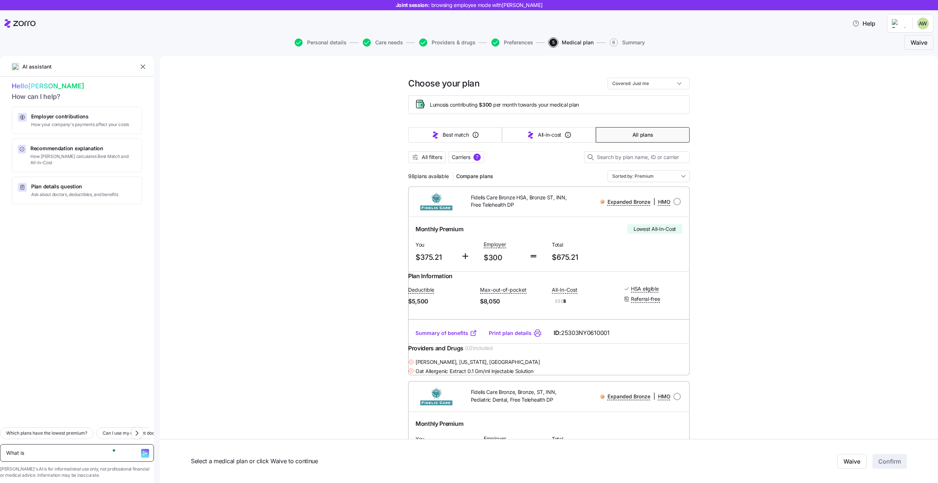
type textarea "x"
type textarea "What is"
type textarea "x"
type textarea "What is d"
type textarea "x"
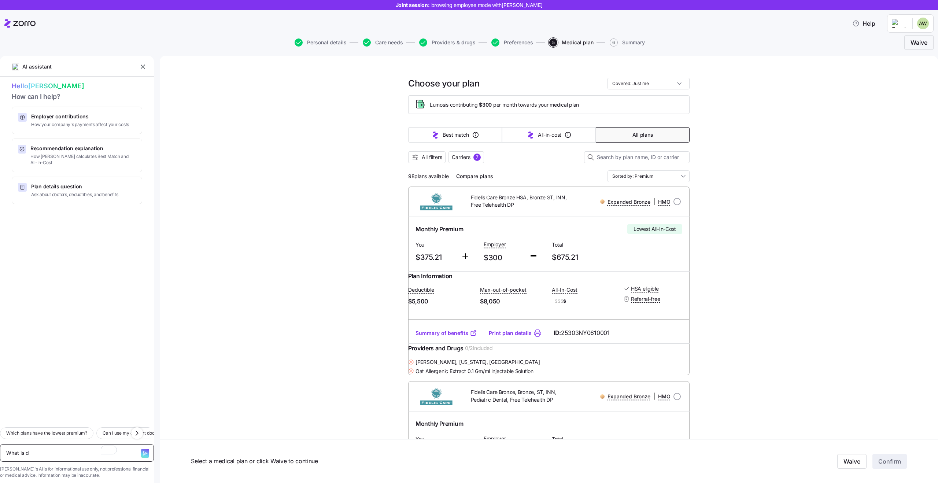
type textarea "What is de"
type textarea "x"
type textarea "What is ded"
type textarea "x"
type textarea "What is dedu"
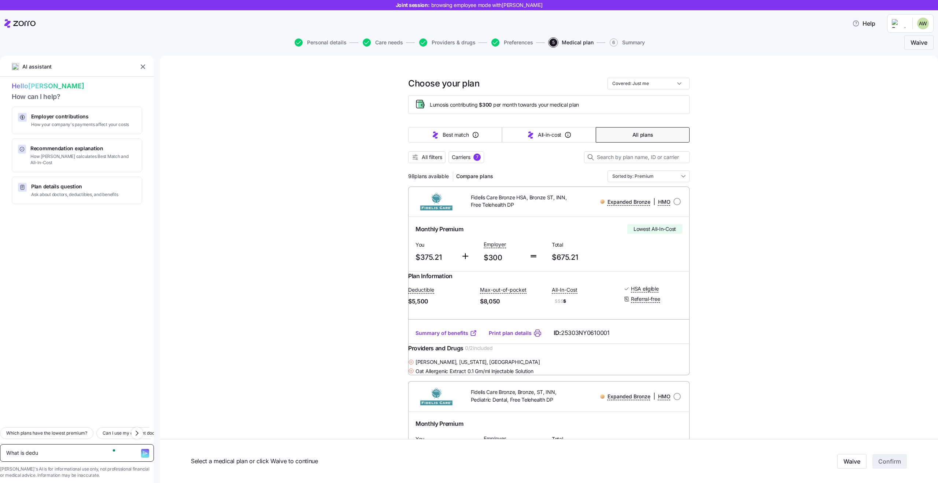
type textarea "x"
type textarea "What is deduc"
type textarea "x"
type textarea "What is deduct"
type textarea "x"
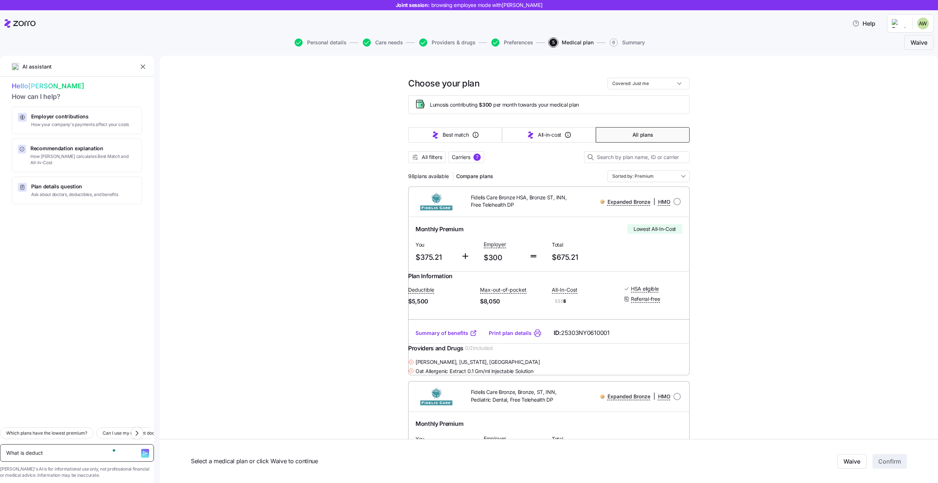
type textarea "What is deducti"
type textarea "x"
type textarea "What is deductib"
type textarea "x"
type textarea "What is deductibi"
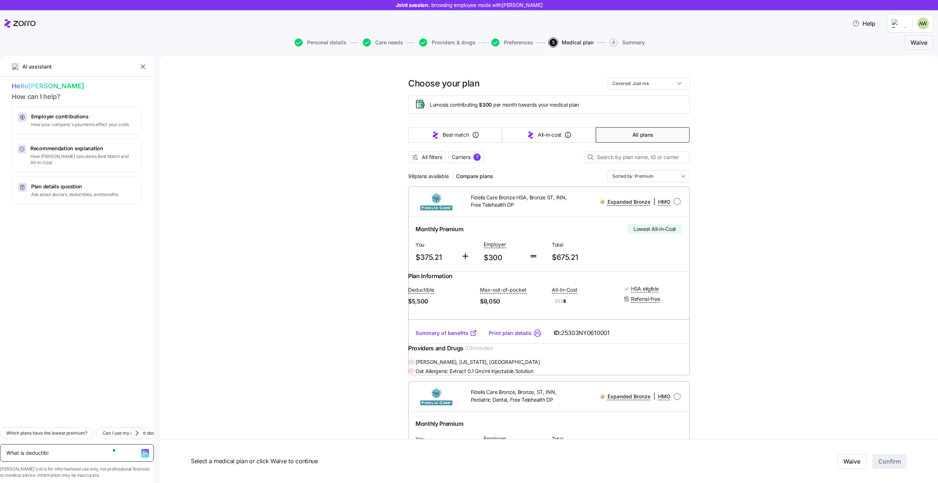
type textarea "x"
type textarea "What is deductibil"
type textarea "x"
type textarea "What is deductibile"
type textarea "x"
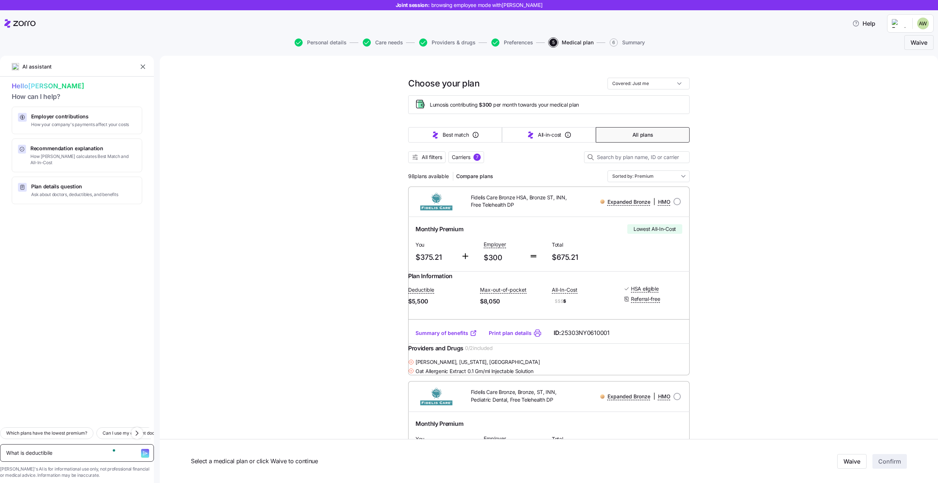
type textarea "What is deductibile"
type textarea "x"
type textarea "What is deductibile ?"
type textarea "x"
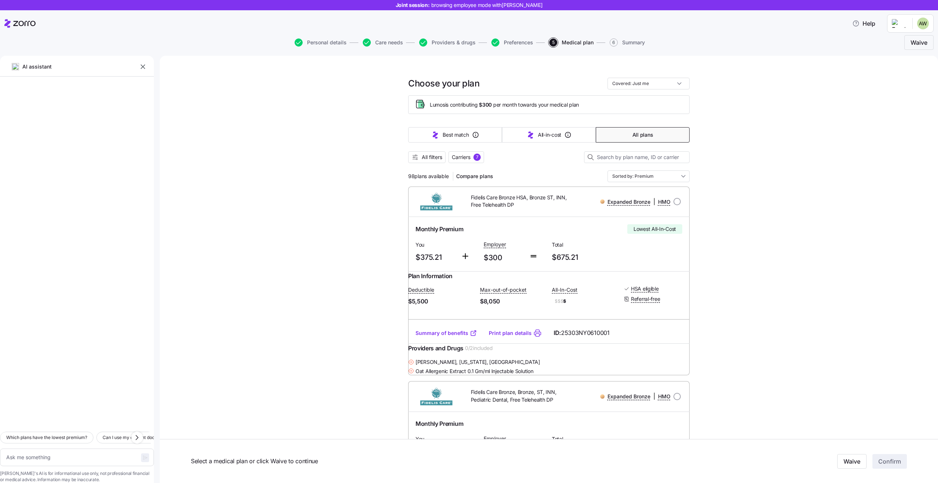
scroll to position [903, 0]
click at [79, 448] on textarea "To enrich screen reader interactions, please activate Accessibility in Grammarl…" at bounding box center [77, 457] width 154 height 18
type textarea "x"
type textarea "W"
type textarea "x"
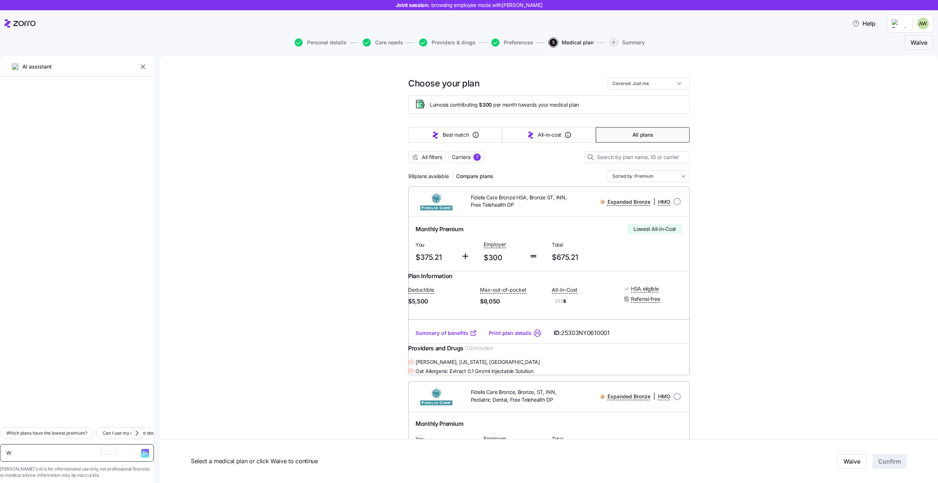
type textarea "Wh"
type textarea "x"
type textarea "Wha"
type textarea "x"
type textarea "What"
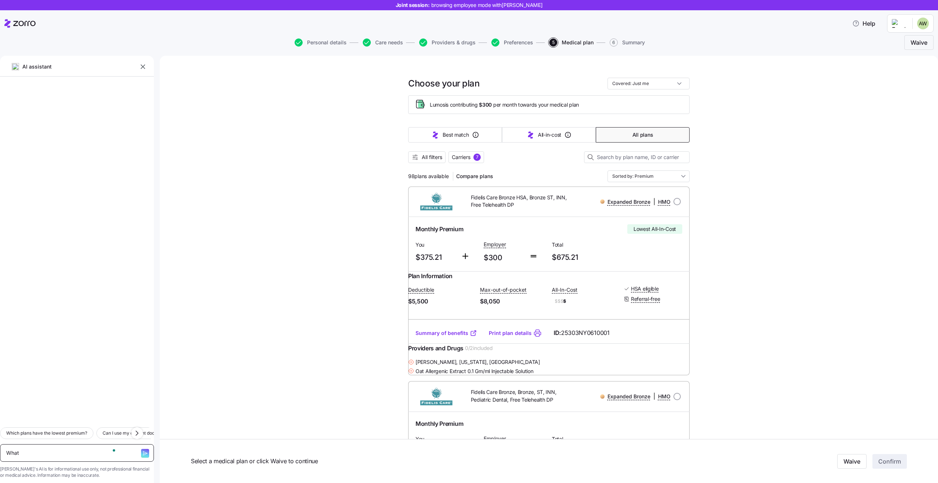
type textarea "x"
type textarea "Whats"
type textarea "x"
type textarea "Whats"
type textarea "x"
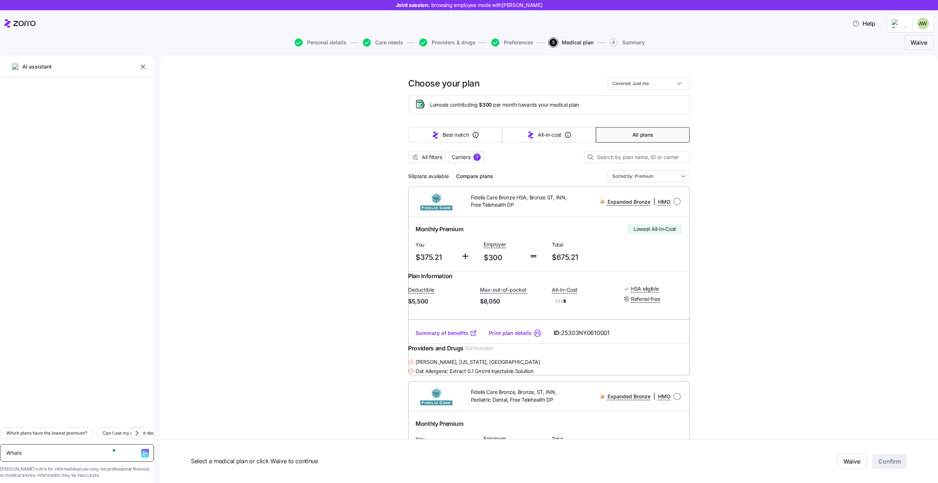
type textarea "Whats m"
type textarea "x"
type textarea "Whats my"
type textarea "x"
type textarea "Whats my"
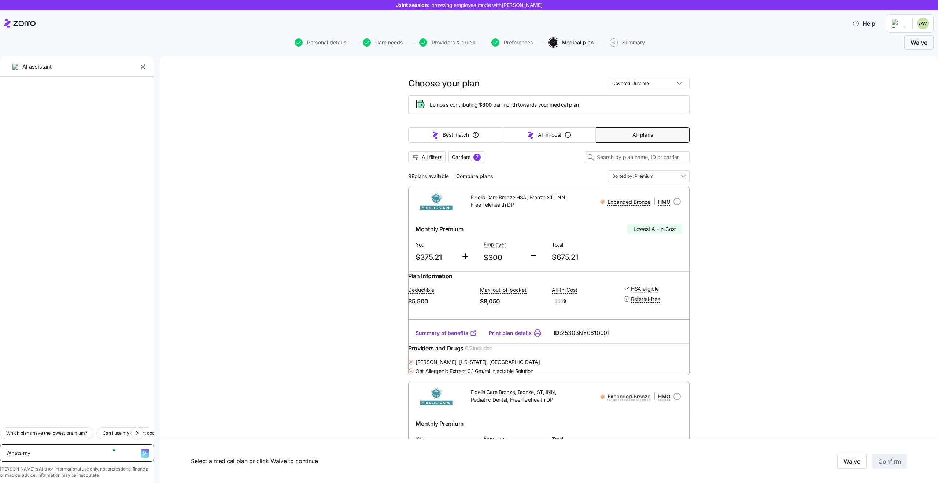
type textarea "x"
type textarea "Whats my a"
type textarea "x"
type textarea "Whats my al"
type textarea "x"
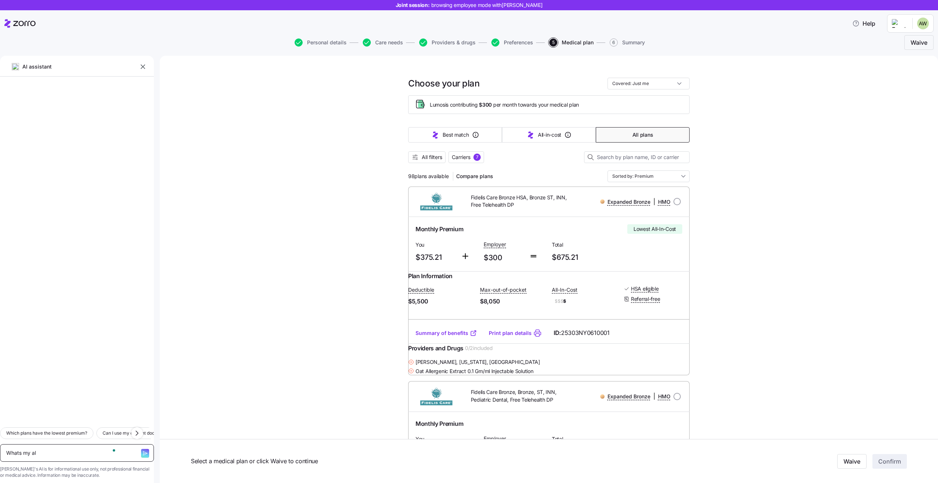
type textarea "Whats my all"
type textarea "x"
type textarea "Whats my allo"
type textarea "x"
type textarea "Whats my allow"
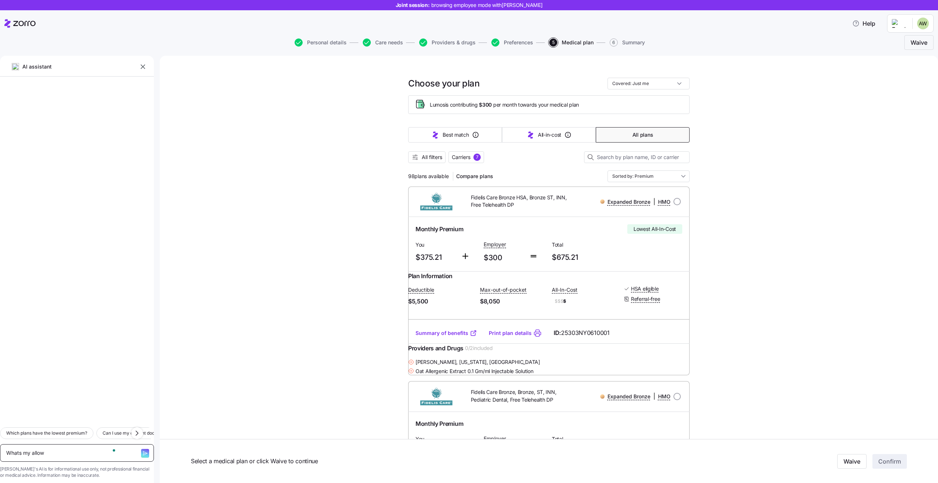
type textarea "x"
type textarea "Whats my allowa"
type textarea "x"
type textarea "Whats my allowan"
type textarea "x"
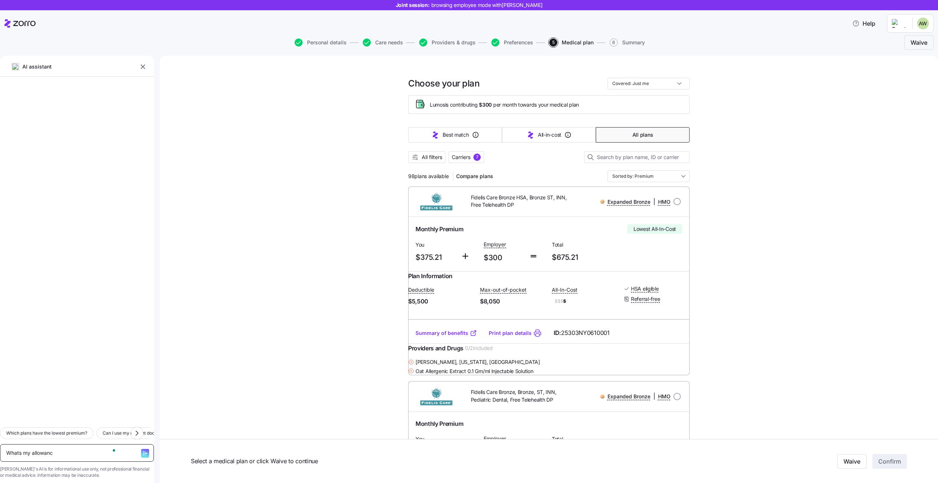
type textarea "Whats my allowance"
type textarea "x"
type textarea "Whats my allowance"
type textarea "x"
type textarea "Whats my allowance >"
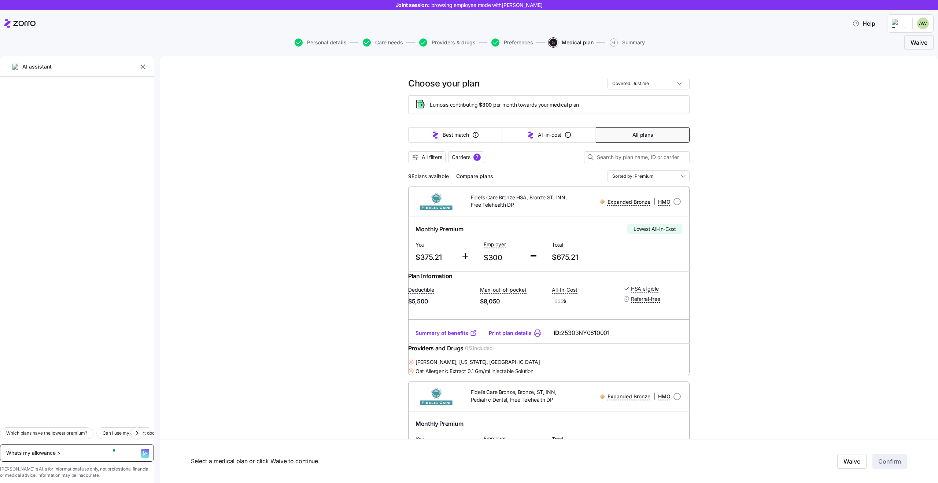
type textarea "x"
type textarea "Whats my allowance"
type textarea "x"
type textarea "Whats my allowance ?"
type textarea "x"
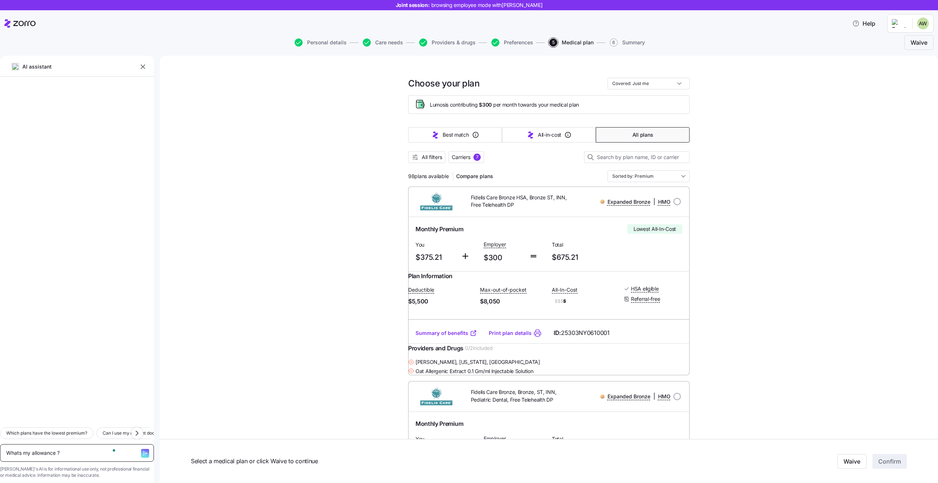
type textarea "Whats my allowance ?"
type textarea "x"
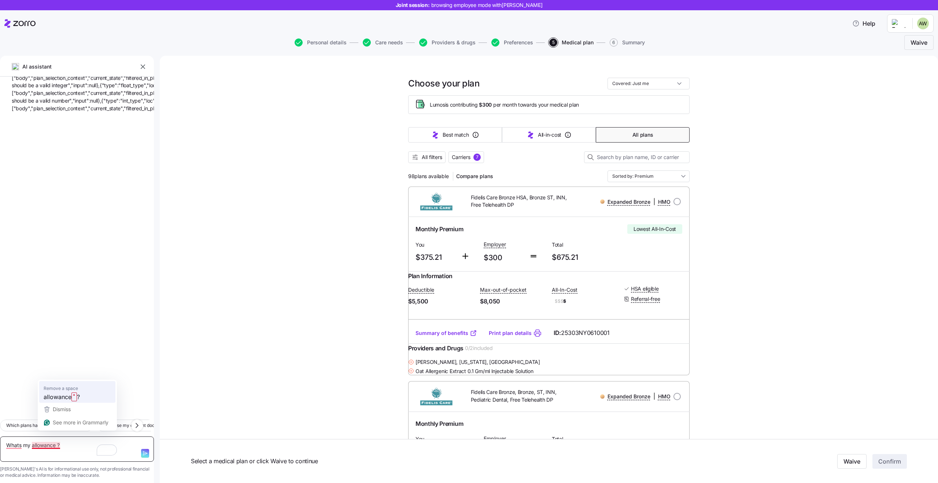
type textarea "Whats my allowance ?"
type textarea "x"
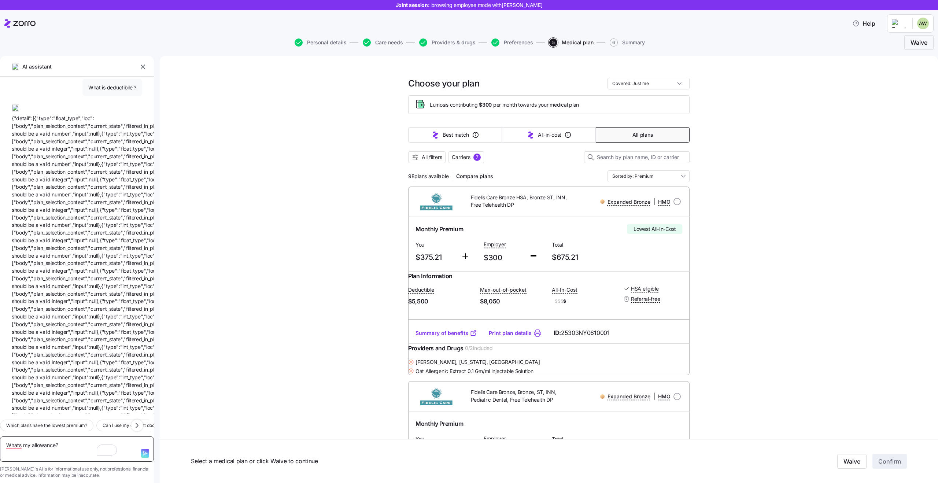
scroll to position [0, 0]
type textarea "Whats my allowance?"
drag, startPoint x: 678, startPoint y: 201, endPoint x: 680, endPoint y: 207, distance: 5.8
click at [678, 201] on input "radio" at bounding box center [676, 201] width 7 height 7
radio input "true"
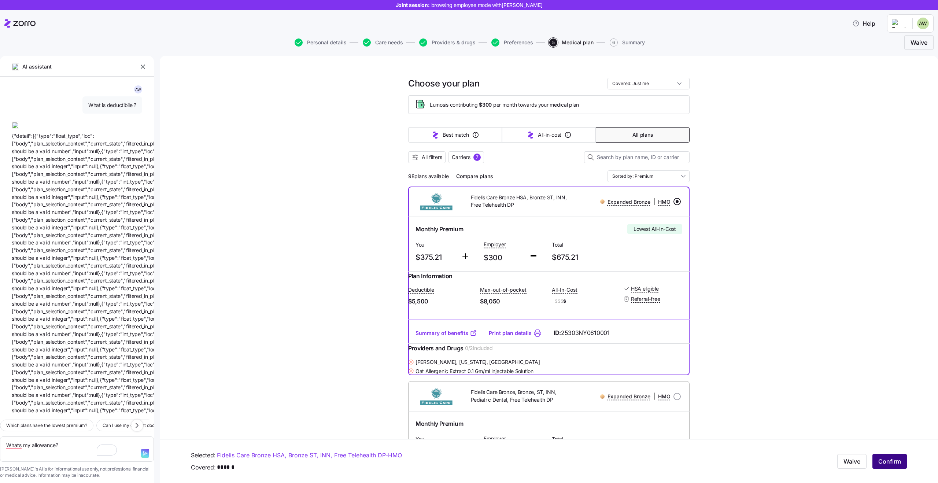
click at [884, 463] on span "Confirm" at bounding box center [889, 461] width 23 height 9
type textarea "x"
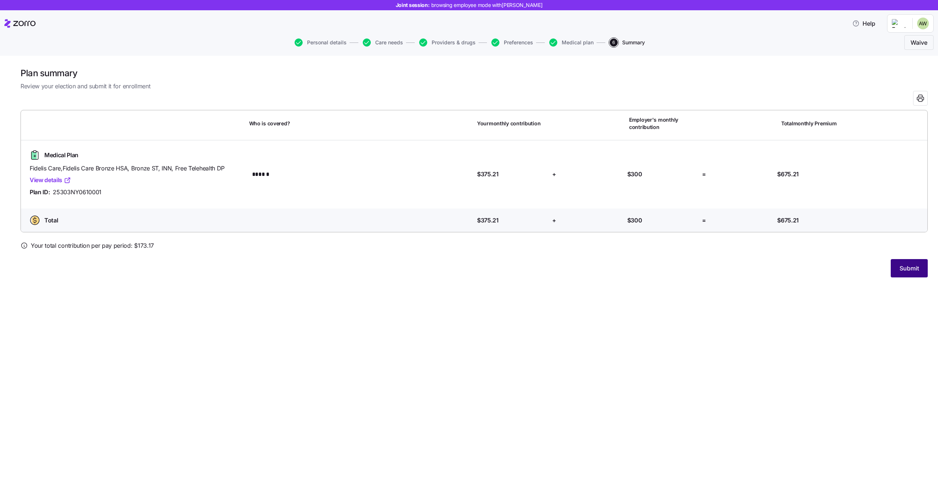
click at [900, 273] on button "Submit" at bounding box center [908, 268] width 37 height 18
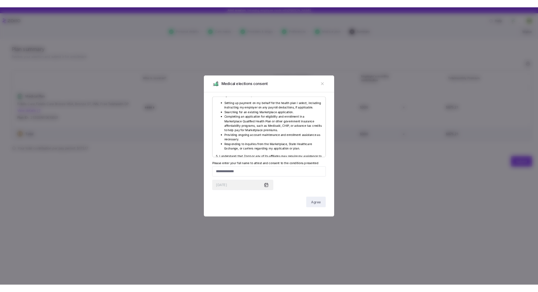
scroll to position [203, 0]
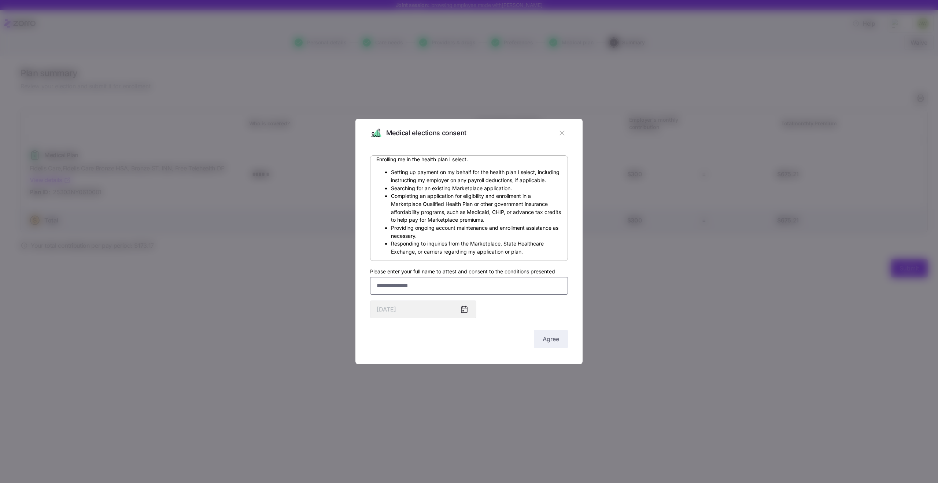
click at [399, 280] on input "Please enter your full name to attest and consent to the conditions presented" at bounding box center [469, 286] width 198 height 18
type input "*******"
click at [549, 338] on span "Agree" at bounding box center [550, 338] width 16 height 9
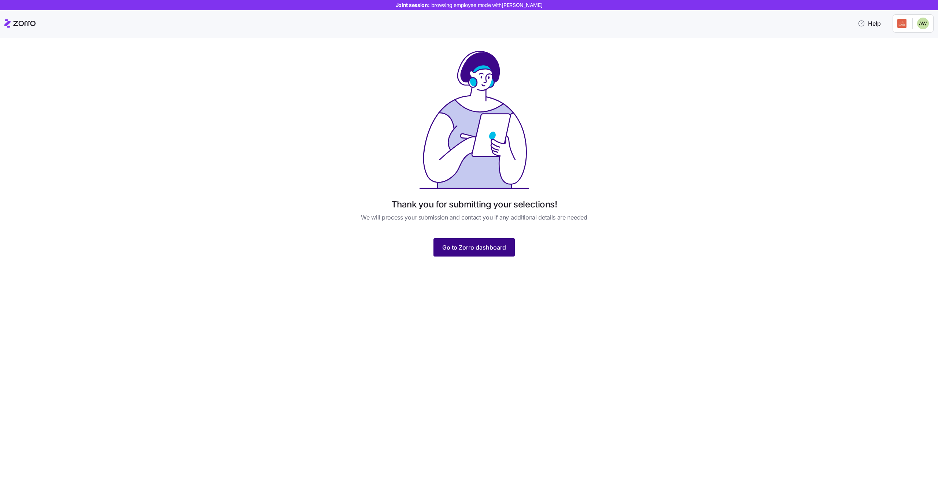
click at [469, 245] on span "Go to Zorro dashboard" at bounding box center [474, 247] width 64 height 9
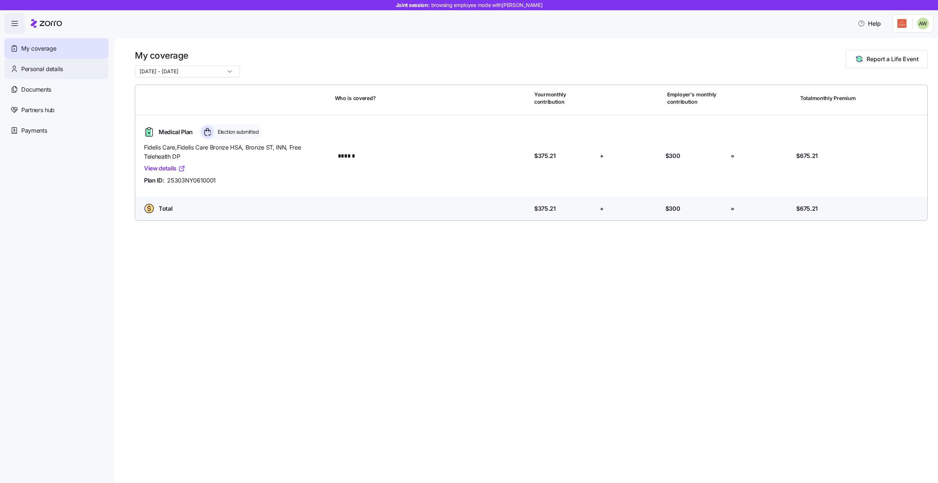
click at [36, 64] on span "Personal details" at bounding box center [42, 68] width 42 height 9
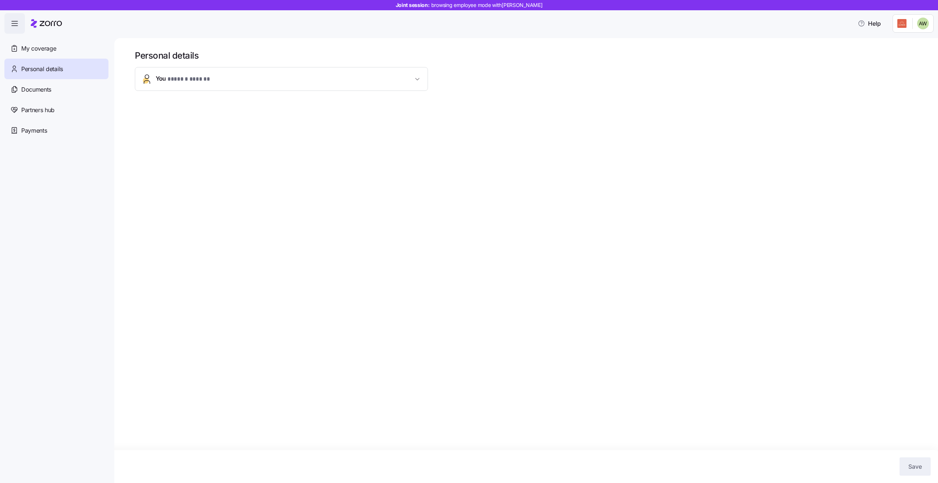
click at [226, 77] on span "You * ****** ****** *" at bounding box center [284, 79] width 257 height 10
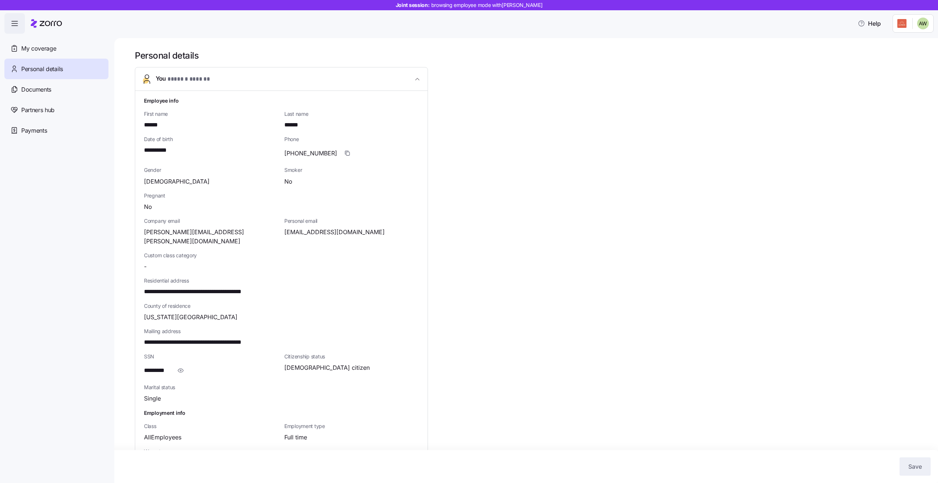
click at [226, 77] on span "You * ****** ****** *" at bounding box center [284, 79] width 257 height 10
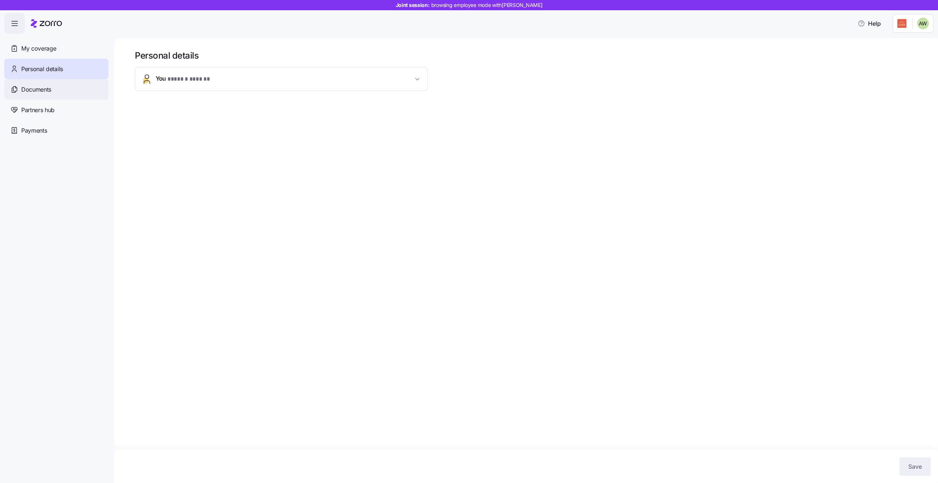
click at [31, 88] on span "Documents" at bounding box center [36, 89] width 30 height 9
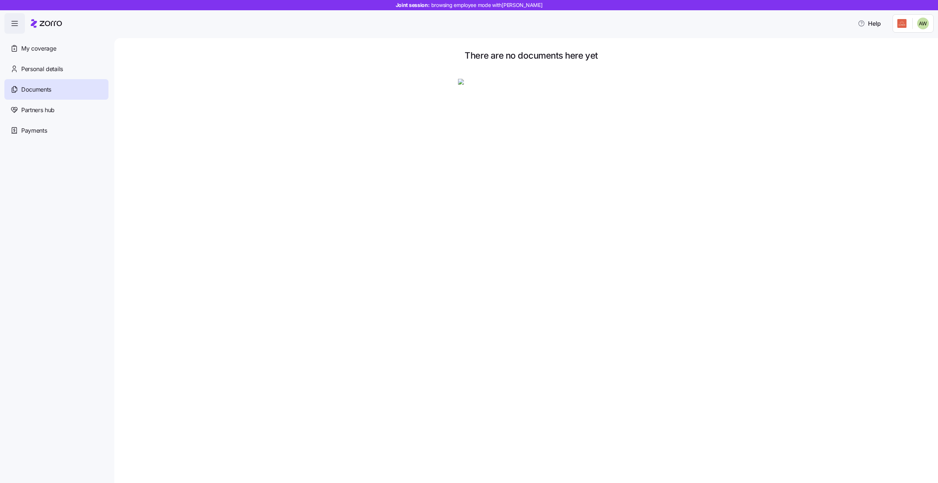
click at [31, 88] on span "Documents" at bounding box center [36, 89] width 30 height 9
click at [27, 112] on span "Partners hub" at bounding box center [37, 109] width 33 height 9
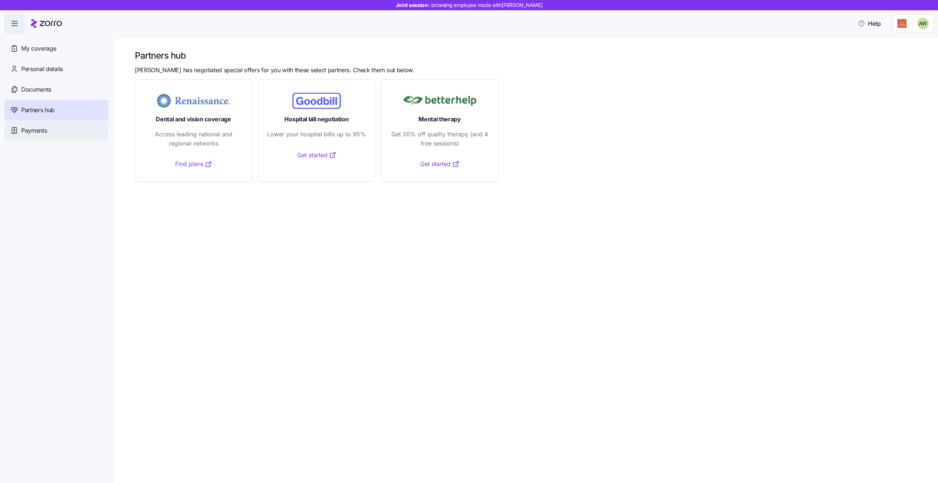
click at [27, 135] on div "Payments" at bounding box center [56, 130] width 104 height 21
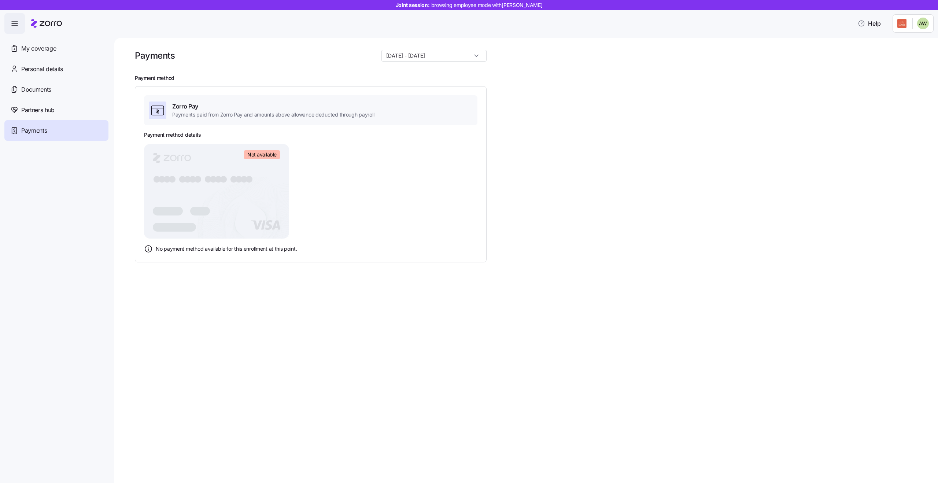
click at [254, 152] on span "Not available" at bounding box center [261, 154] width 29 height 7
click at [62, 110] on div "Partners hub" at bounding box center [56, 110] width 104 height 21
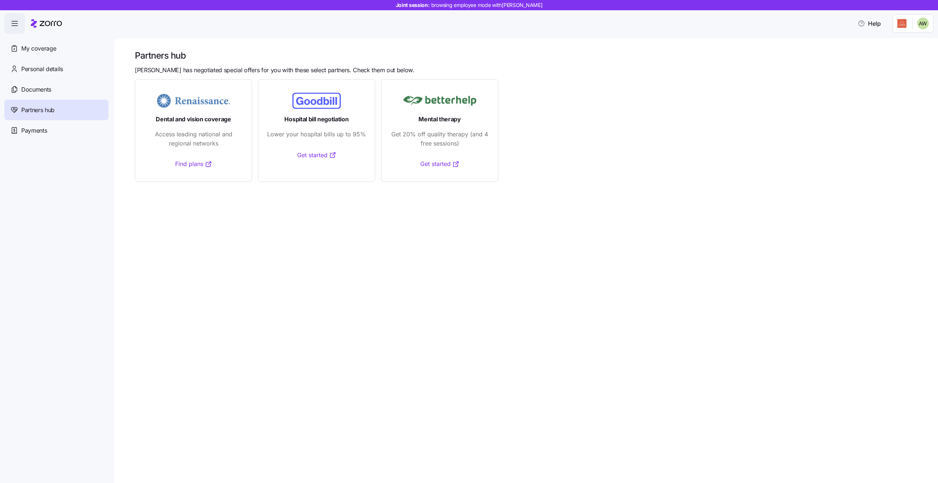
click at [40, 85] on span "Documents" at bounding box center [36, 89] width 30 height 9
